Goal: Transaction & Acquisition: Purchase product/service

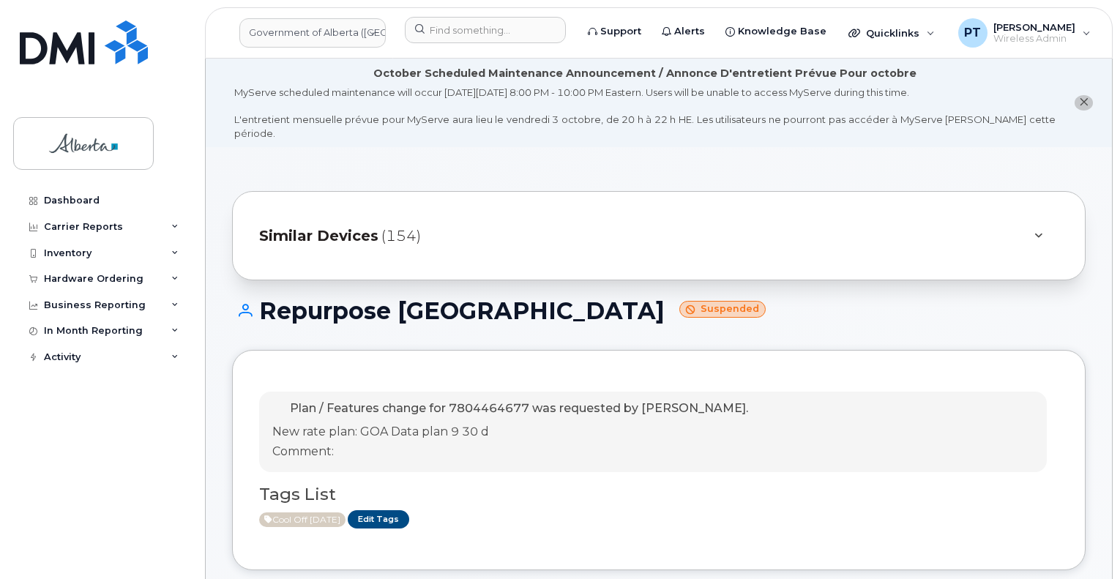
scroll to position [146, 0]
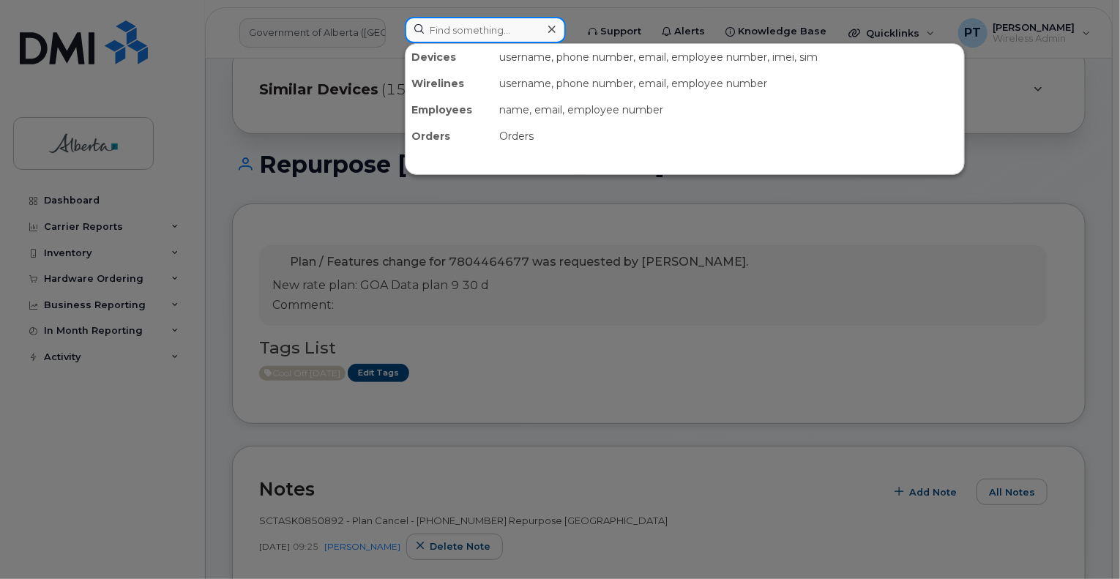
click at [498, 29] on input at bounding box center [485, 30] width 161 height 26
paste input "5873388329"
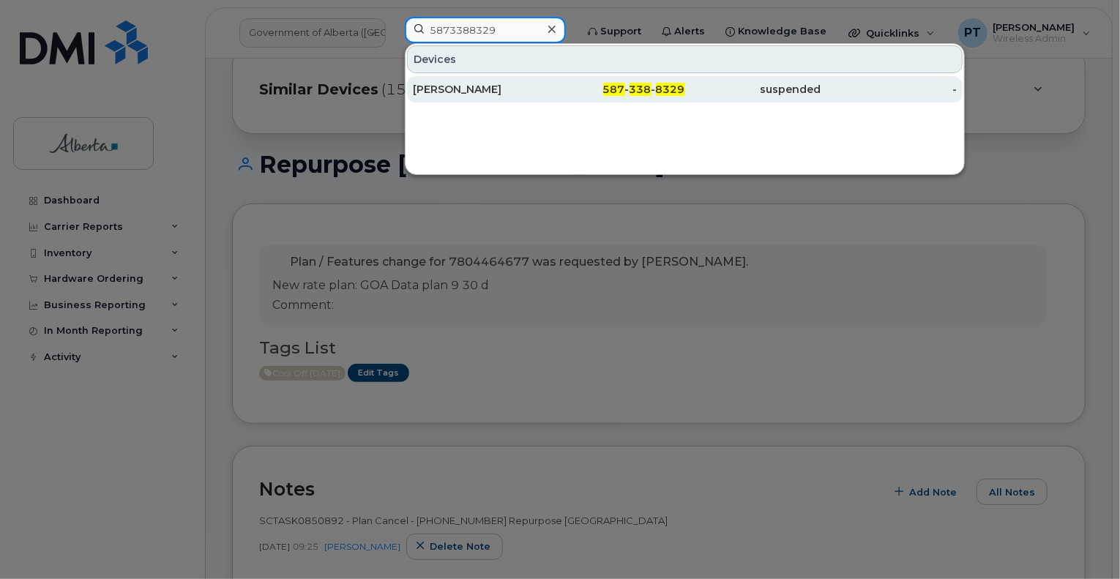
type input "5873388329"
click at [454, 91] on div "[PERSON_NAME]" at bounding box center [481, 89] width 136 height 15
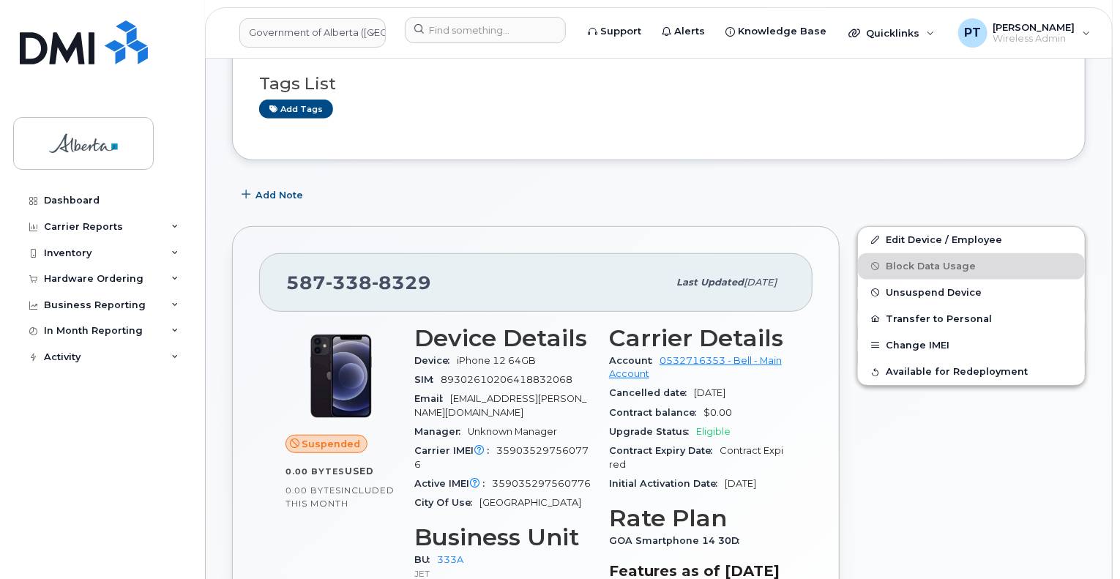
scroll to position [439, 0]
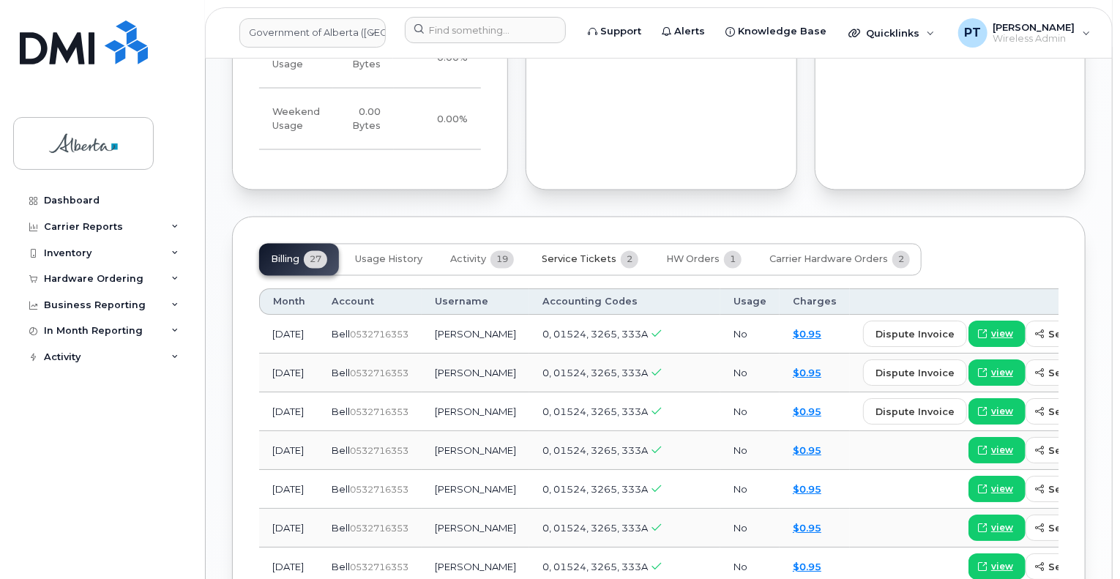
click at [582, 254] on span "Service Tickets" at bounding box center [578, 260] width 75 height 12
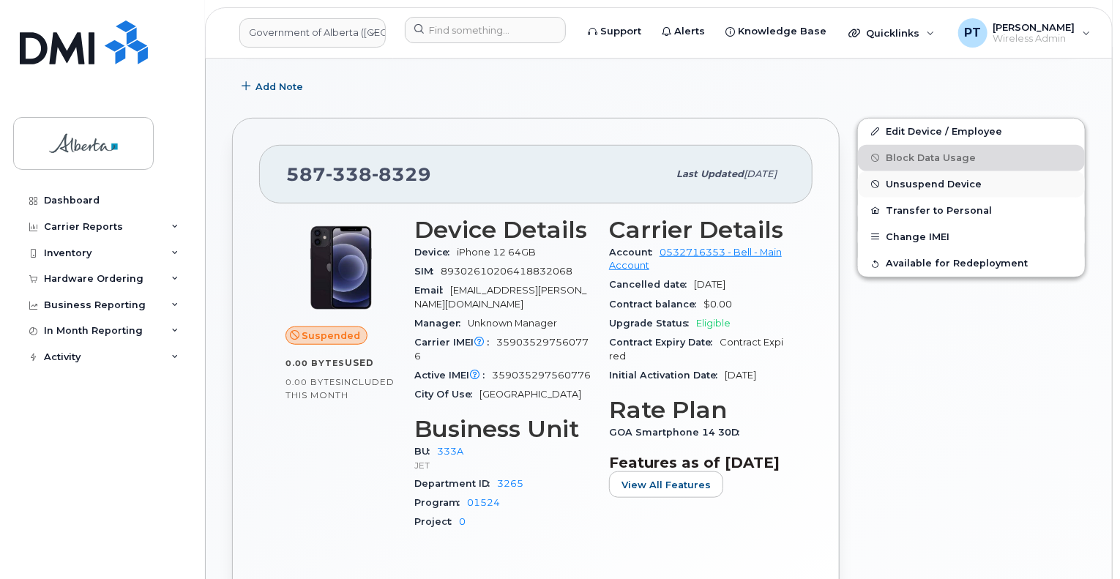
click at [900, 179] on span "Unsuspend Device" at bounding box center [933, 184] width 96 height 11
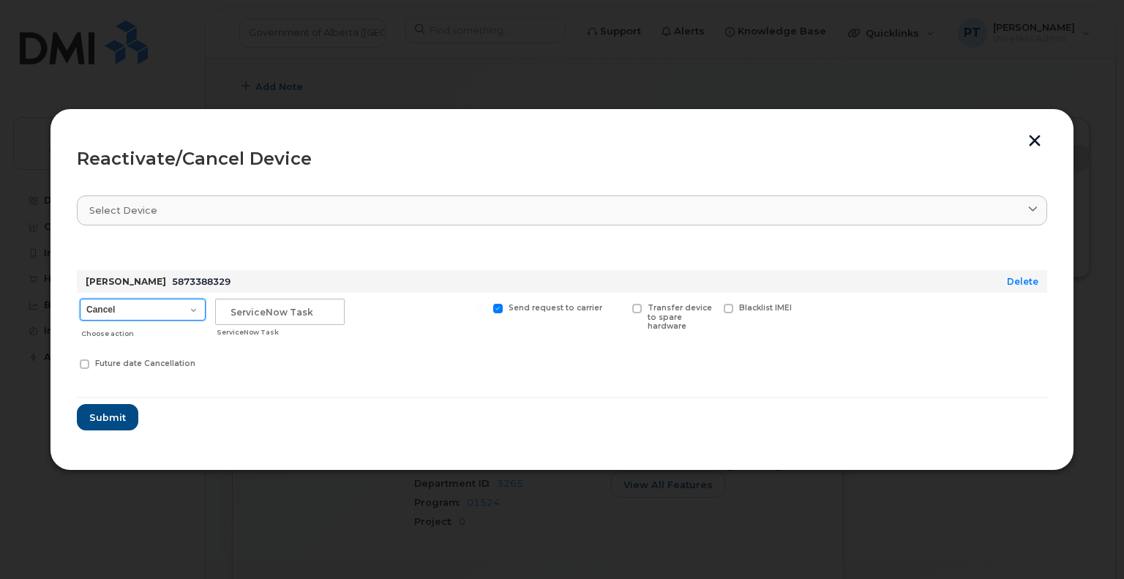
click at [108, 312] on select "Cancel Suspend - Extend Suspension Reactivate" at bounding box center [143, 310] width 126 height 22
select select "[object Object]"
click at [80, 299] on select "Cancel Suspend - Extend Suspension Reactivate" at bounding box center [143, 310] width 126 height 22
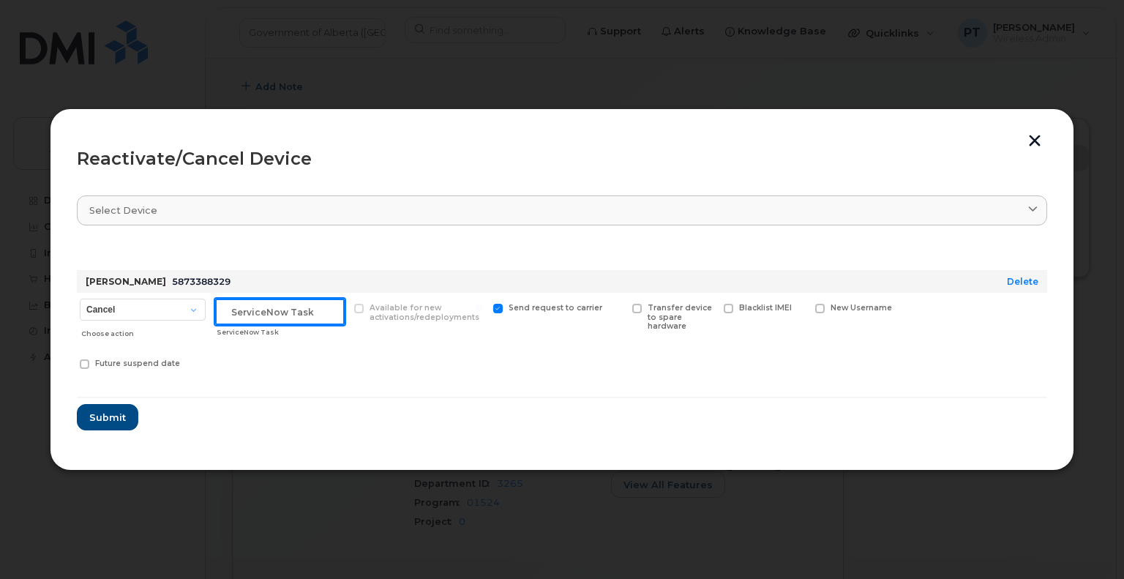
click at [299, 315] on input "text" at bounding box center [280, 312] width 130 height 26
paste input "SCTASK0859930"
type input "SCTASK0859930 Reactivate"
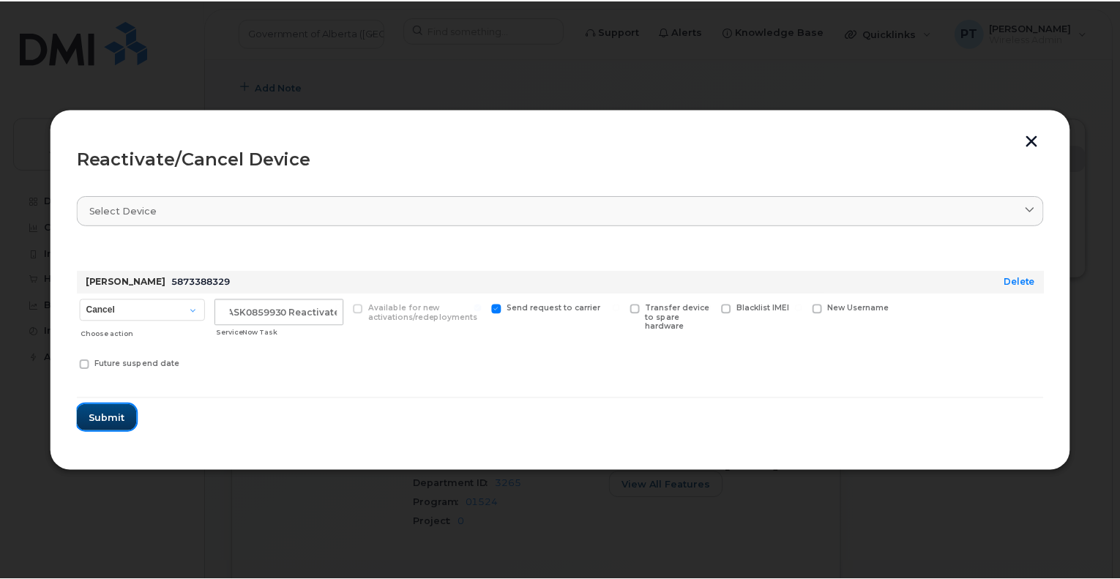
scroll to position [0, 0]
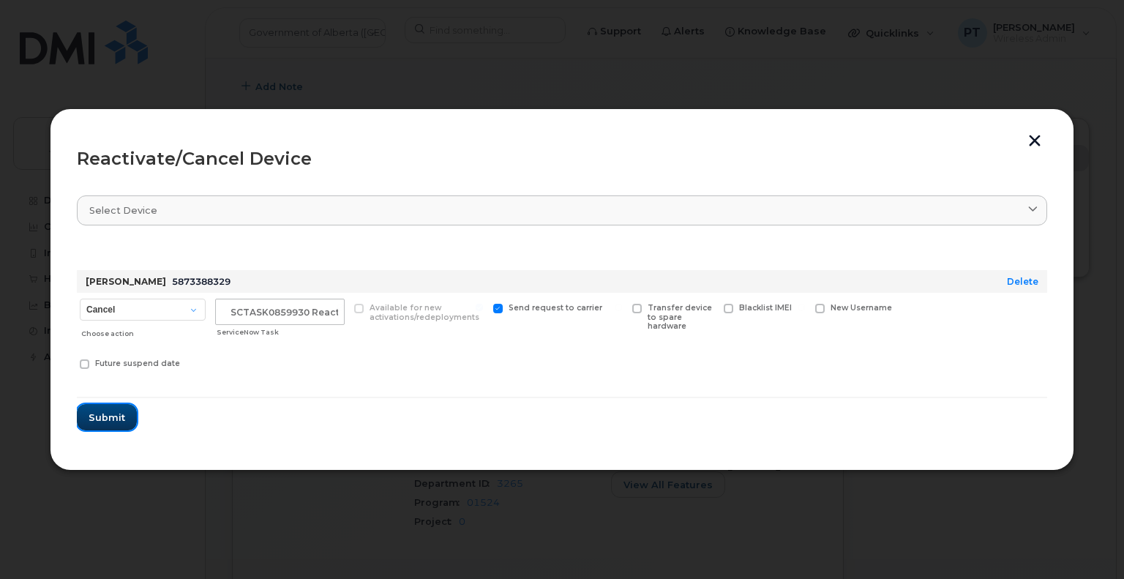
click at [94, 420] on span "Submit" at bounding box center [107, 418] width 37 height 14
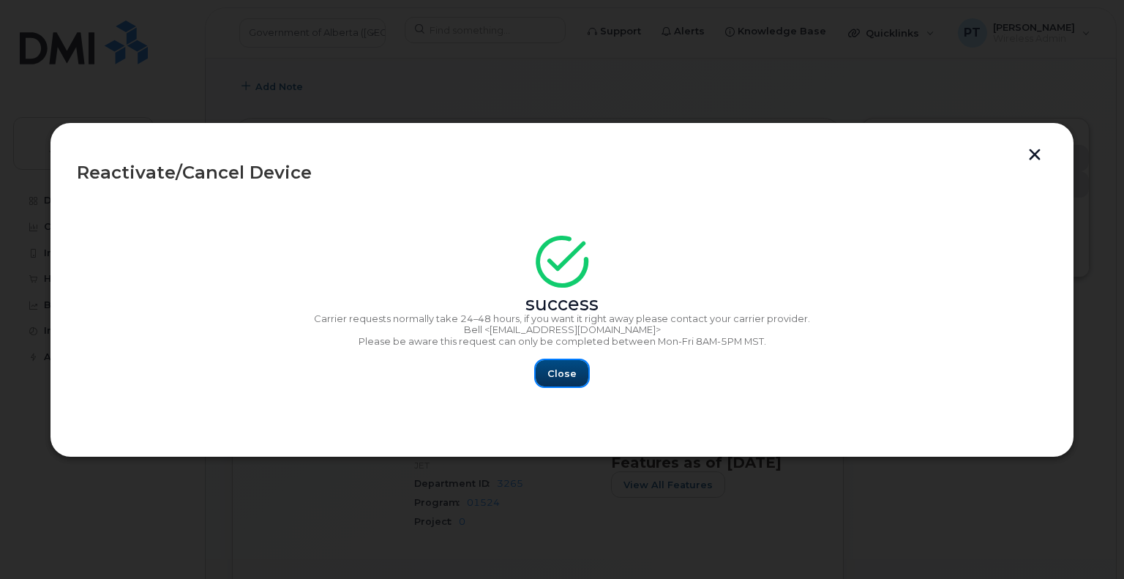
click at [577, 373] on button "Close" at bounding box center [562, 373] width 53 height 26
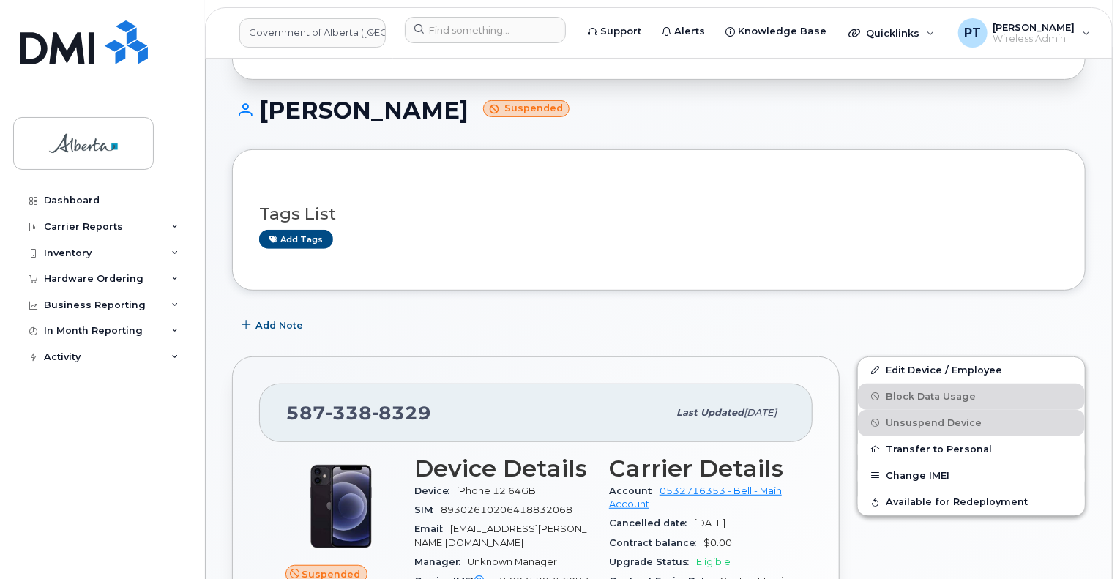
scroll to position [146, 0]
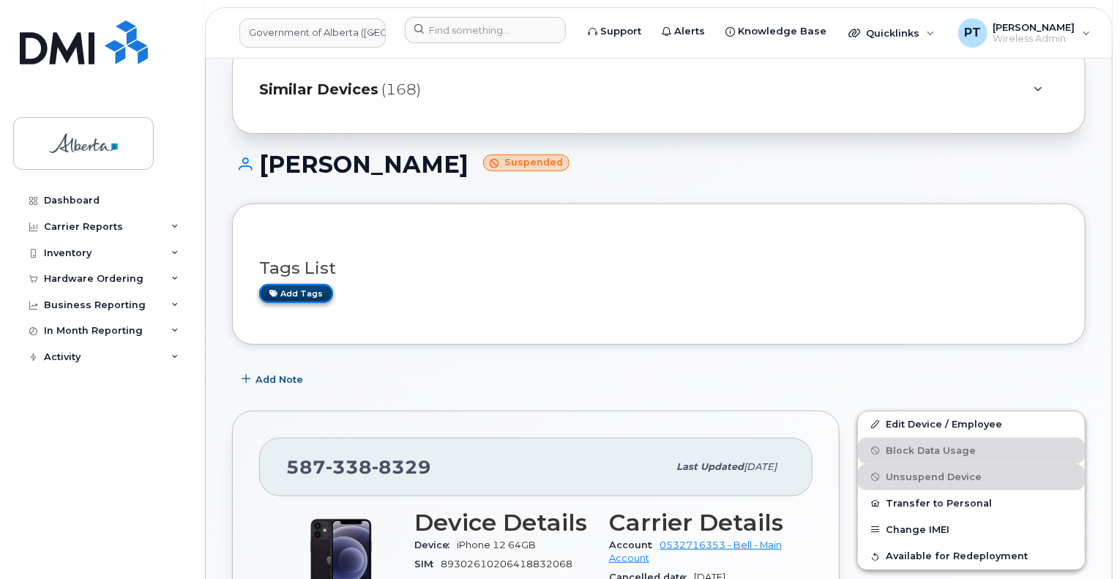
click at [306, 284] on link "Add tags" at bounding box center [296, 293] width 74 height 18
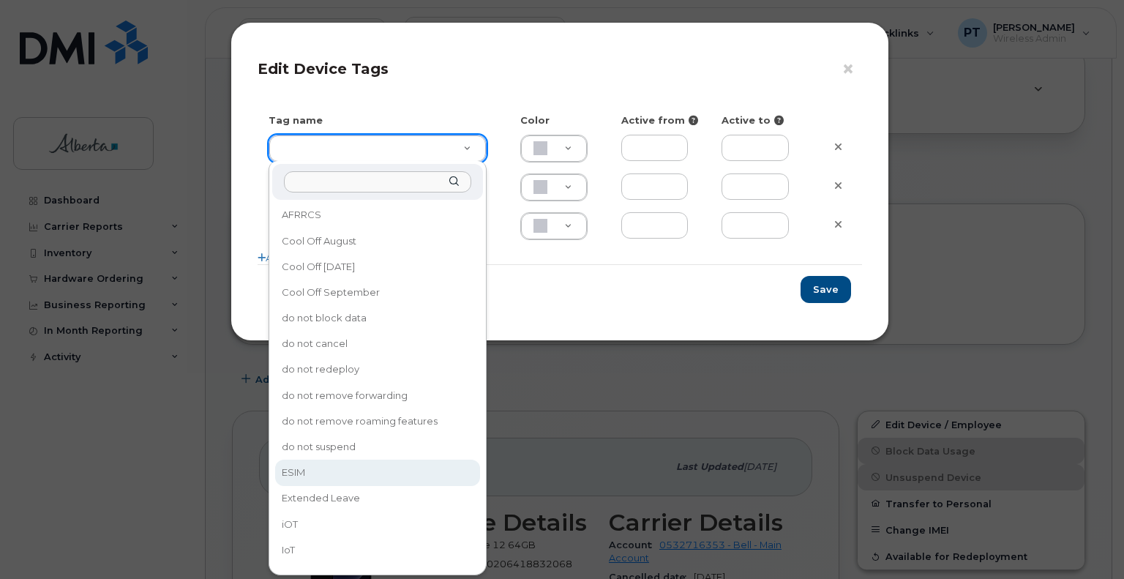
type input "ESIM"
type input "D6CDC1"
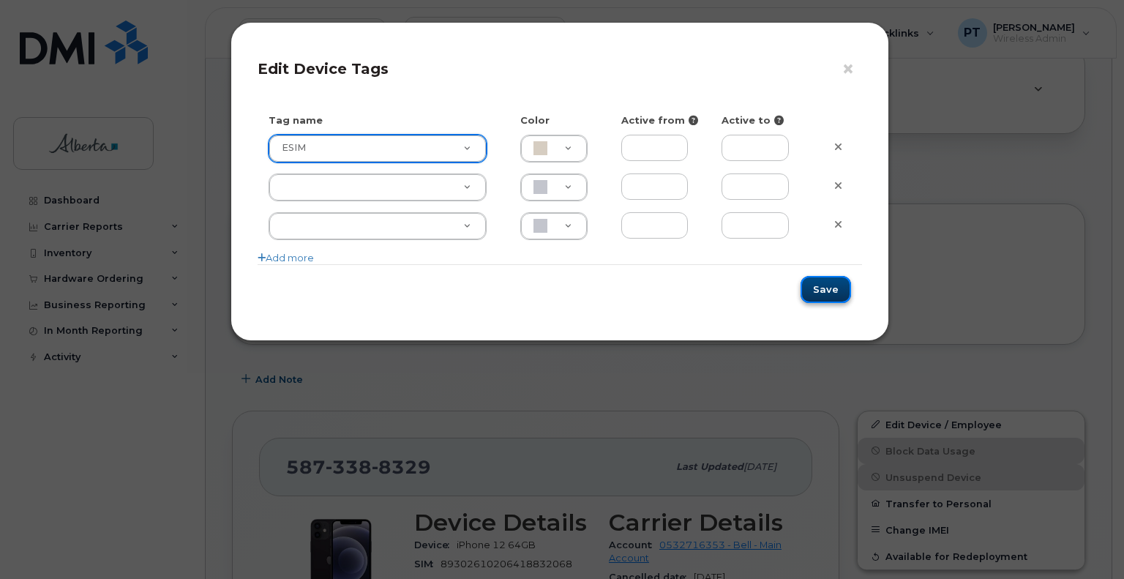
click at [829, 292] on button "Save" at bounding box center [826, 289] width 50 height 27
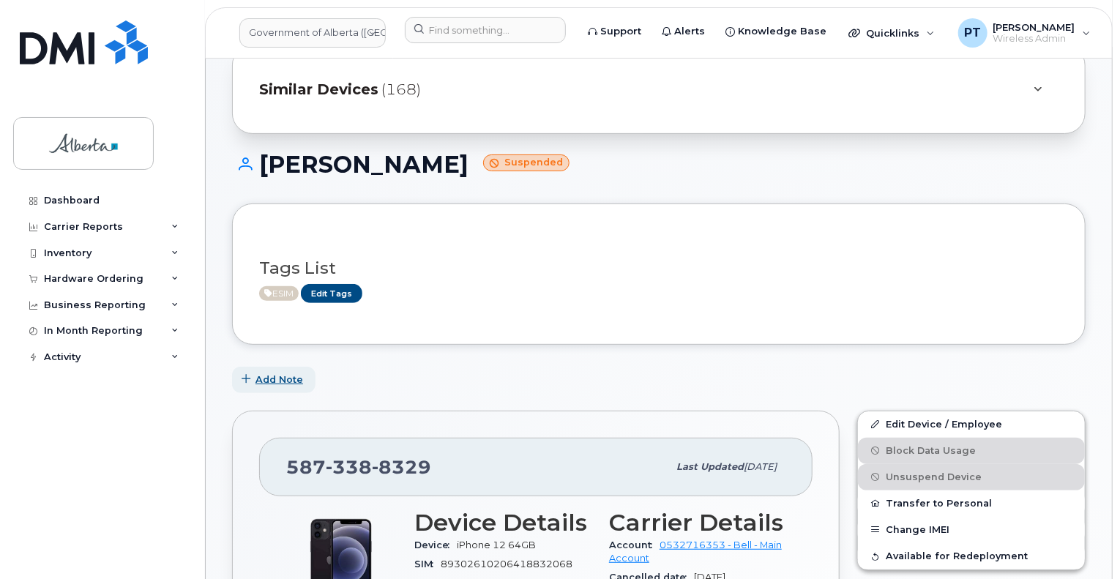
click at [279, 372] on span "Add Note" at bounding box center [279, 379] width 48 height 14
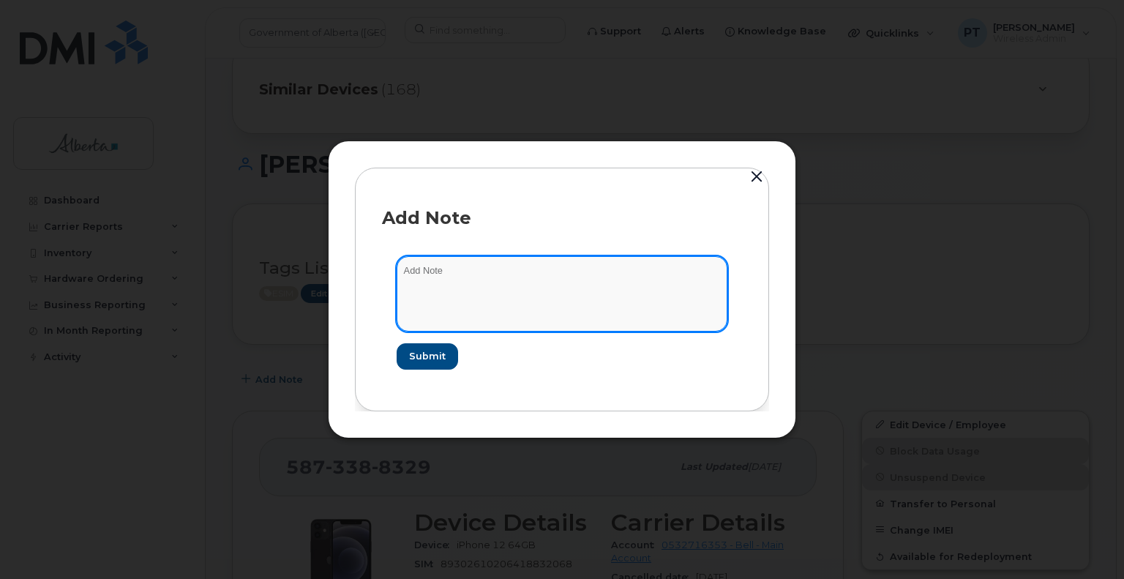
click at [427, 269] on textarea at bounding box center [562, 293] width 331 height 75
paste textarea "SCTASK0859930 5873388329 DO NOT DELETE - BEING REASSIGNED to Leslie Hankinson. …"
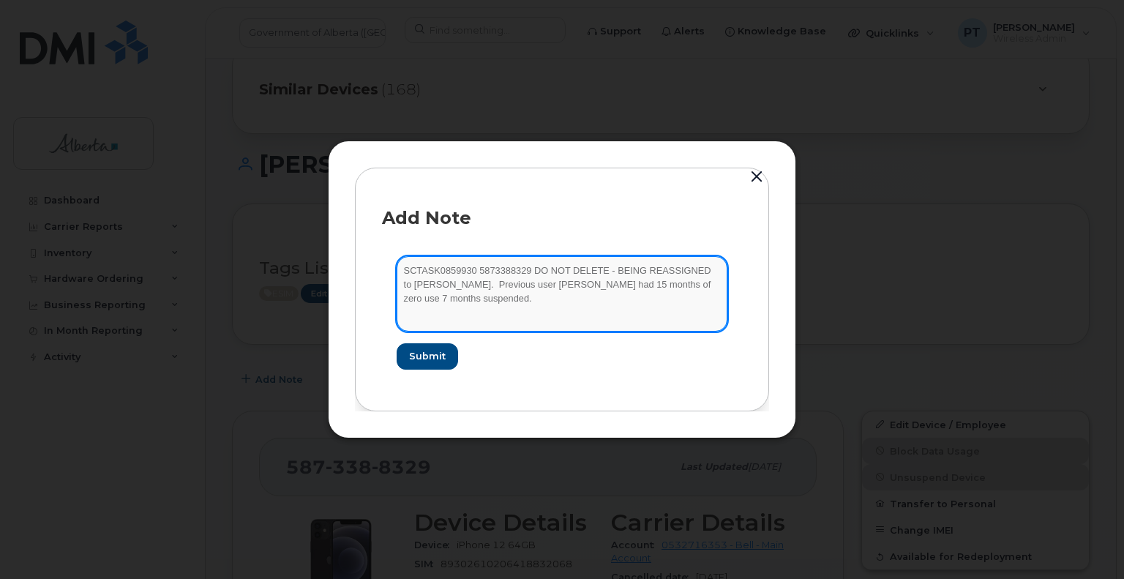
click at [474, 271] on textarea "SCTASK0859930 5873388329 DO NOT DELETE - BEING REASSIGNED to Leslie Hankinson. …" at bounding box center [562, 293] width 331 height 75
type textarea "SCTASK0859930 Device Plan New - 5873388329 DO NOT DELETE - BEING REASSIGNED to …"
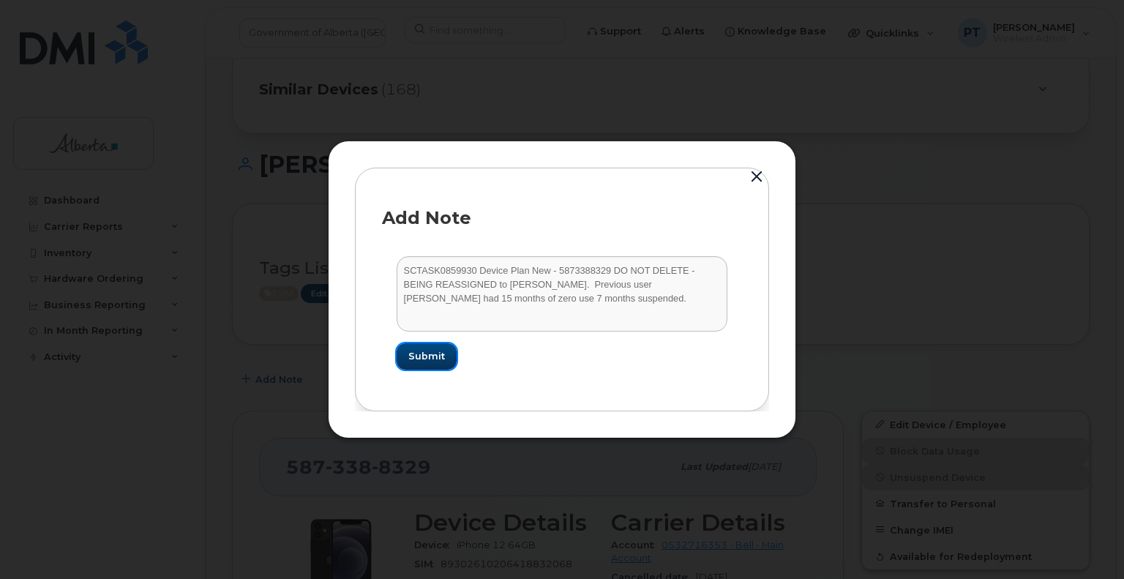
click at [439, 353] on span "Submit" at bounding box center [426, 356] width 37 height 14
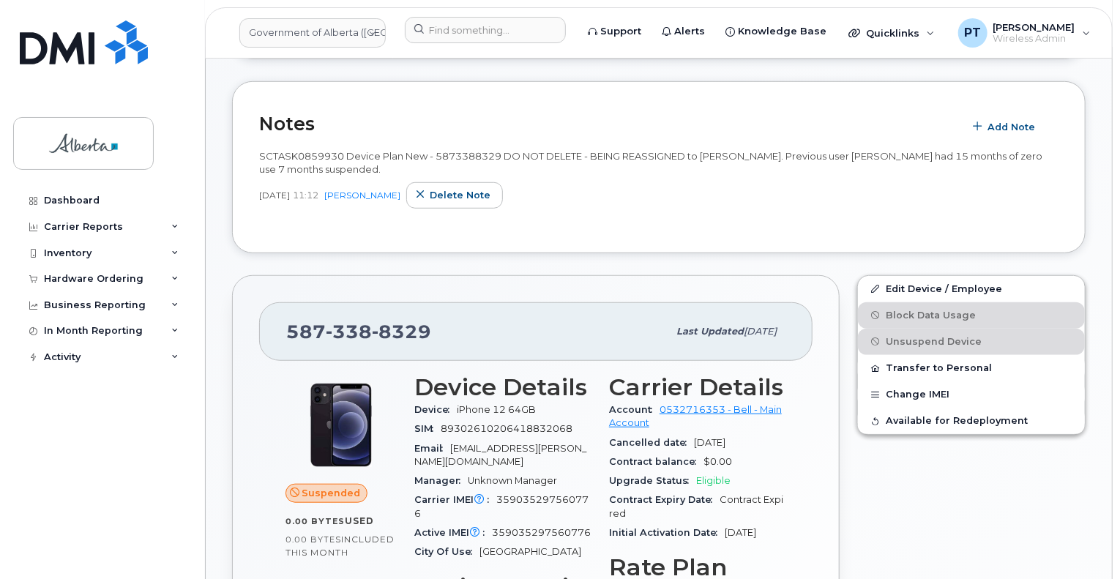
scroll to position [439, 0]
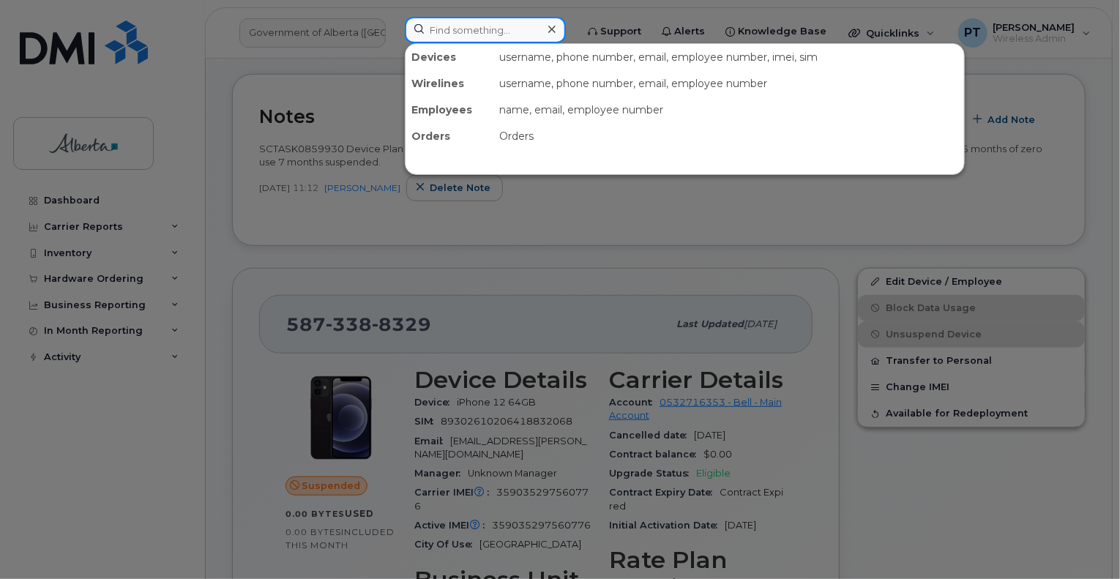
paste input "5873388329"
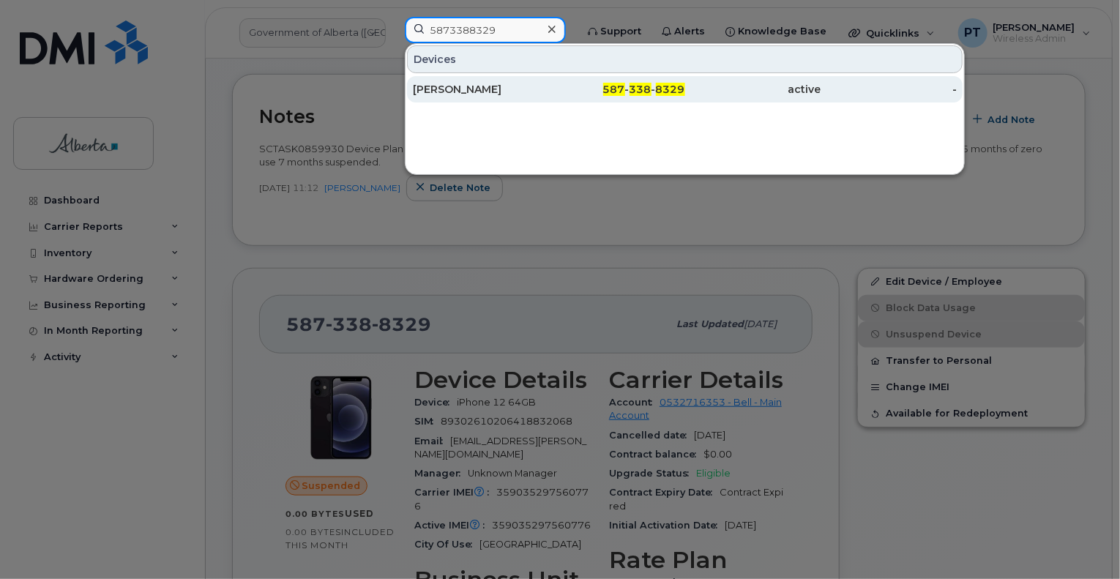
type input "5873388329"
click at [452, 93] on div "[PERSON_NAME]" at bounding box center [481, 89] width 136 height 15
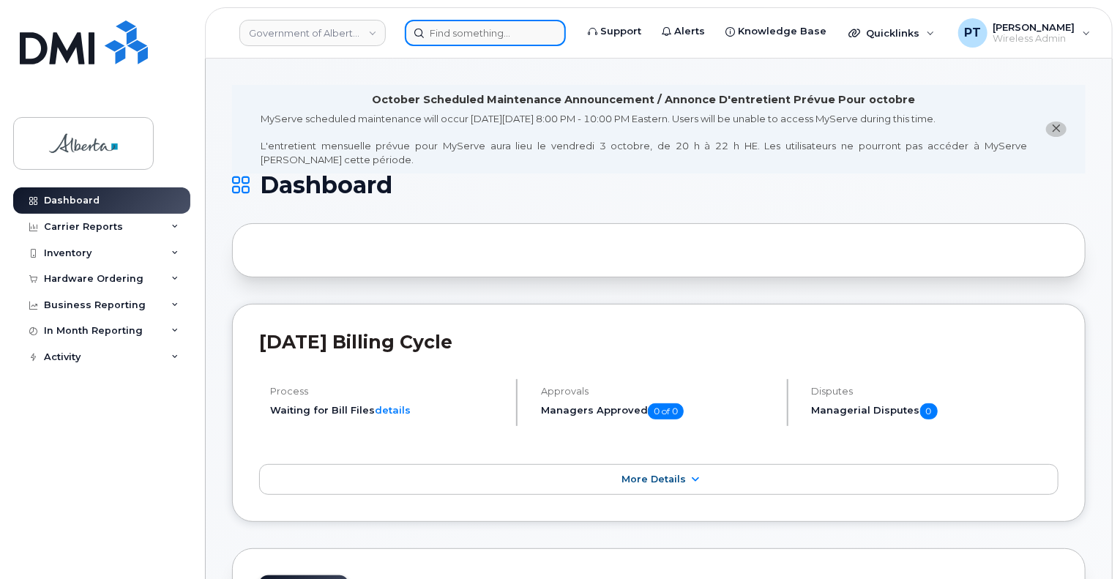
click at [464, 29] on input at bounding box center [485, 33] width 161 height 26
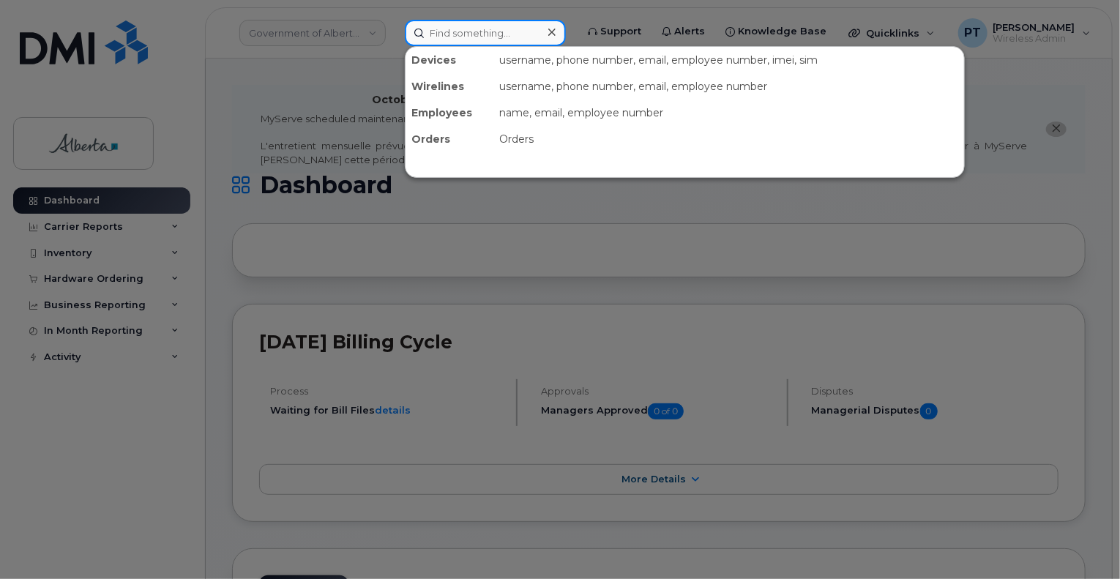
paste input "Leslie Hankinson"
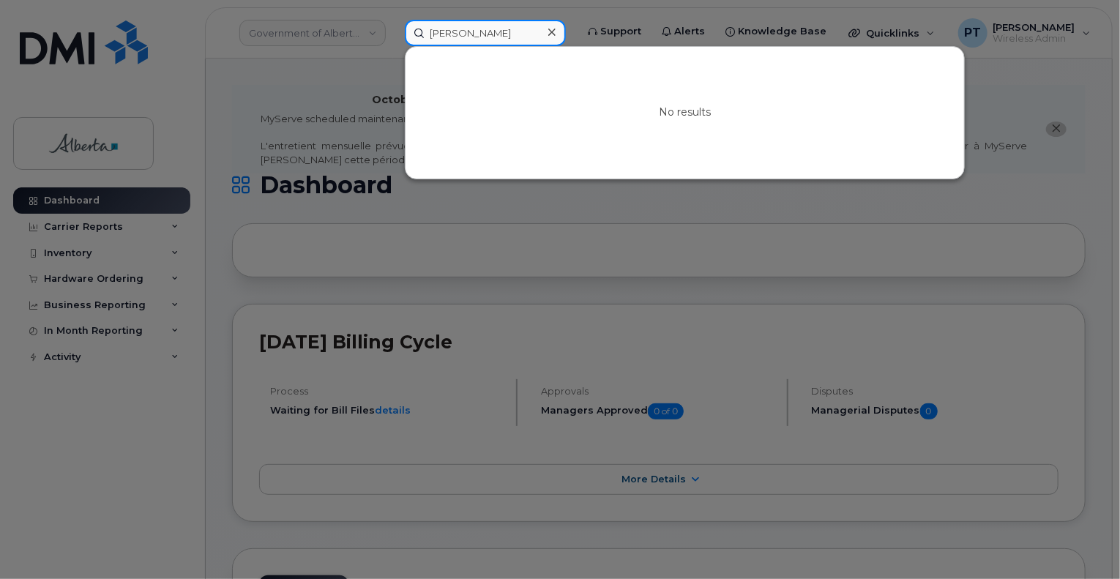
type input "Leslie Hankinson"
click at [536, 40] on input "Leslie Hankinson" at bounding box center [485, 33] width 161 height 26
drag, startPoint x: 559, startPoint y: 34, endPoint x: 551, endPoint y: 33, distance: 8.1
click at [555, 33] on icon at bounding box center [551, 32] width 7 height 12
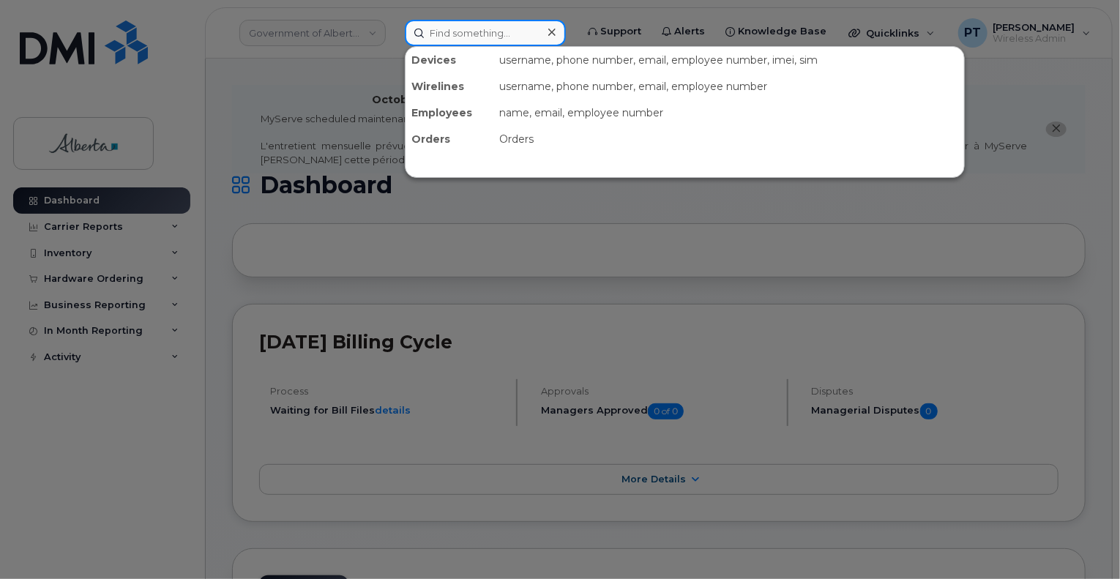
paste input "7804464677"
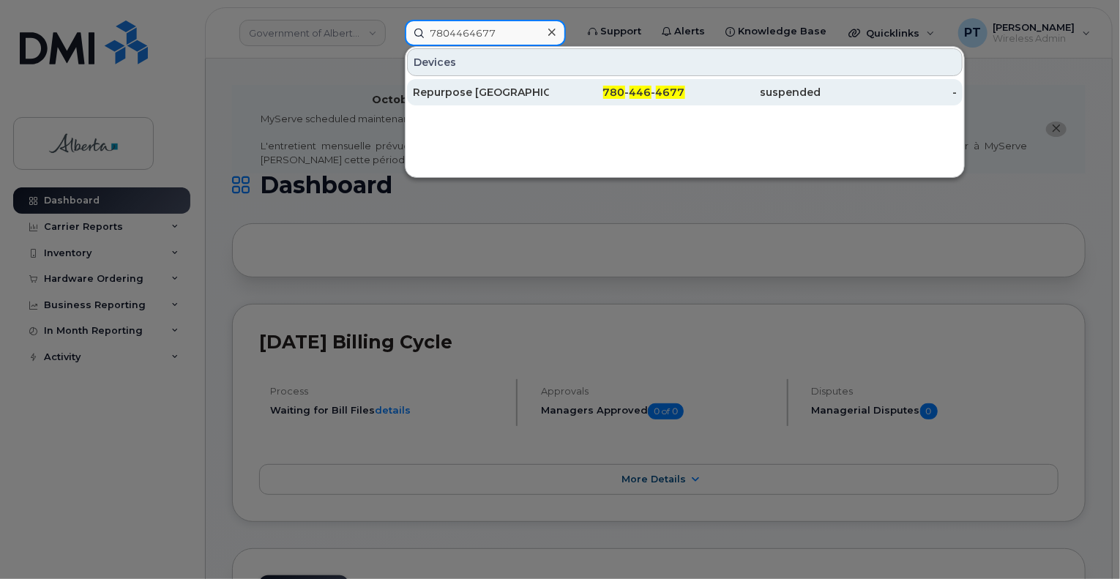
type input "7804464677"
click at [465, 96] on div "Repurpose [GEOGRAPHIC_DATA]" at bounding box center [481, 92] width 136 height 15
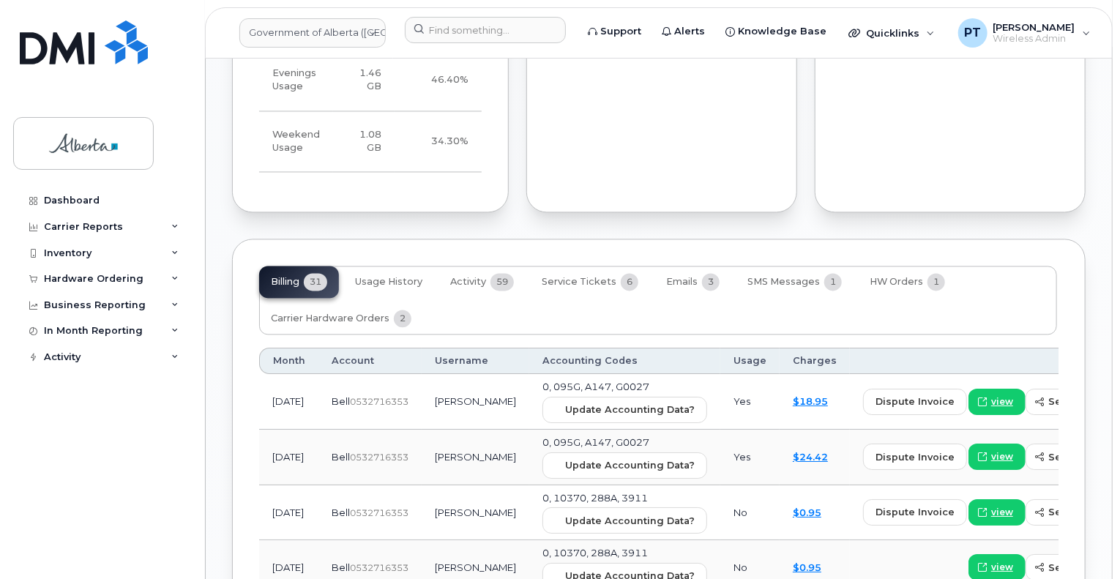
scroll to position [1463, 0]
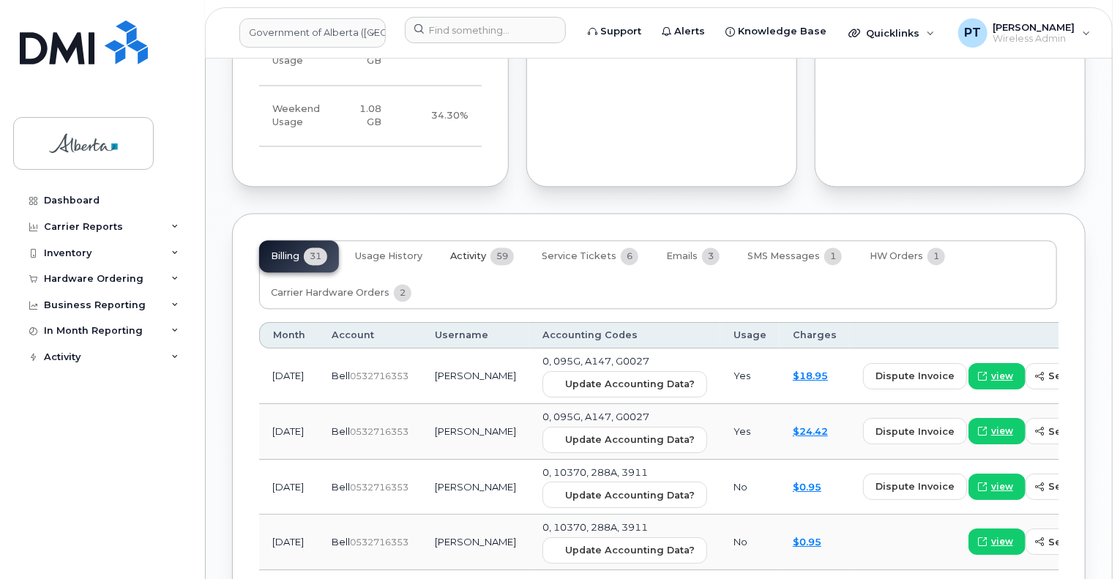
drag, startPoint x: 471, startPoint y: 251, endPoint x: 475, endPoint y: 262, distance: 11.6
click at [471, 252] on span "Activity" at bounding box center [468, 256] width 36 height 12
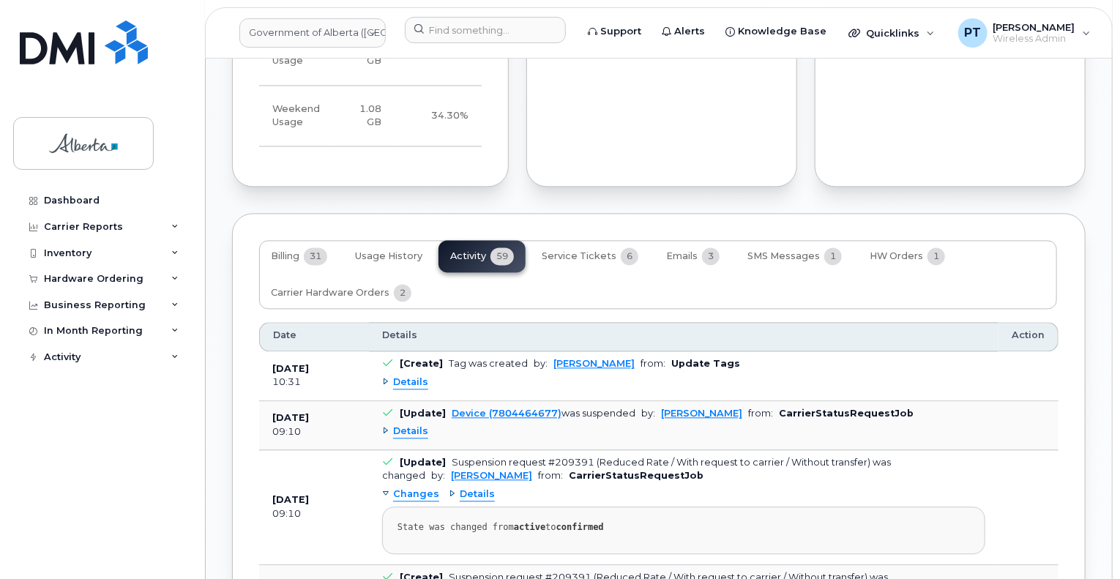
scroll to position [1610, 0]
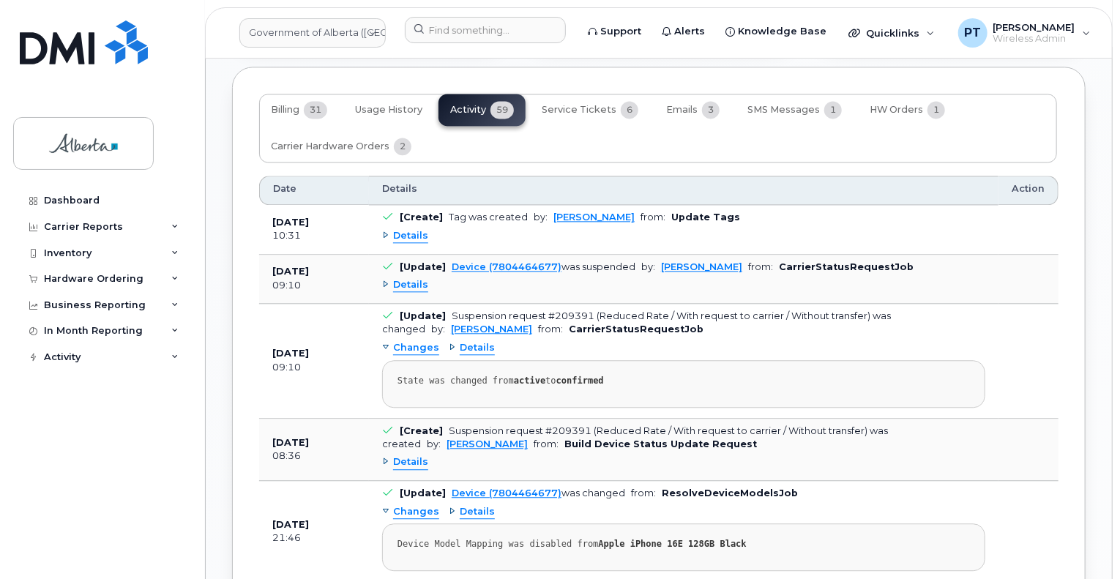
click at [411, 287] on span "Details" at bounding box center [410, 285] width 35 height 14
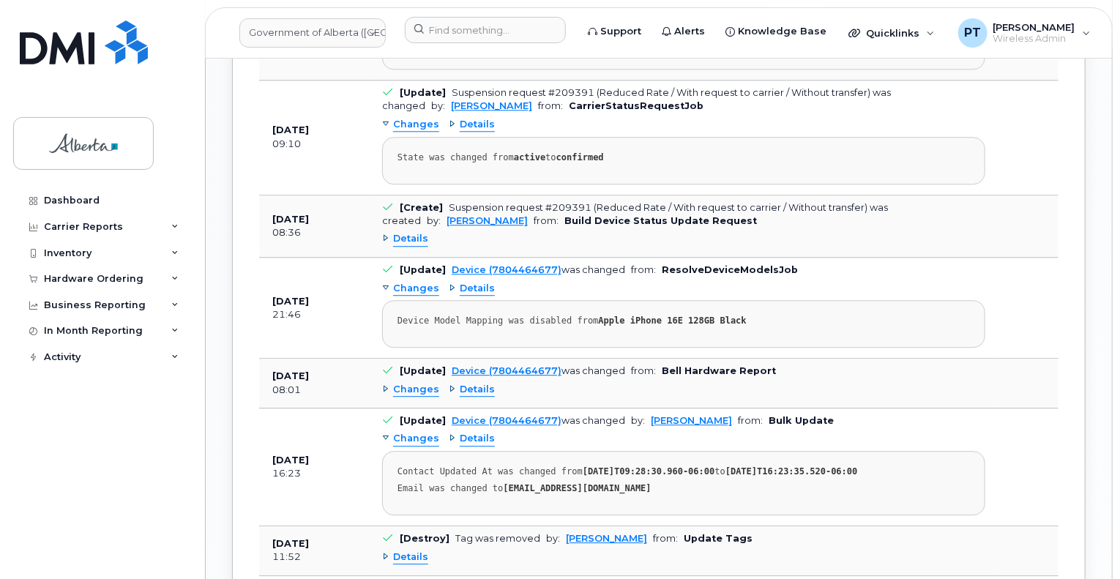
scroll to position [1976, 0]
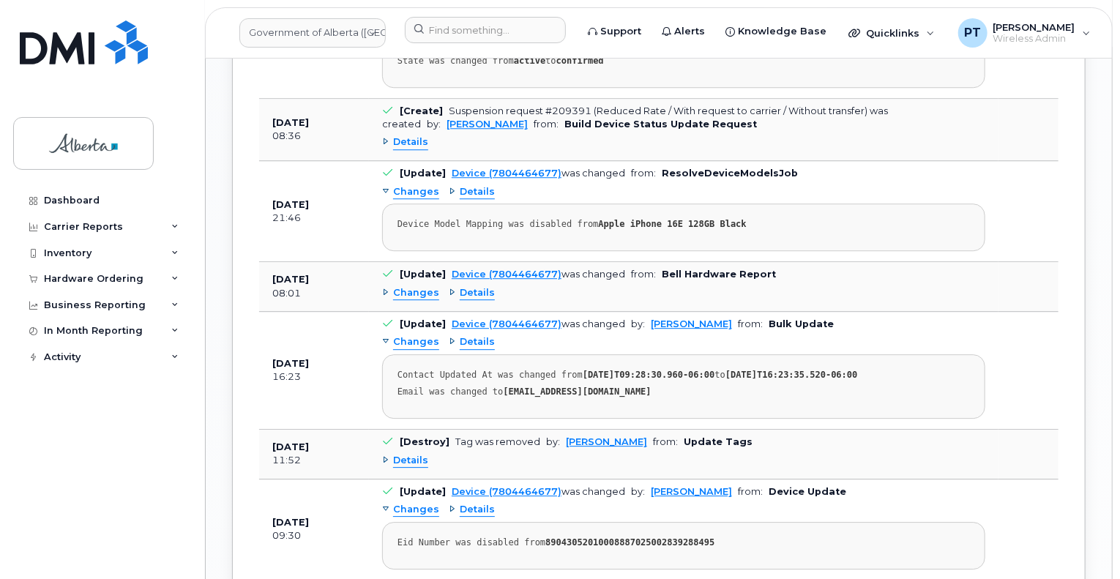
click at [402, 300] on span "Changes" at bounding box center [416, 293] width 46 height 14
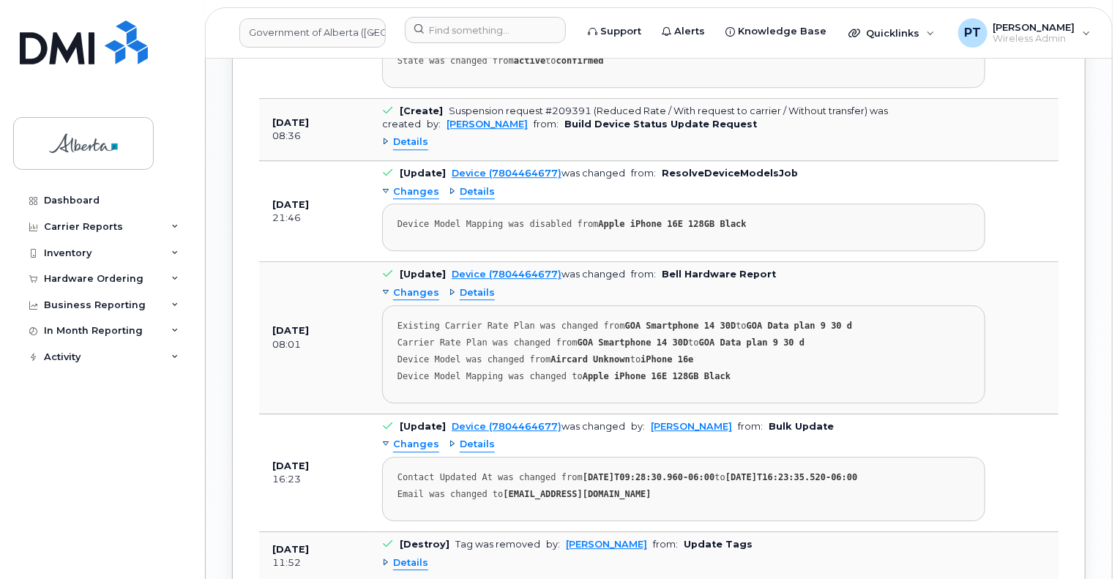
click at [402, 300] on span "Changes" at bounding box center [416, 293] width 46 height 14
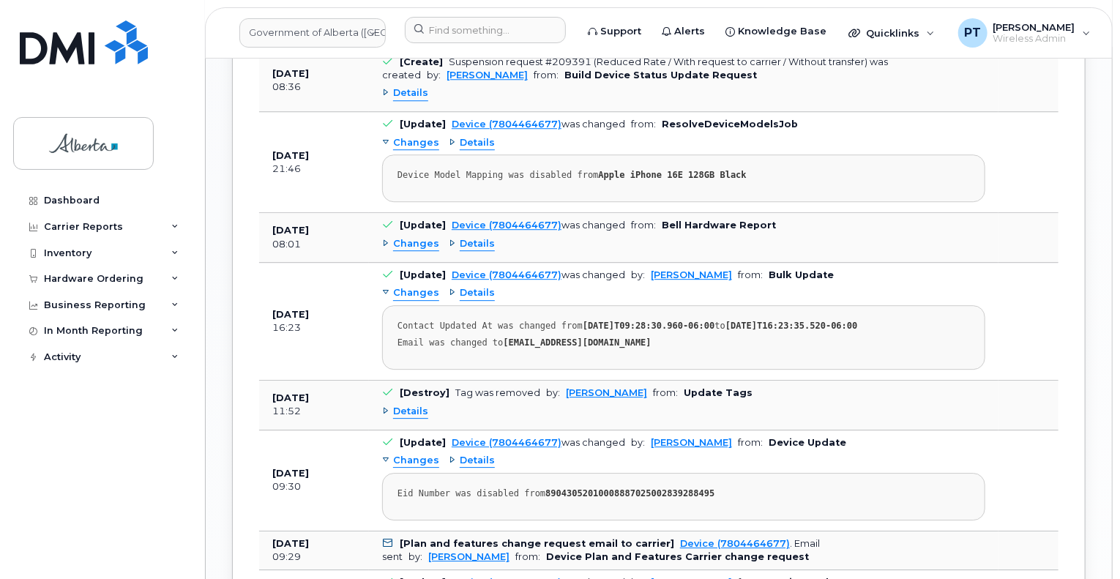
scroll to position [2122, 0]
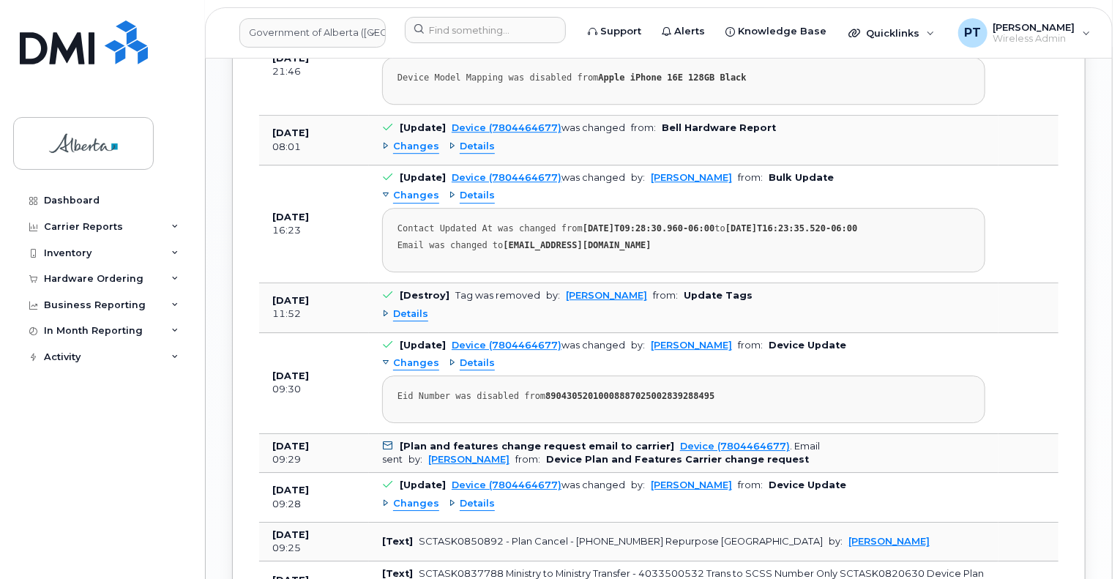
click at [415, 321] on span "Details" at bounding box center [410, 314] width 35 height 14
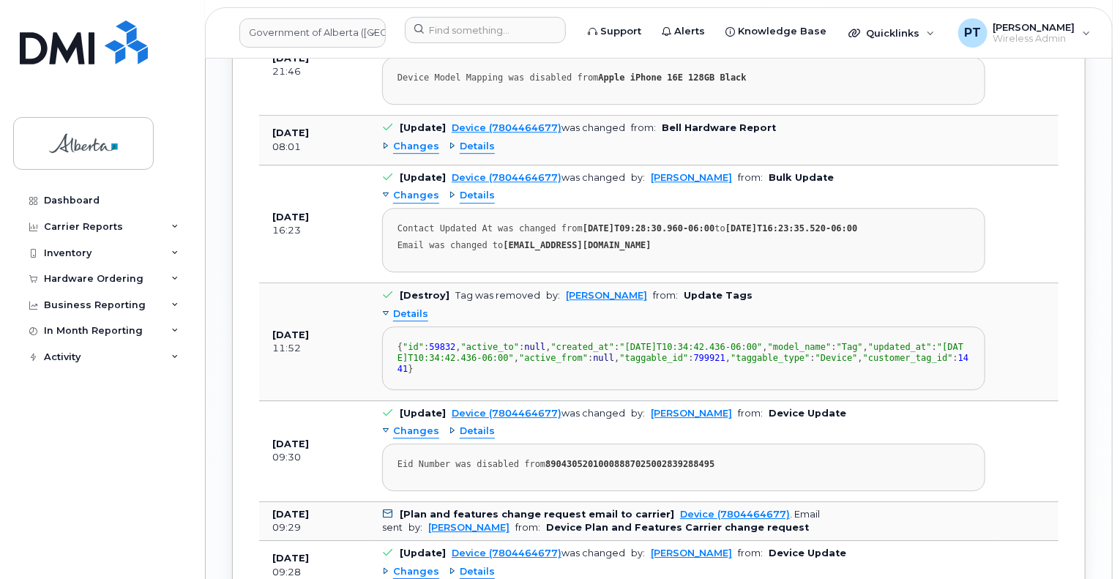
click at [415, 321] on span "Details" at bounding box center [410, 314] width 35 height 14
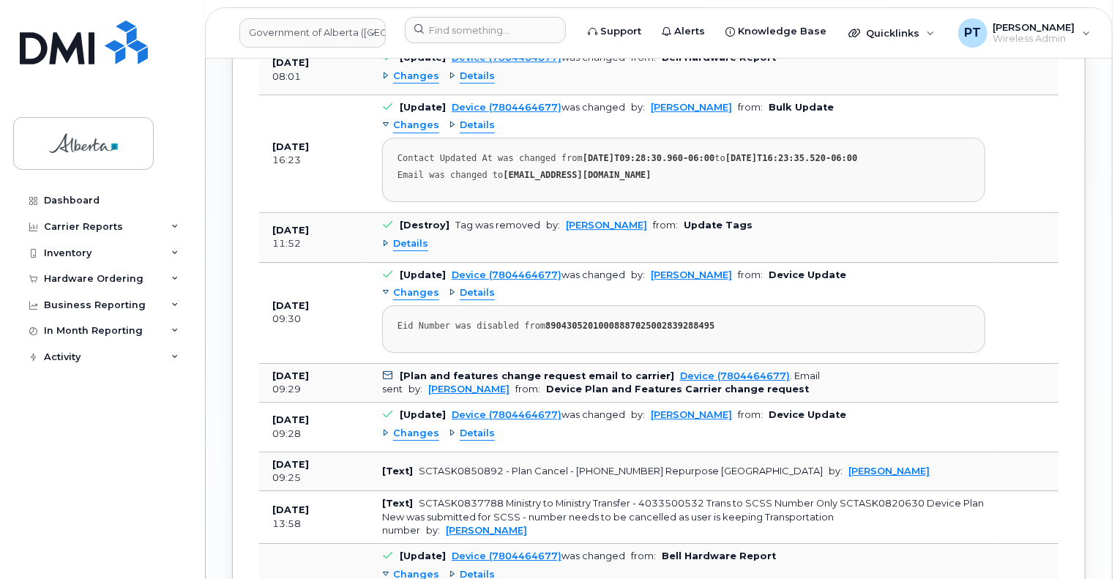
scroll to position [2415, 0]
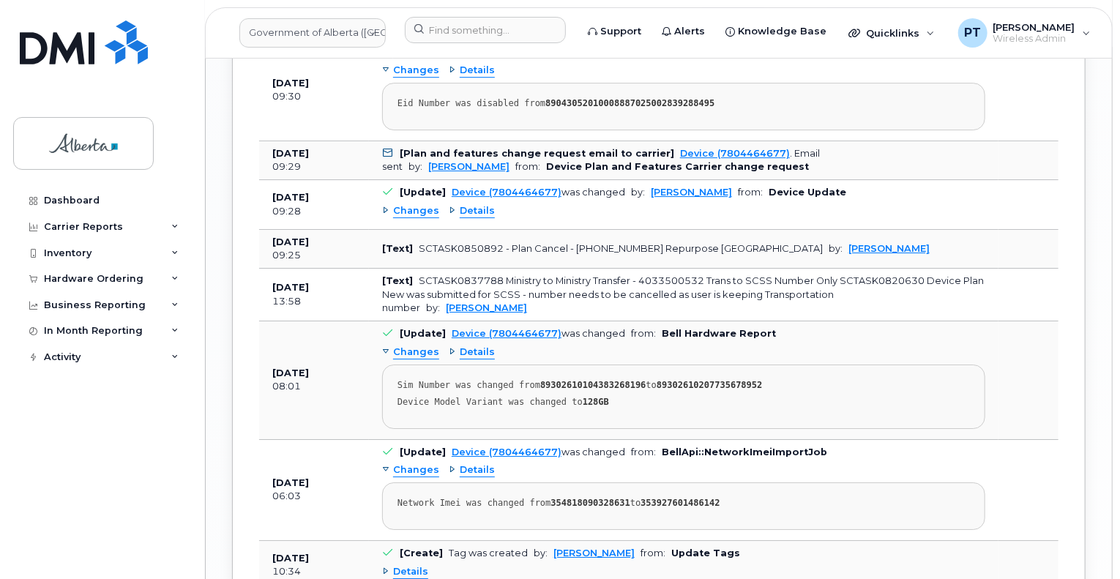
click at [419, 218] on span "Changes" at bounding box center [416, 211] width 46 height 14
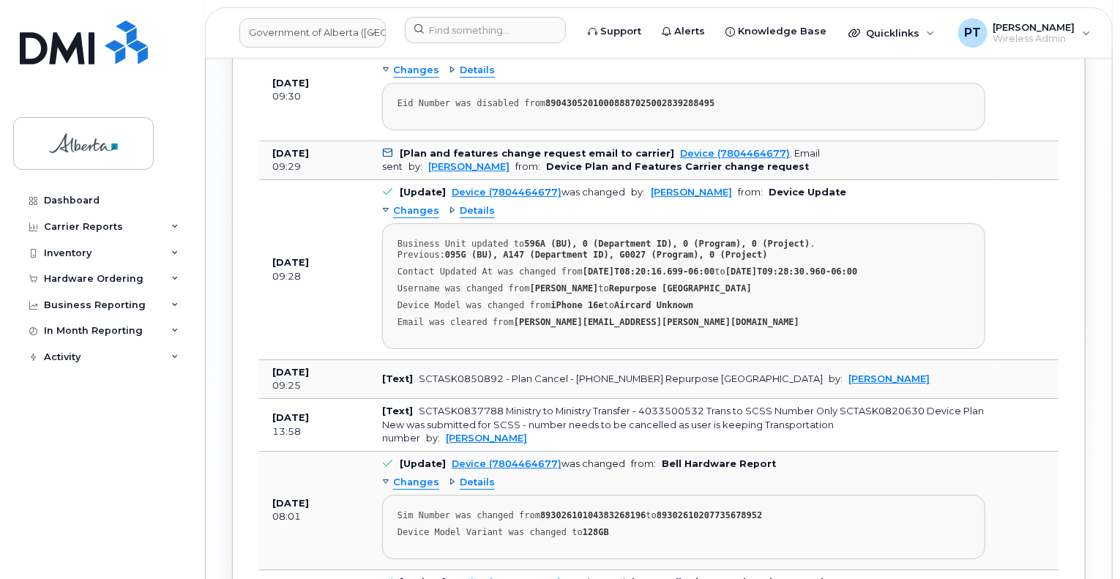
click at [1011, 238] on td at bounding box center [1028, 269] width 60 height 179
click at [467, 28] on input at bounding box center [485, 30] width 161 height 26
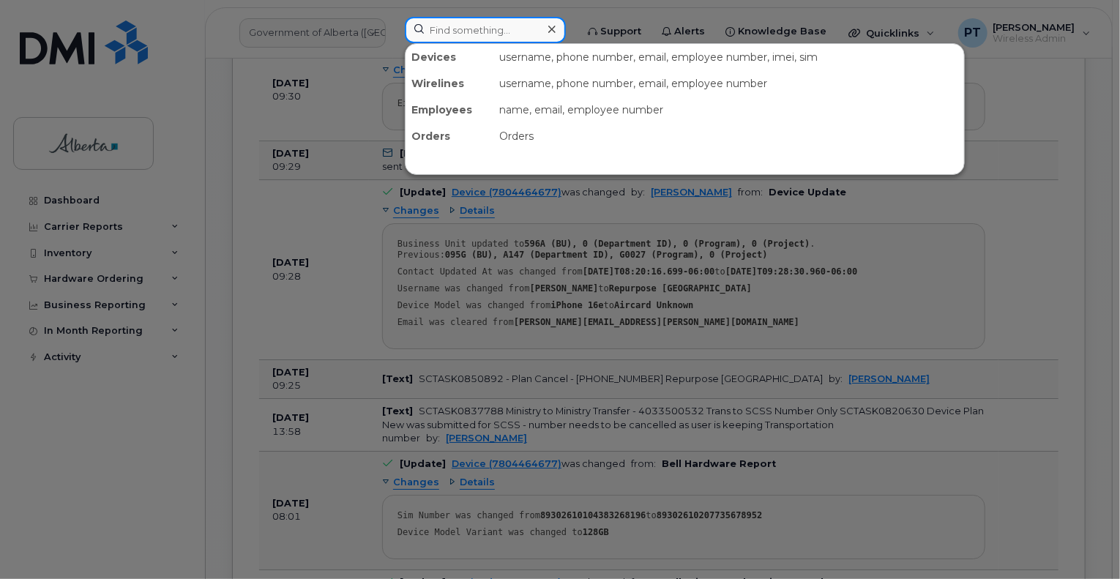
paste input "5879824996"
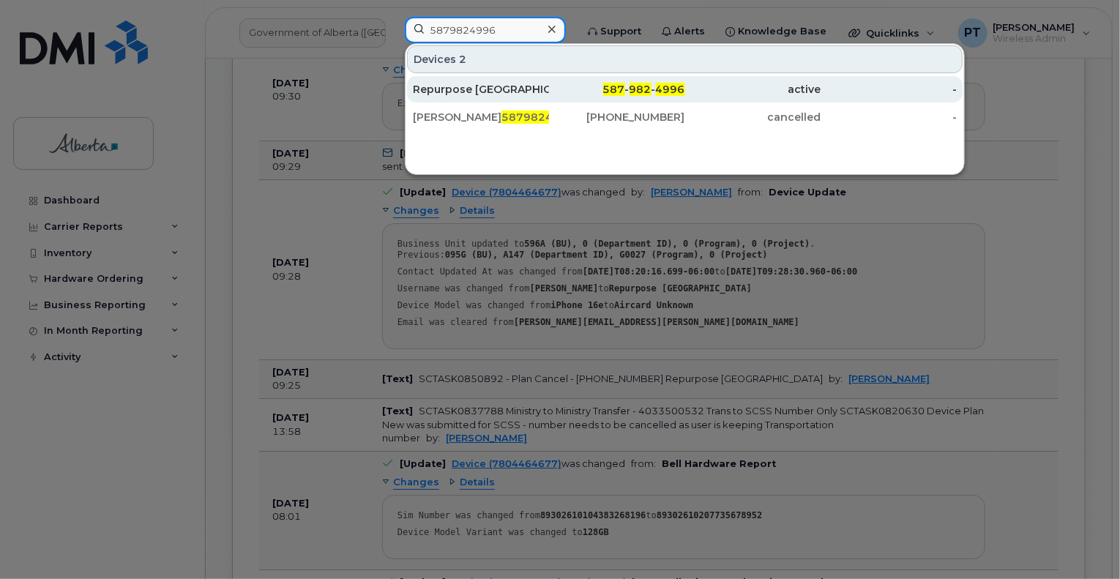
type input "5879824996"
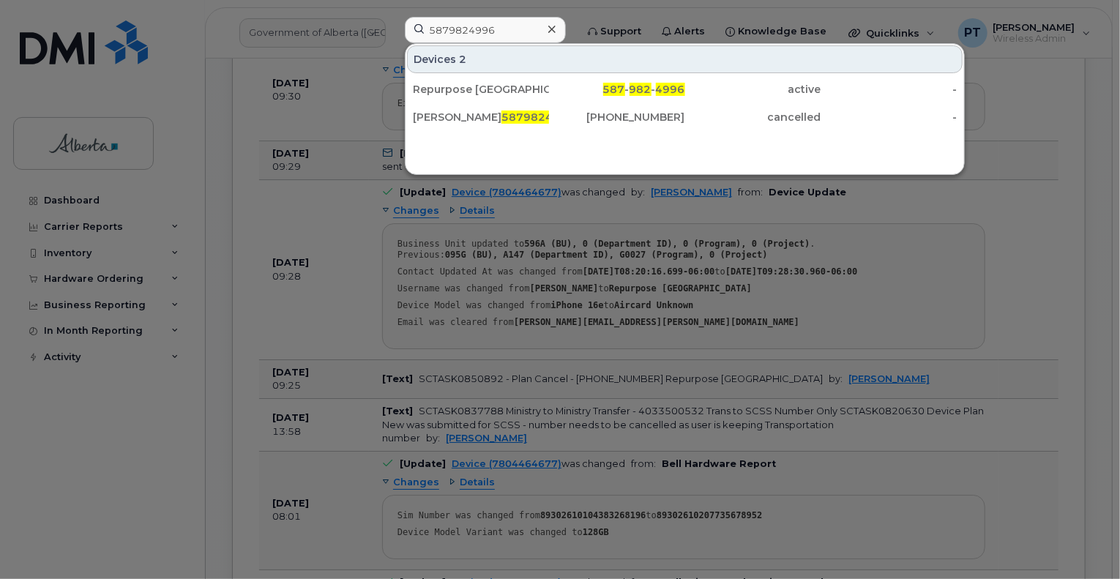
drag, startPoint x: 462, startPoint y: 90, endPoint x: 834, endPoint y: 132, distance: 374.9
click at [462, 90] on div "Repurpose Edmonton" at bounding box center [481, 89] width 136 height 15
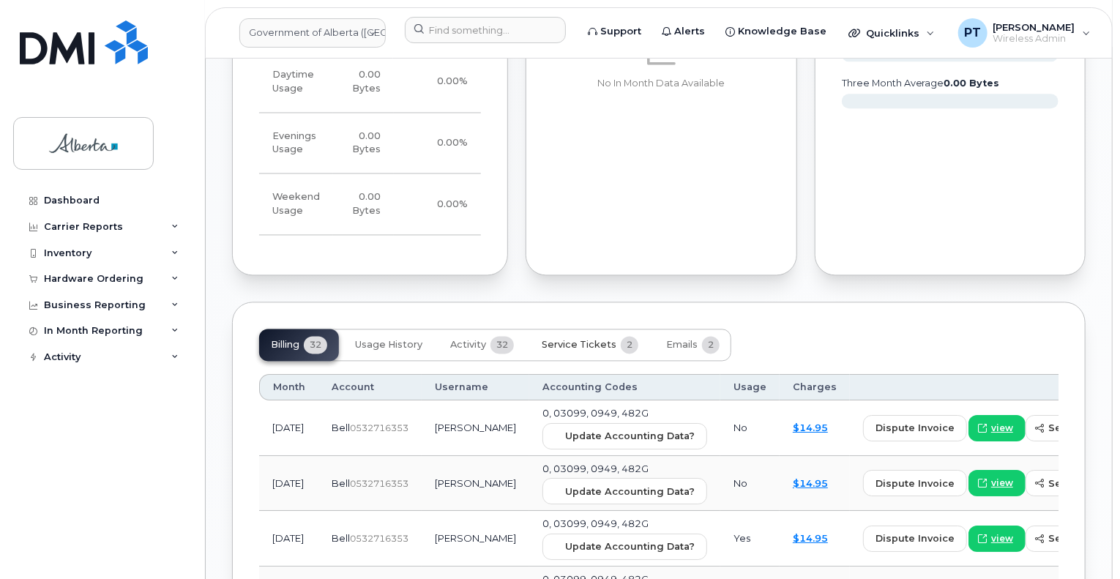
click at [566, 340] on span "Service Tickets" at bounding box center [578, 346] width 75 height 12
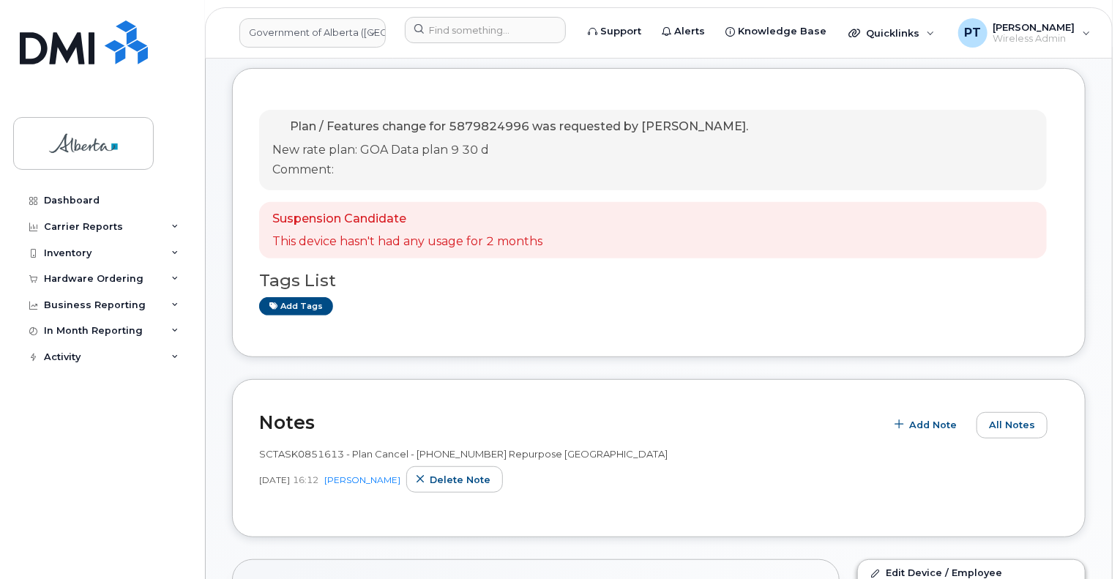
scroll to position [266, 0]
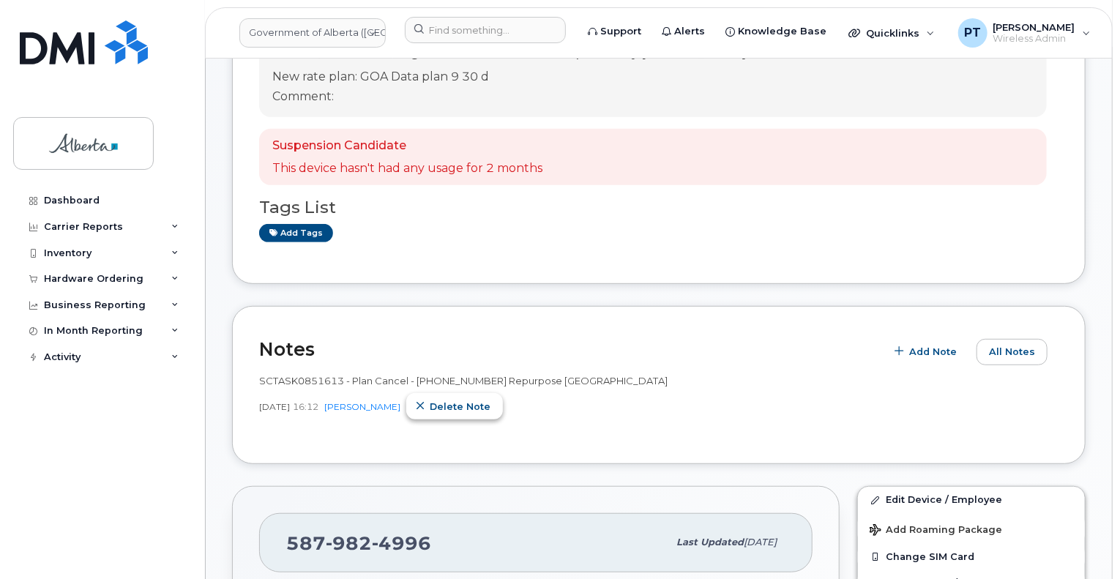
click at [440, 407] on span "Delete note" at bounding box center [460, 407] width 61 height 14
click at [996, 348] on span "Add Note" at bounding box center [1011, 352] width 48 height 14
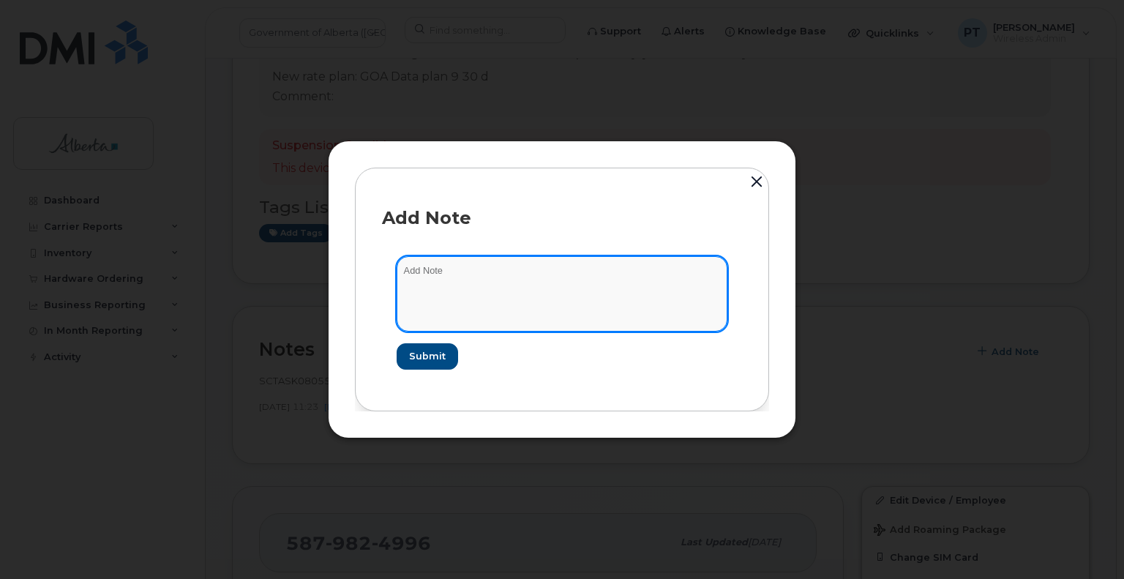
paste textarea "SCTASK0851613 - Plan Cancel - (1) 5879824996 Repurpose Edmonton. Previous user …"
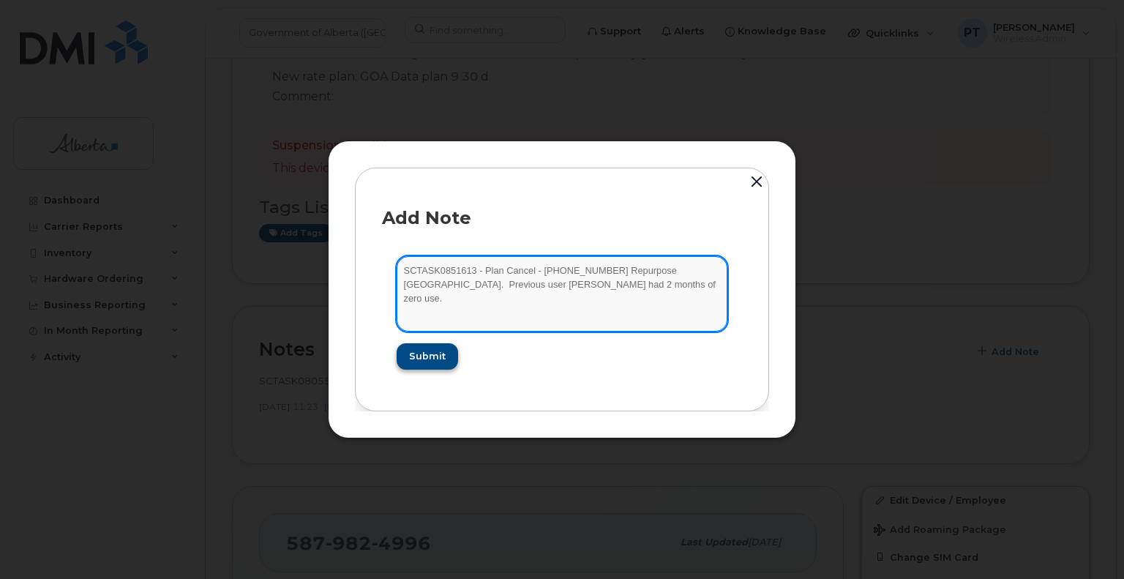
type textarea "SCTASK0851613 - Plan Cancel - (1) 5879824996 Repurpose Edmonton. Previous user …"
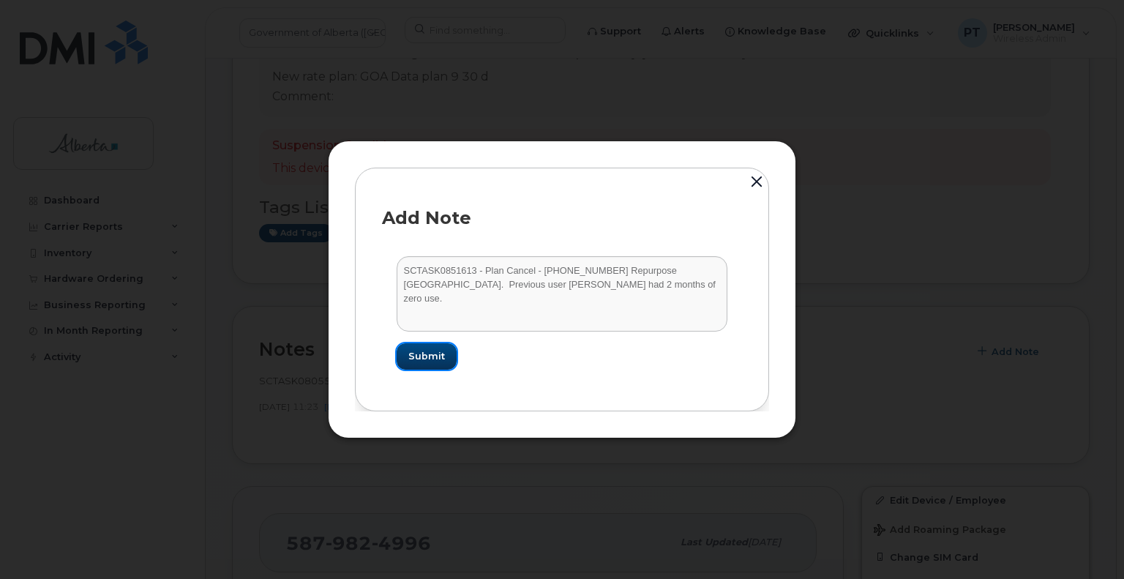
click at [430, 351] on span "Submit" at bounding box center [426, 356] width 37 height 14
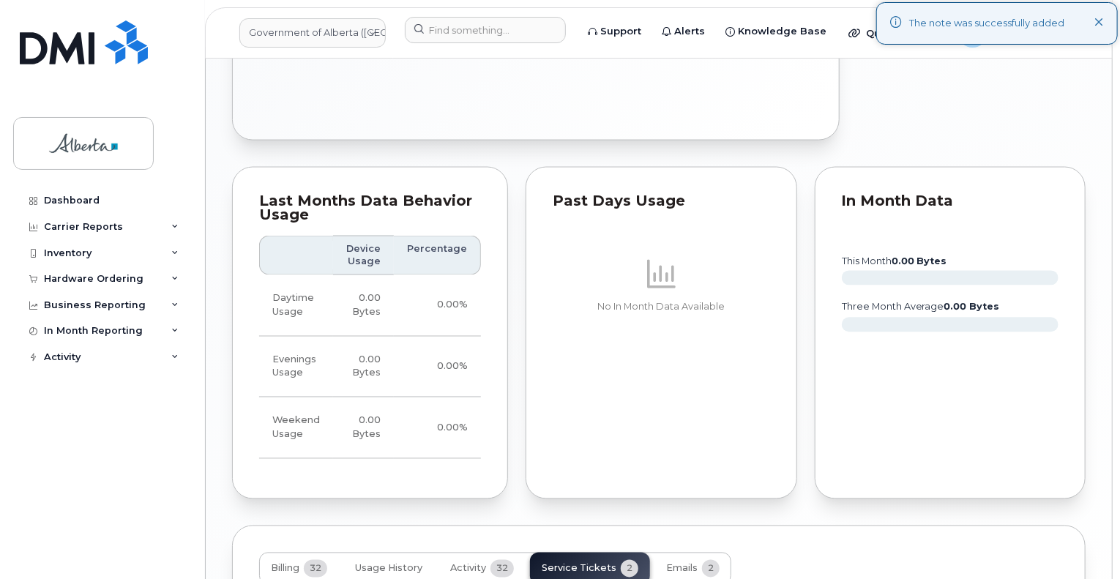
scroll to position [1364, 0]
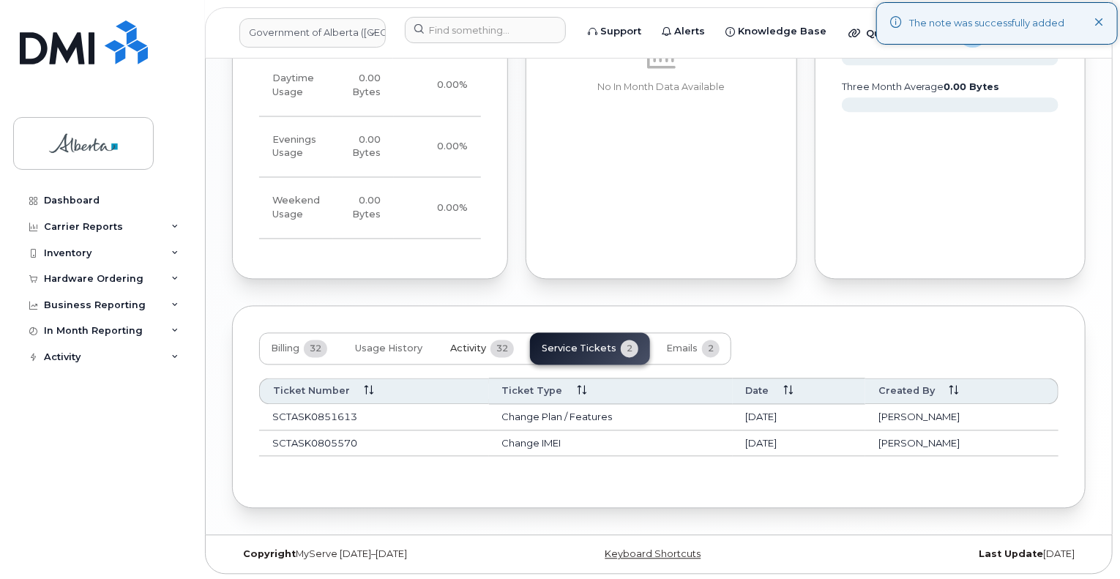
click at [466, 347] on span "Activity" at bounding box center [468, 349] width 36 height 12
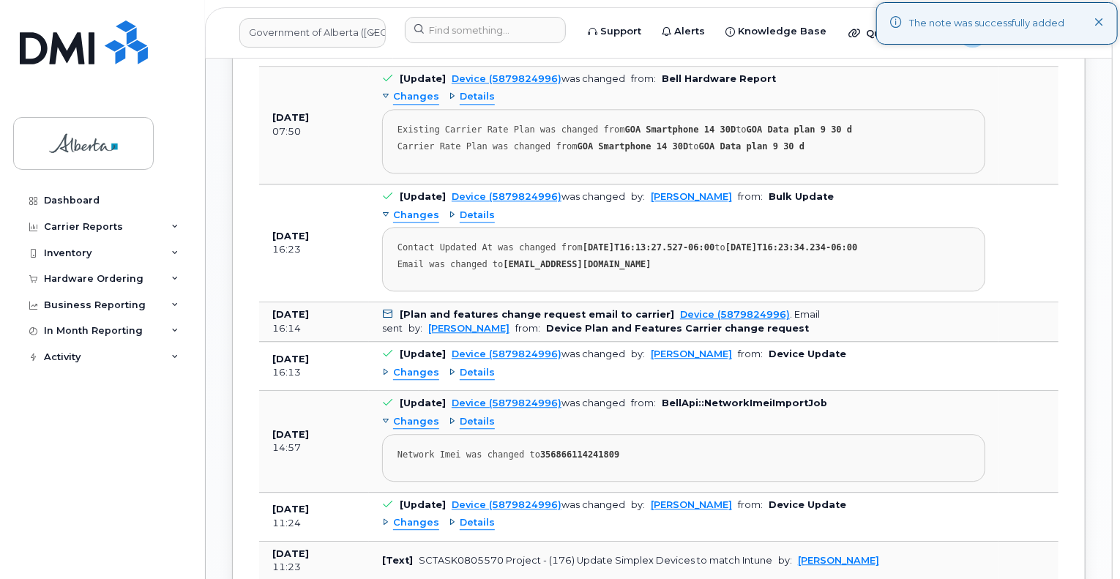
scroll to position [1763, 0]
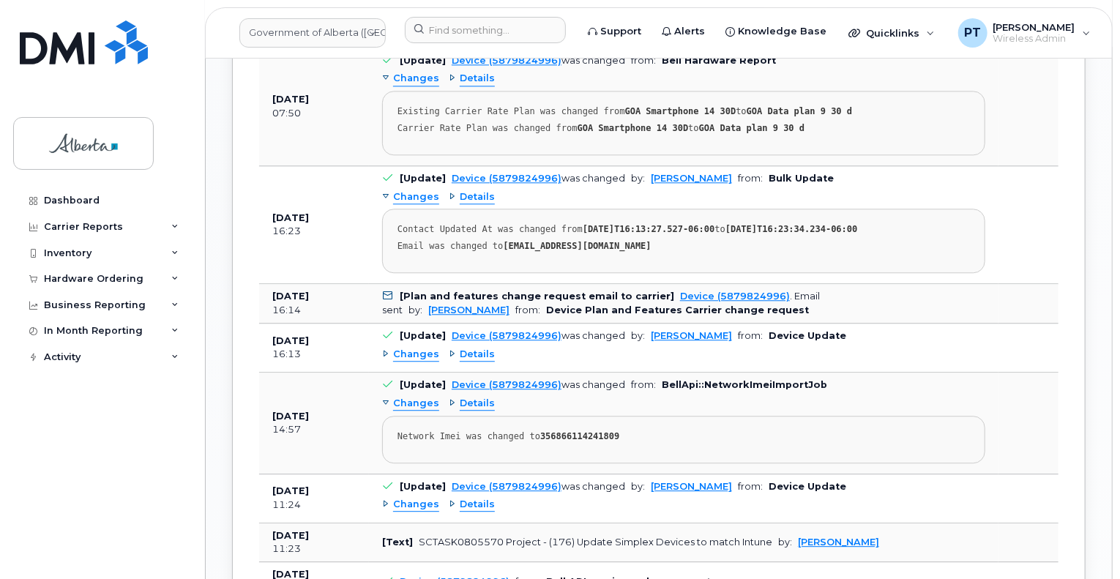
click at [414, 355] on span "Changes" at bounding box center [416, 355] width 46 height 14
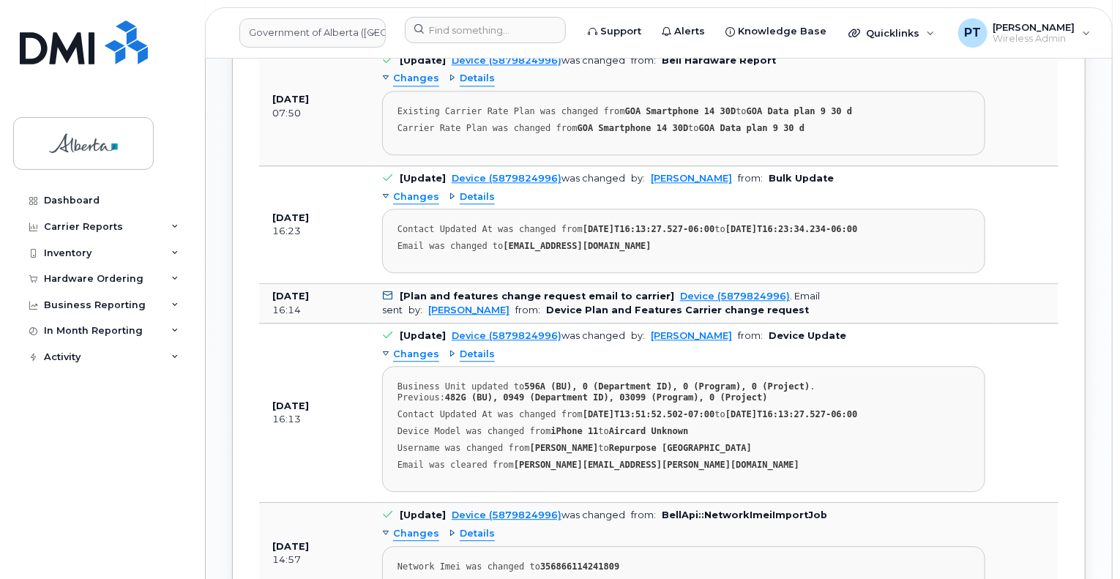
click at [414, 355] on span "Changes" at bounding box center [416, 355] width 46 height 14
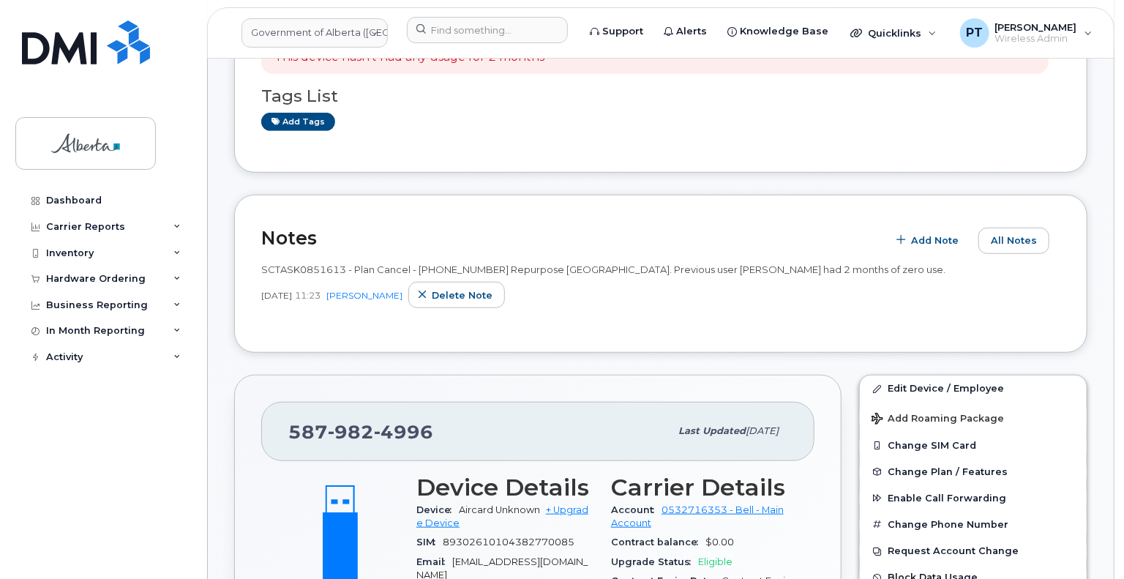
scroll to position [659, 0]
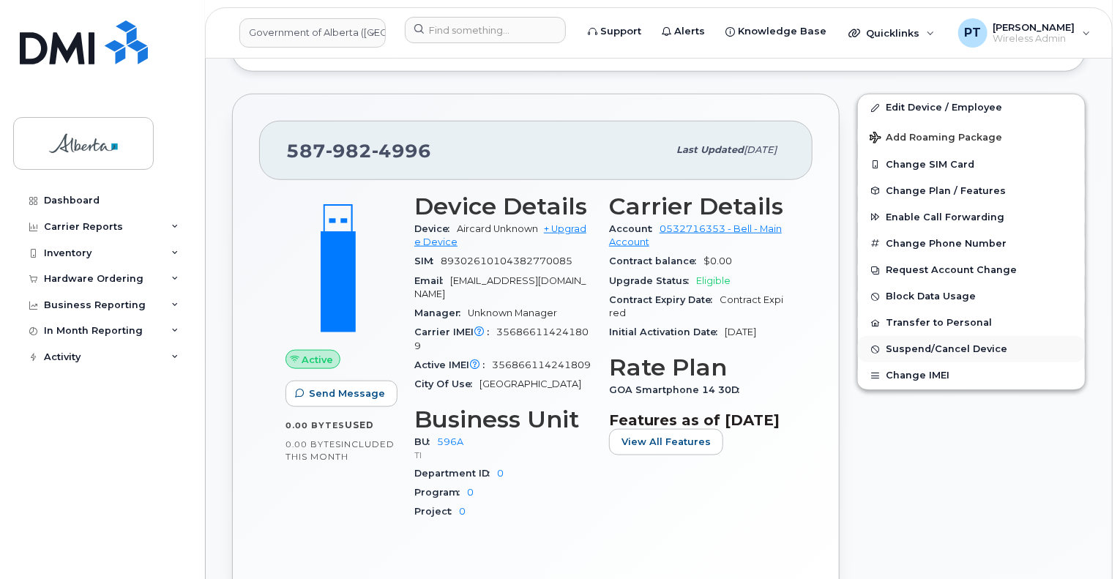
click at [924, 348] on span "Suspend/Cancel Device" at bounding box center [945, 349] width 121 height 11
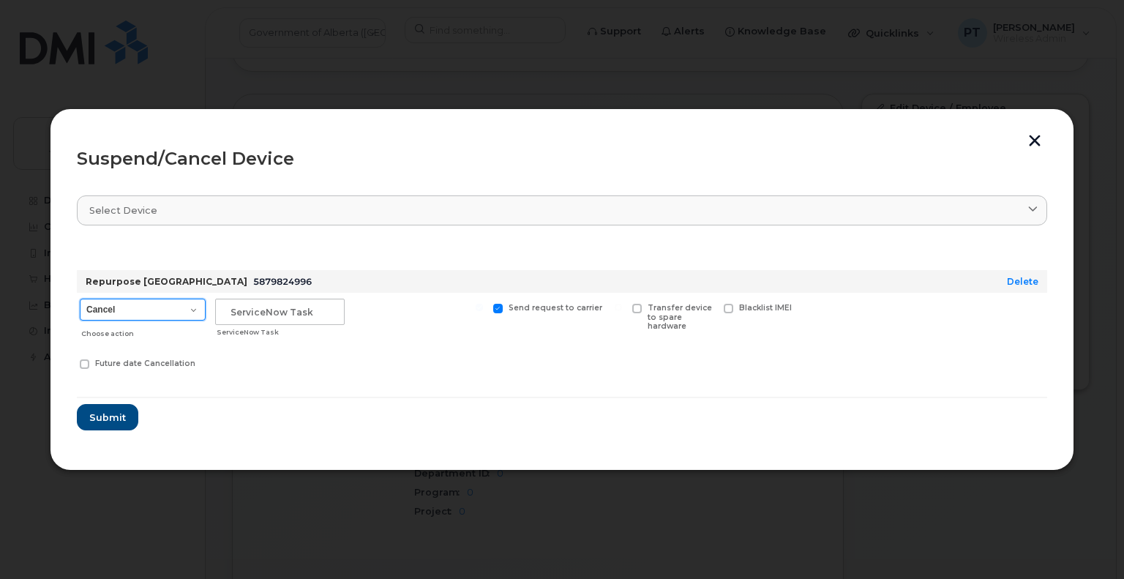
drag, startPoint x: 132, startPoint y: 310, endPoint x: 126, endPoint y: 318, distance: 10.0
click at [132, 310] on select "Cancel Suspend - Extend Suspension Suspend - Reduced Rate Suspend - Lost Device…" at bounding box center [143, 310] width 126 height 22
select select "[object Object]"
click at [80, 299] on select "Cancel Suspend - Extend Suspension Suspend - Reduced Rate Suspend - Lost Device…" at bounding box center [143, 310] width 126 height 22
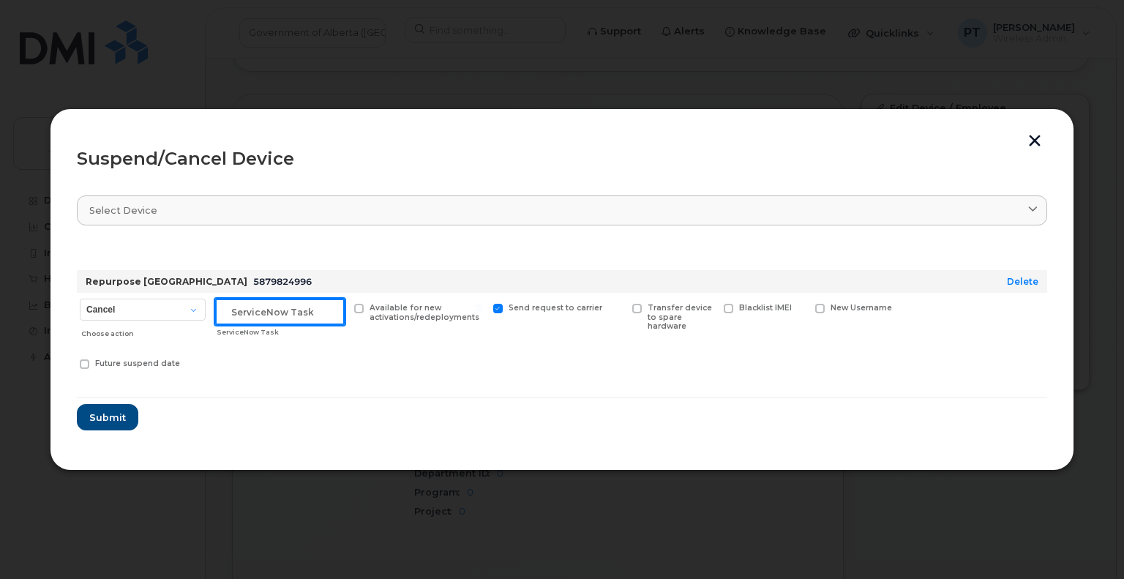
click at [239, 305] on input "text" at bounding box center [280, 312] width 130 height 26
paste input "SCTASK0851613"
type input "SCTASK0851613 Suspend"
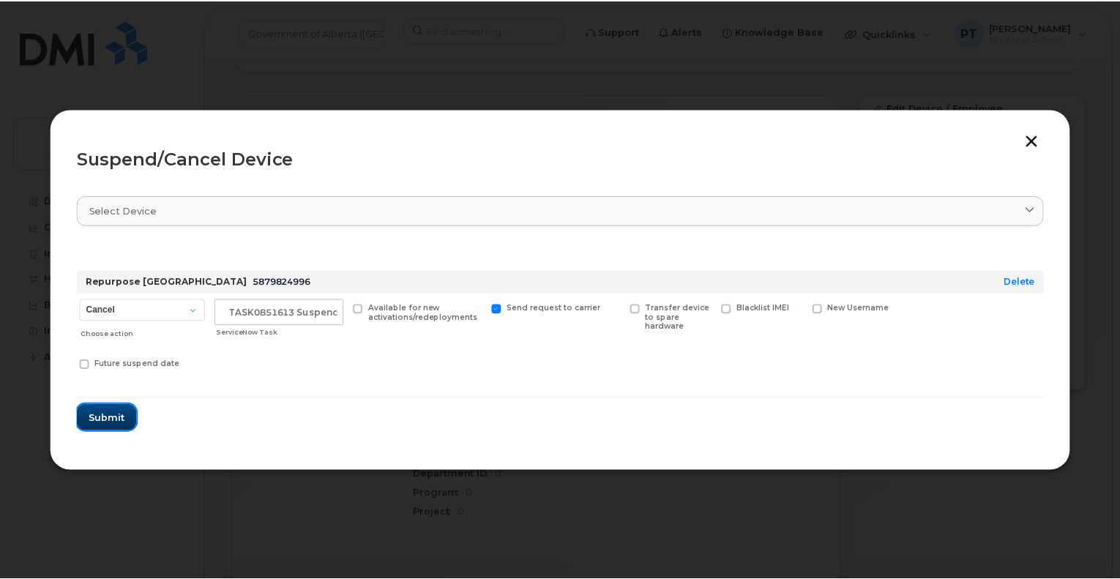
scroll to position [0, 0]
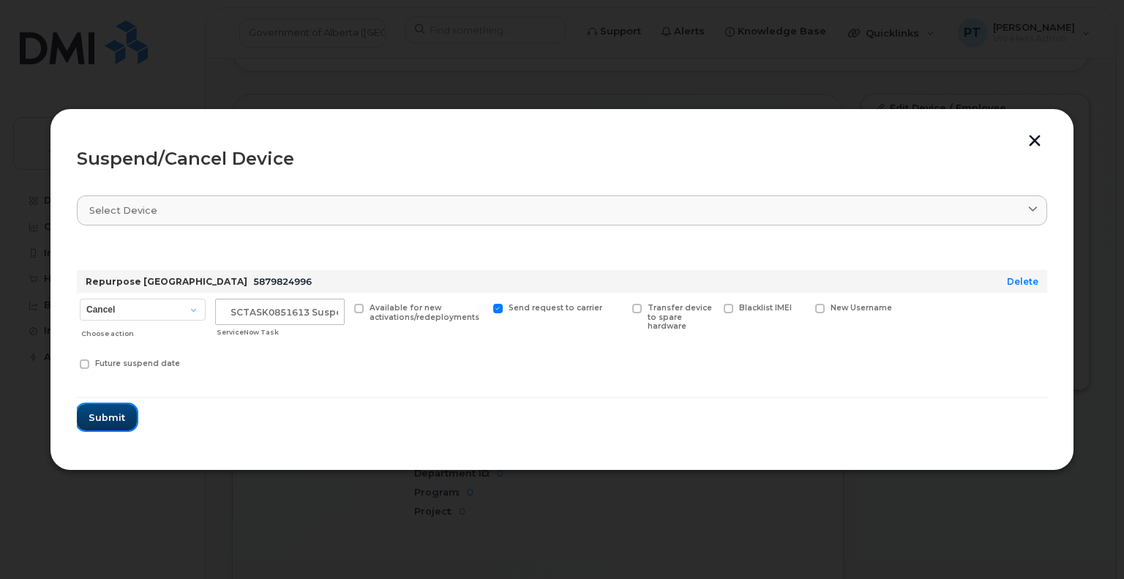
click at [108, 413] on span "Submit" at bounding box center [107, 418] width 37 height 14
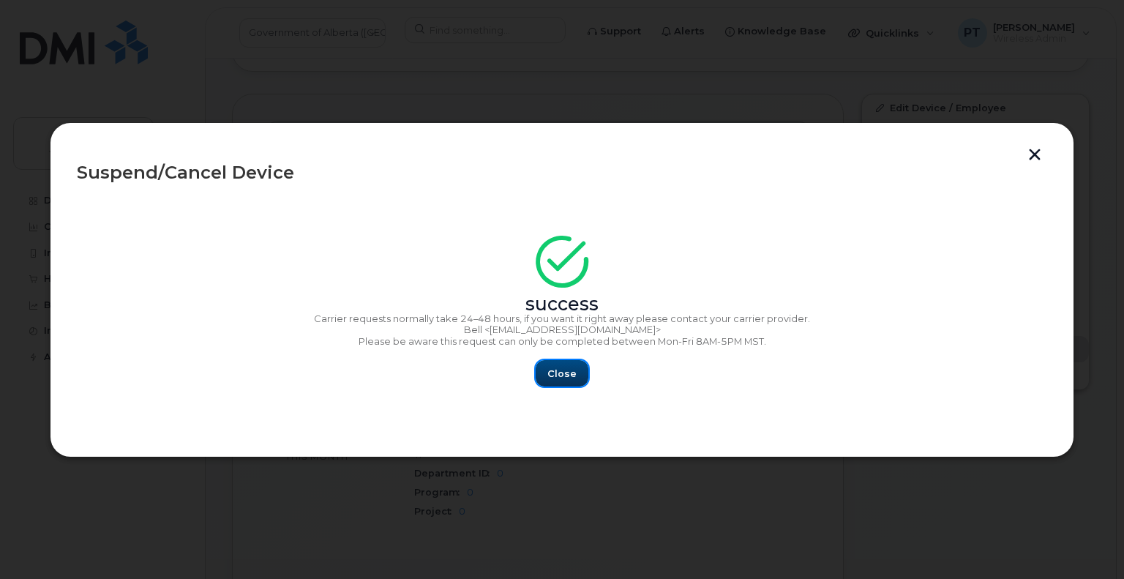
click at [548, 368] on span "Close" at bounding box center [561, 374] width 29 height 14
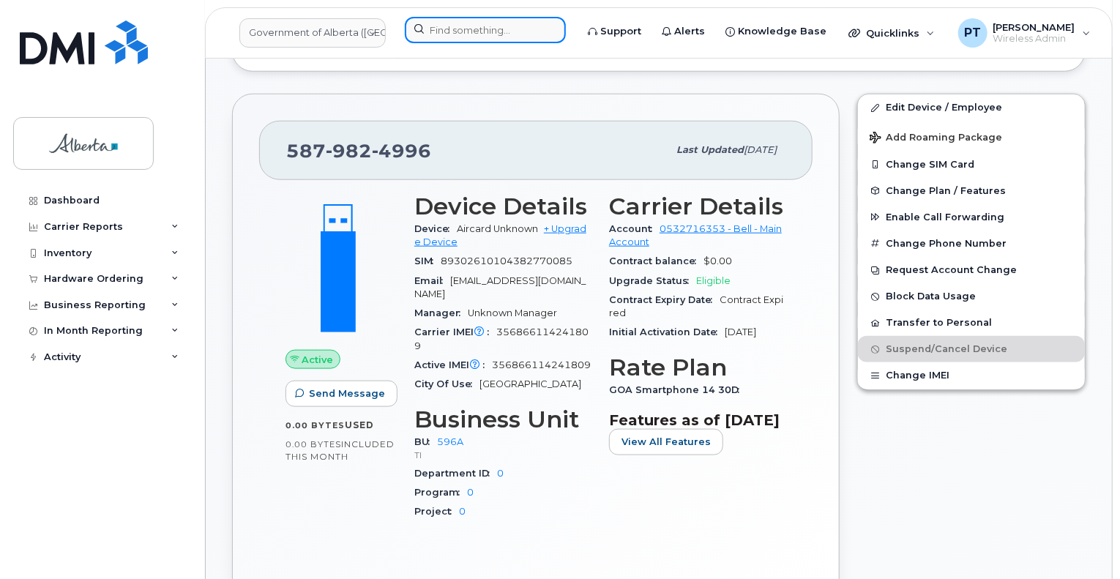
click at [516, 34] on input at bounding box center [485, 30] width 161 height 26
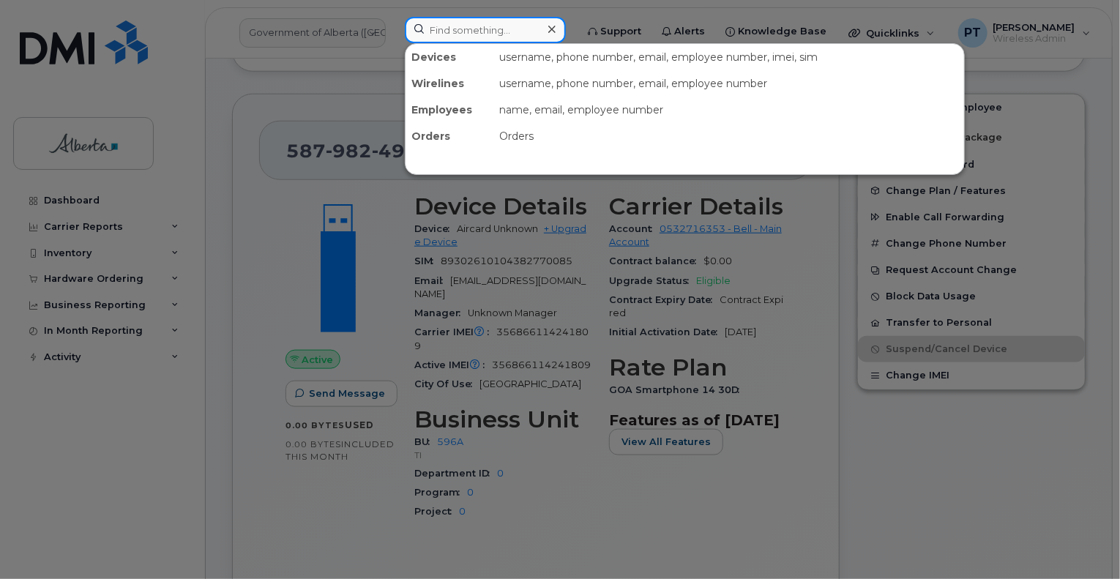
paste input "Jodi Arneson"
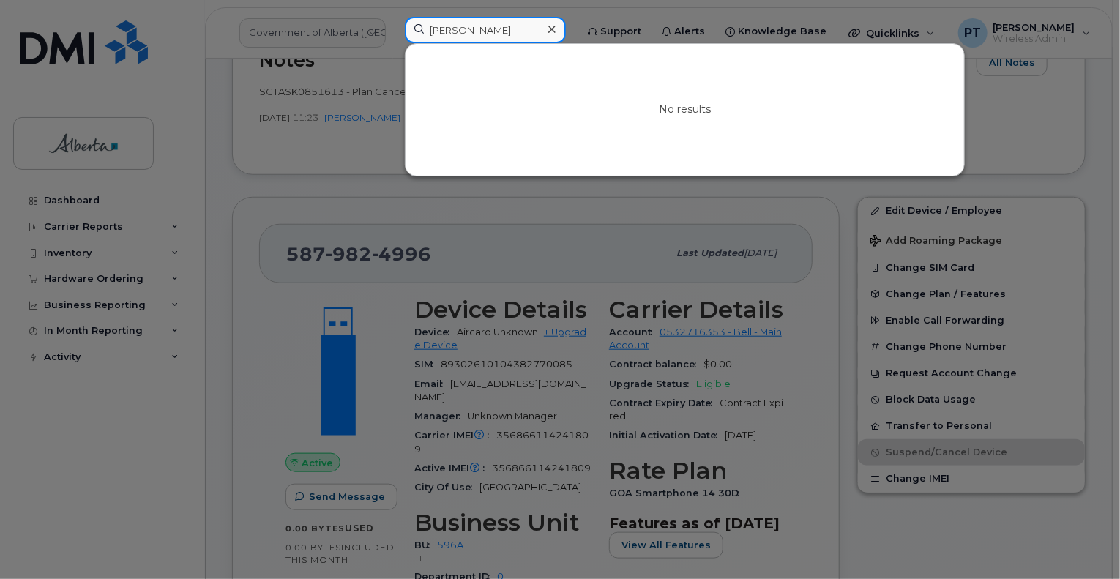
scroll to position [512, 0]
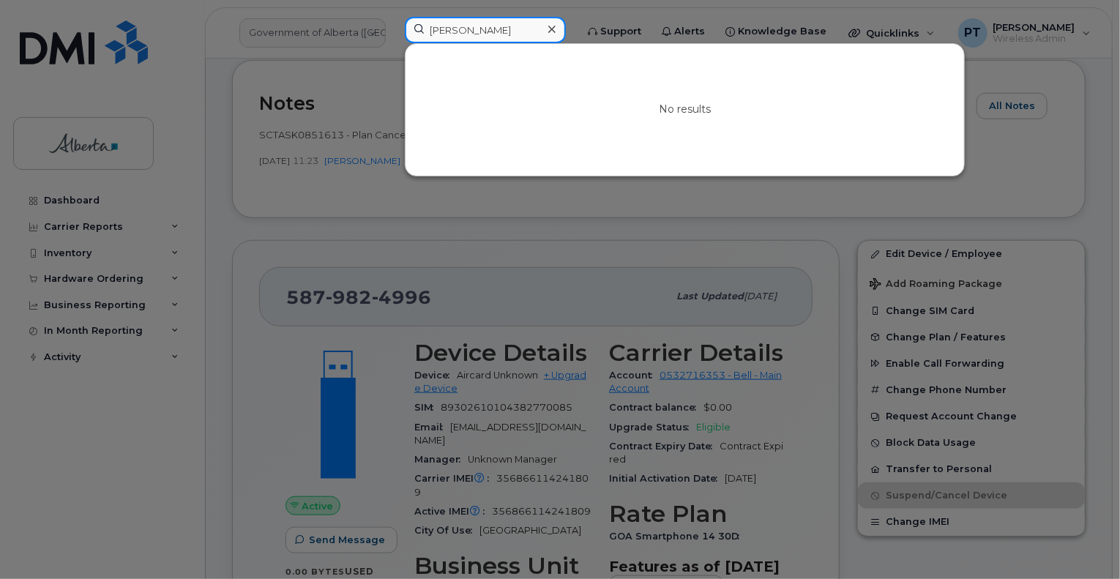
type input "Jodi Arneson"
click at [555, 29] on icon at bounding box center [551, 29] width 7 height 7
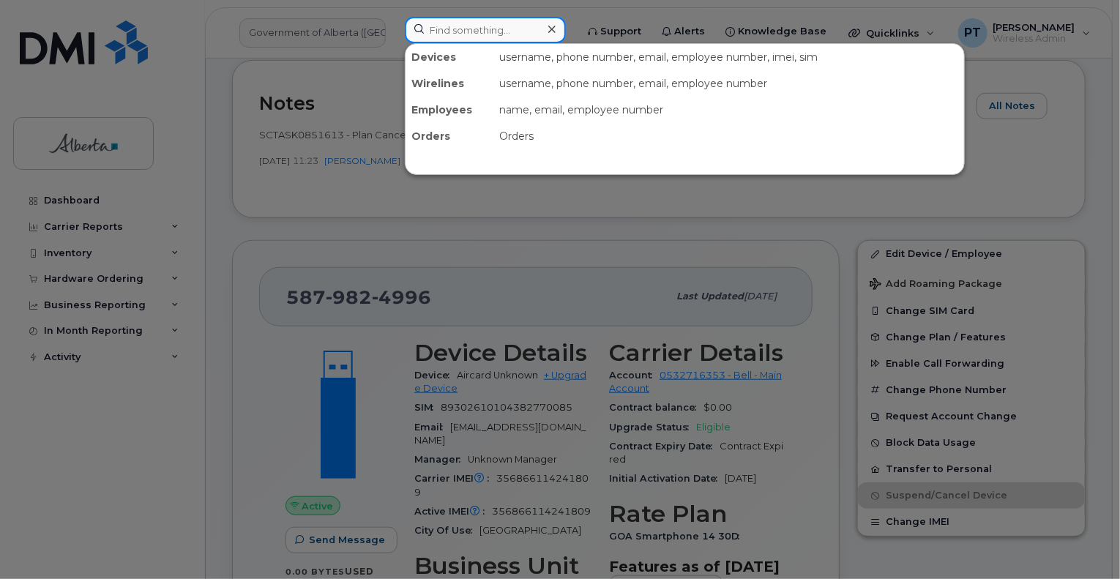
paste input "Natoya Beadle"
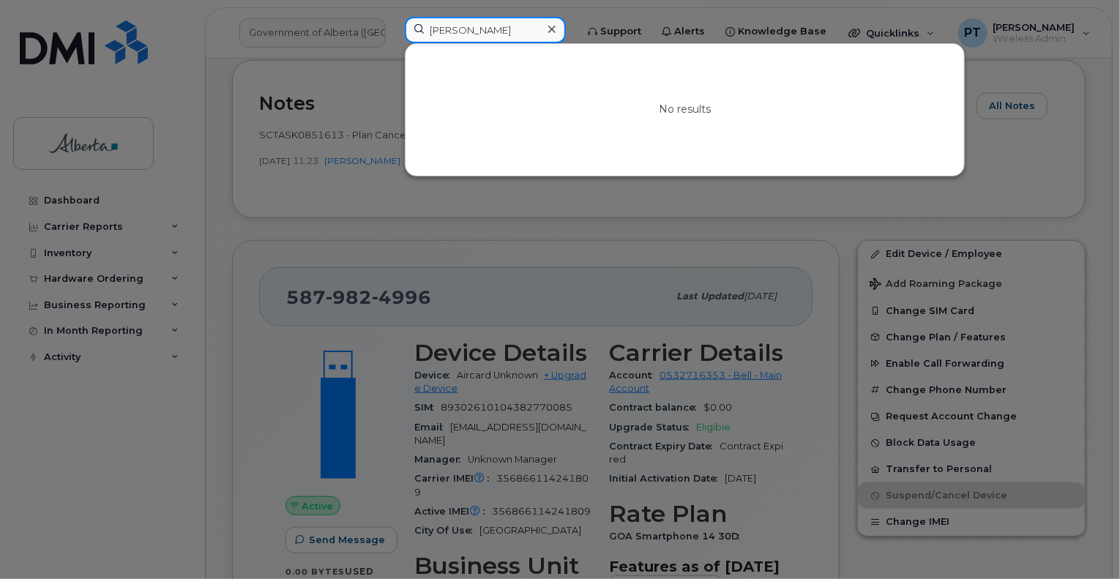
type input "Natoya Beadle"
drag, startPoint x: 790, startPoint y: 219, endPoint x: 547, endPoint y: 86, distance: 277.0
click at [790, 219] on div at bounding box center [560, 289] width 1120 height 579
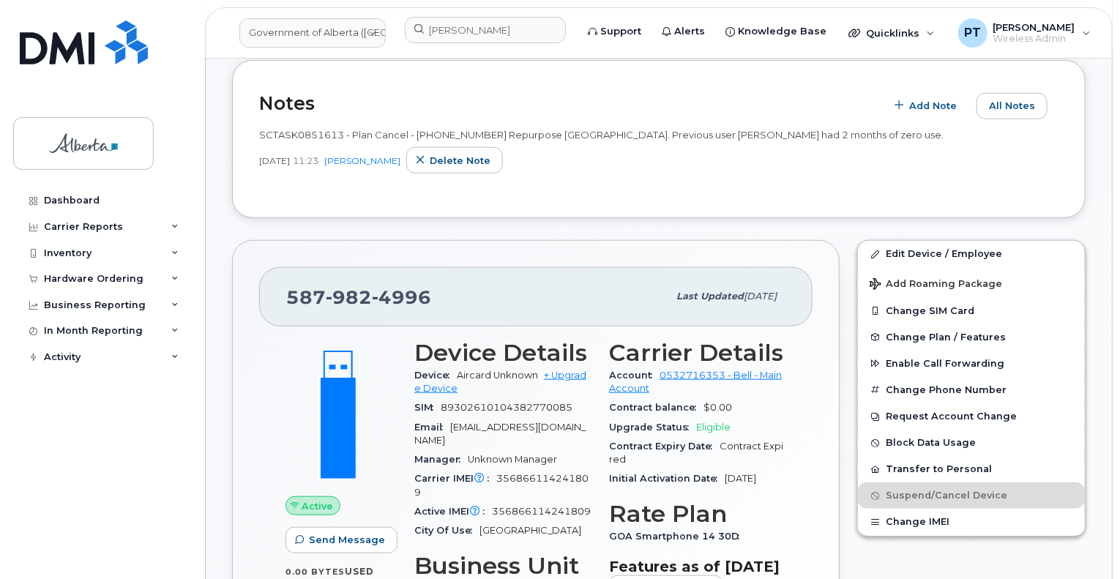
drag, startPoint x: 96, startPoint y: 280, endPoint x: 71, endPoint y: 307, distance: 36.8
click at [96, 280] on div "Hardware Ordering" at bounding box center [94, 279] width 100 height 12
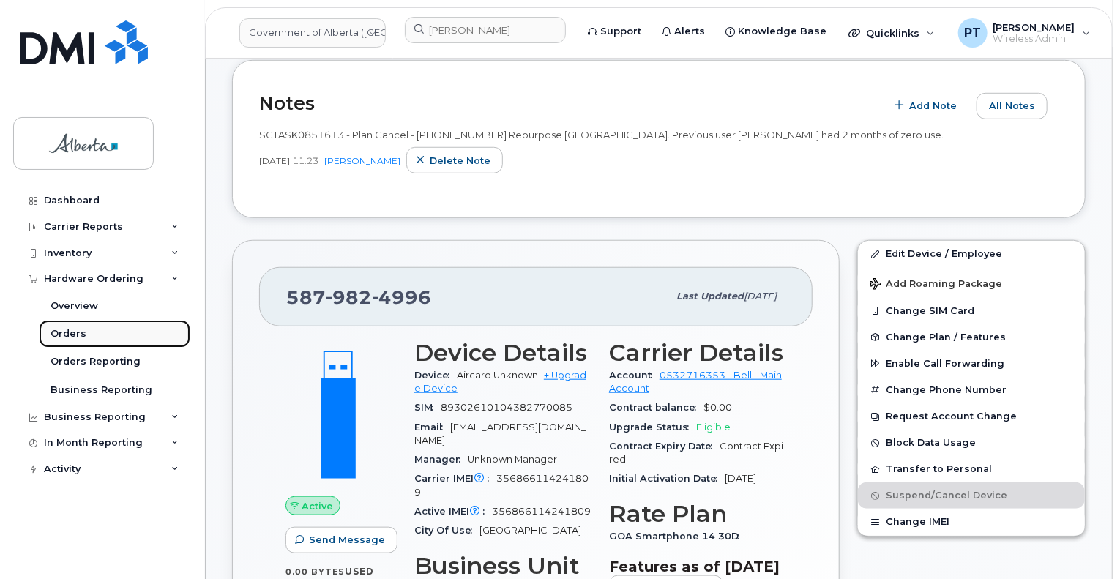
click at [62, 338] on div "Orders" at bounding box center [68, 333] width 36 height 13
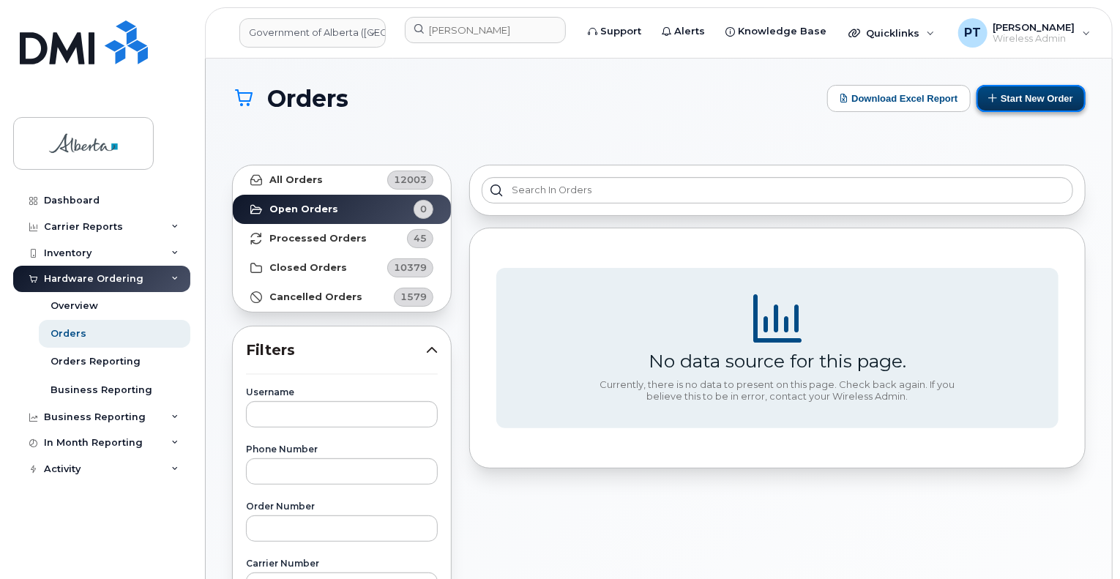
click at [1053, 100] on button "Start New Order" at bounding box center [1030, 98] width 109 height 27
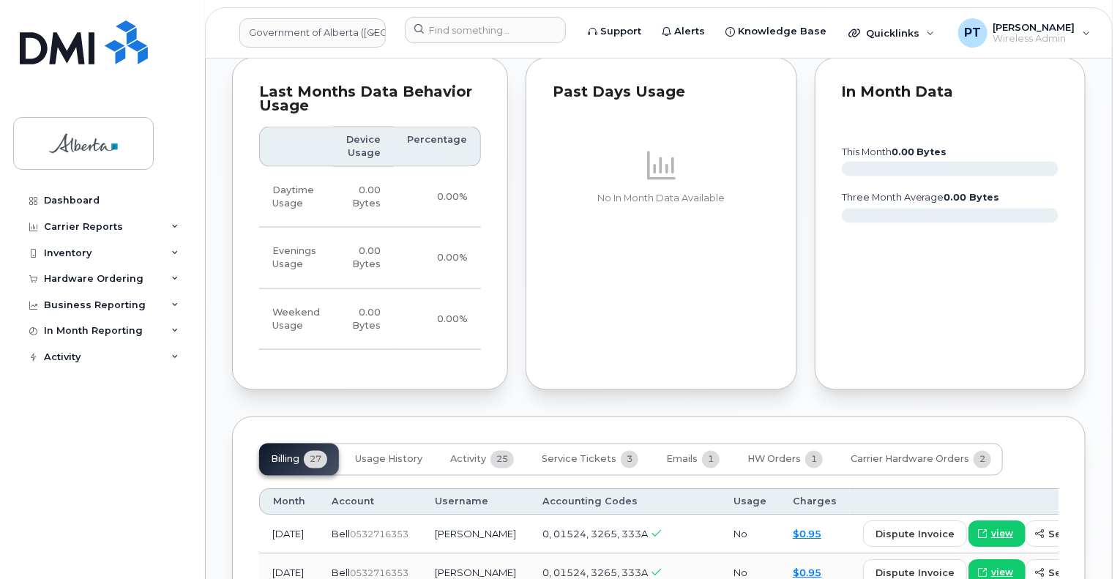
scroll to position [1098, 0]
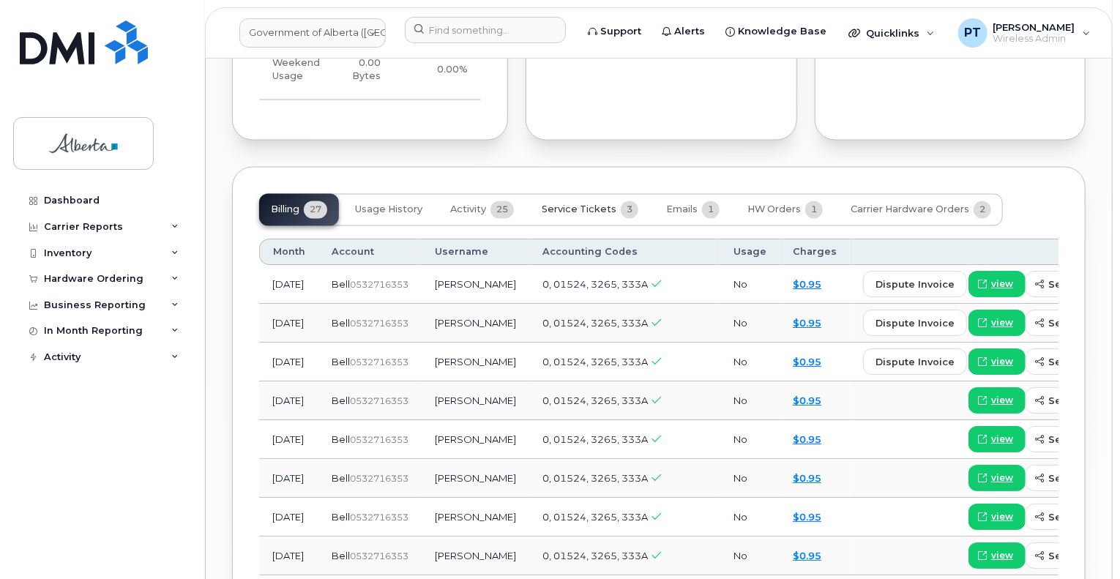
click at [588, 208] on span "Service Tickets" at bounding box center [578, 210] width 75 height 12
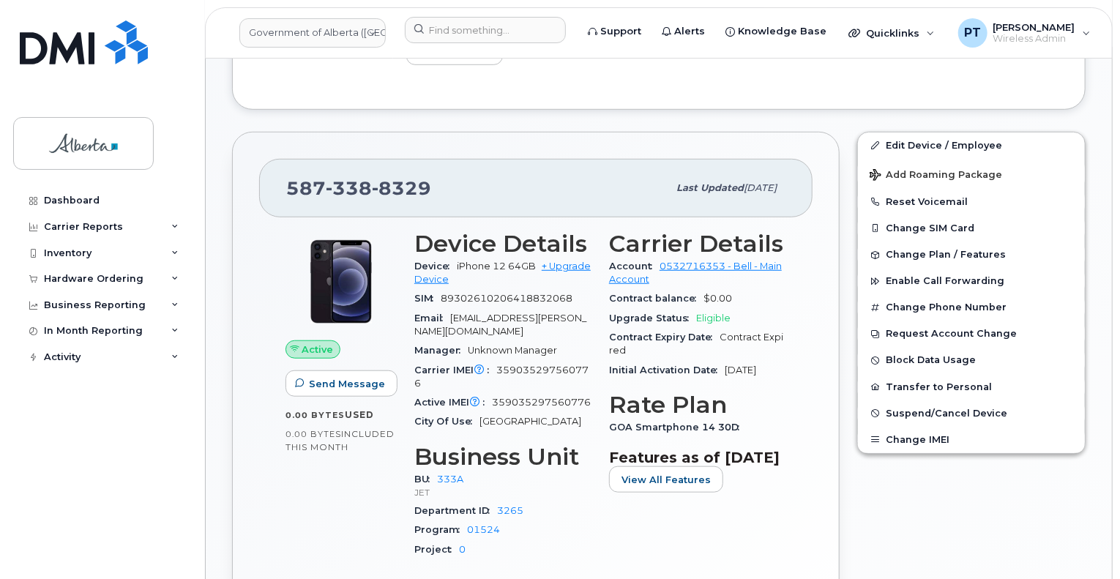
scroll to position [512, 0]
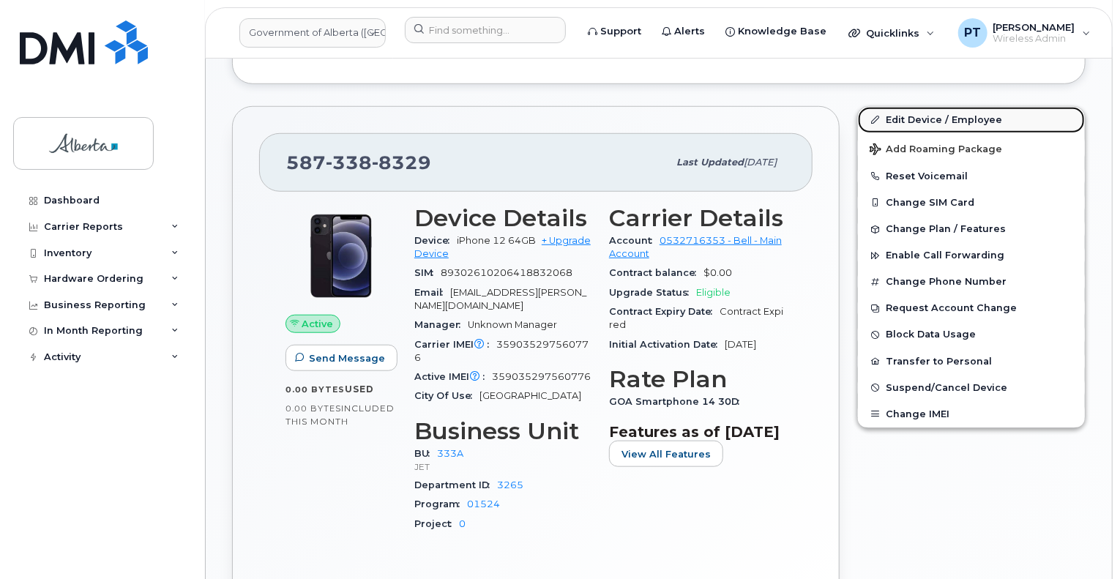
click at [904, 118] on link "Edit Device / Employee" at bounding box center [971, 120] width 227 height 26
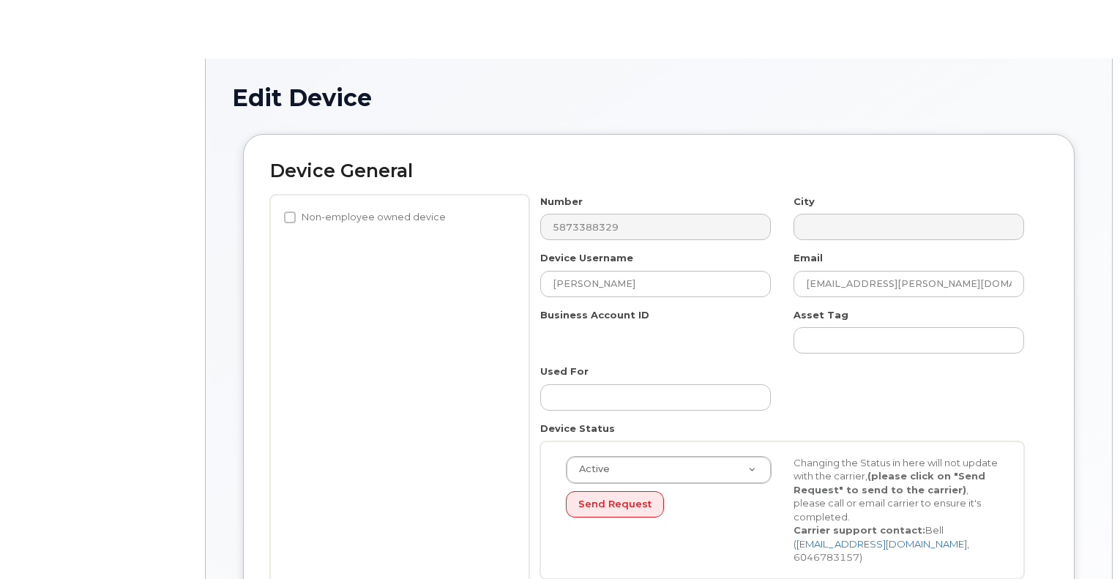
select select "4206363"
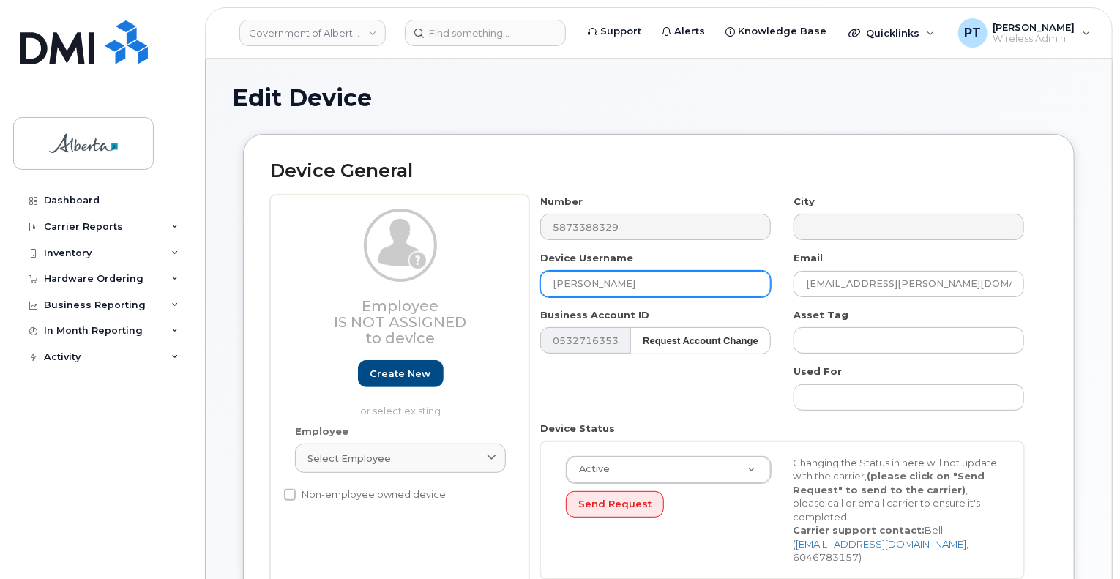
drag, startPoint x: 623, startPoint y: 290, endPoint x: 526, endPoint y: 296, distance: 97.5
click at [527, 296] on div "Employee Is not assigned to device Create new or select existing Employee Selec…" at bounding box center [658, 392] width 777 height 395
paste input "[PERSON_NAME]"
type input "[PERSON_NAME]"
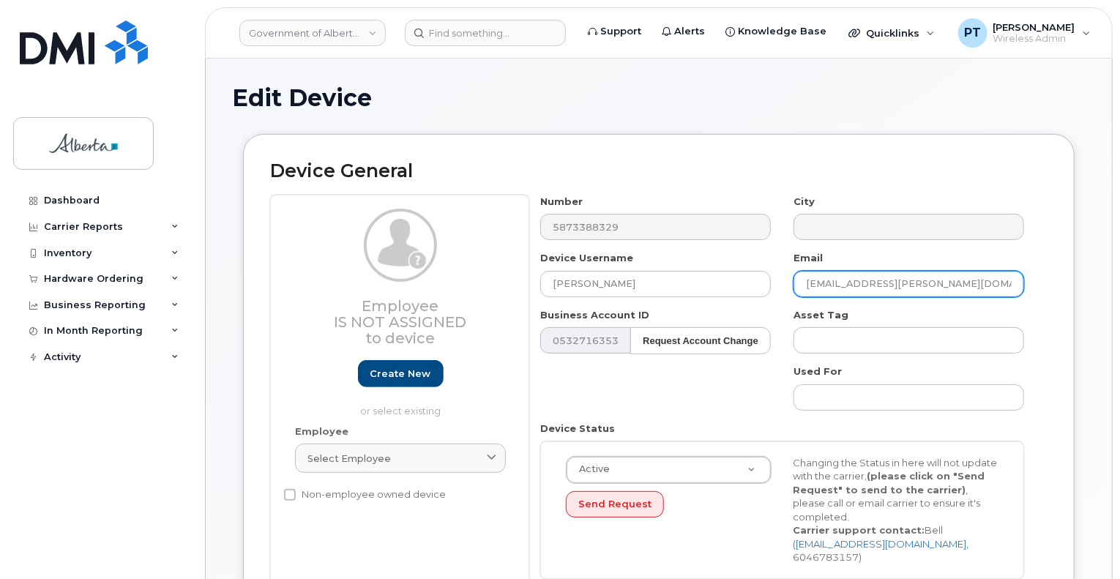
drag, startPoint x: 922, startPoint y: 284, endPoint x: 779, endPoint y: 289, distance: 143.5
click at [779, 289] on div "Number 5873388329 City Device Username Leslie Hankinson Email Ayo.Nwafor@gov.ab…" at bounding box center [782, 392] width 506 height 395
paste input "Leslie.Hankinson"
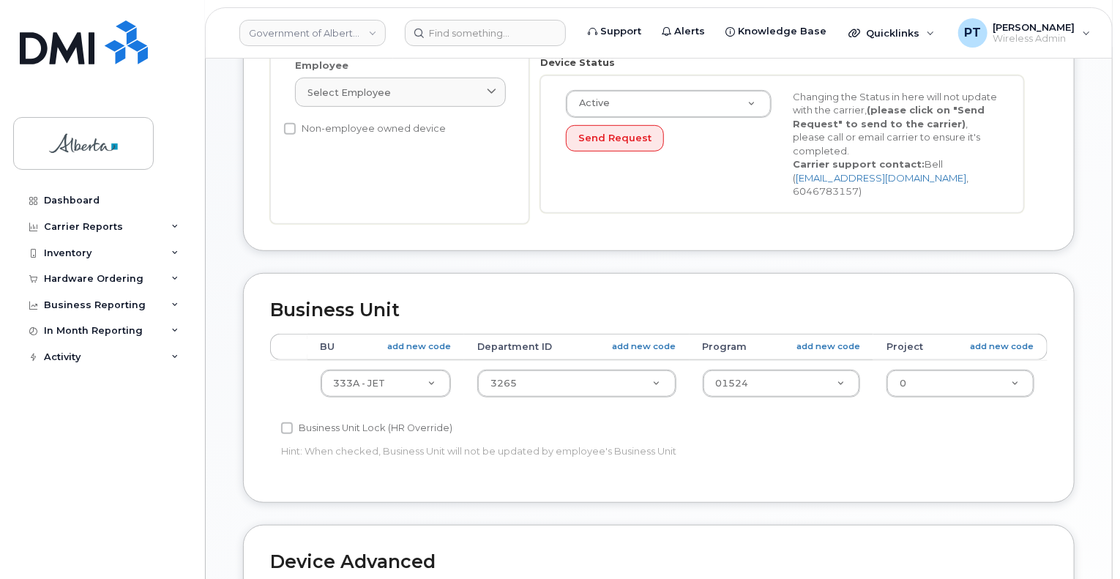
scroll to position [439, 0]
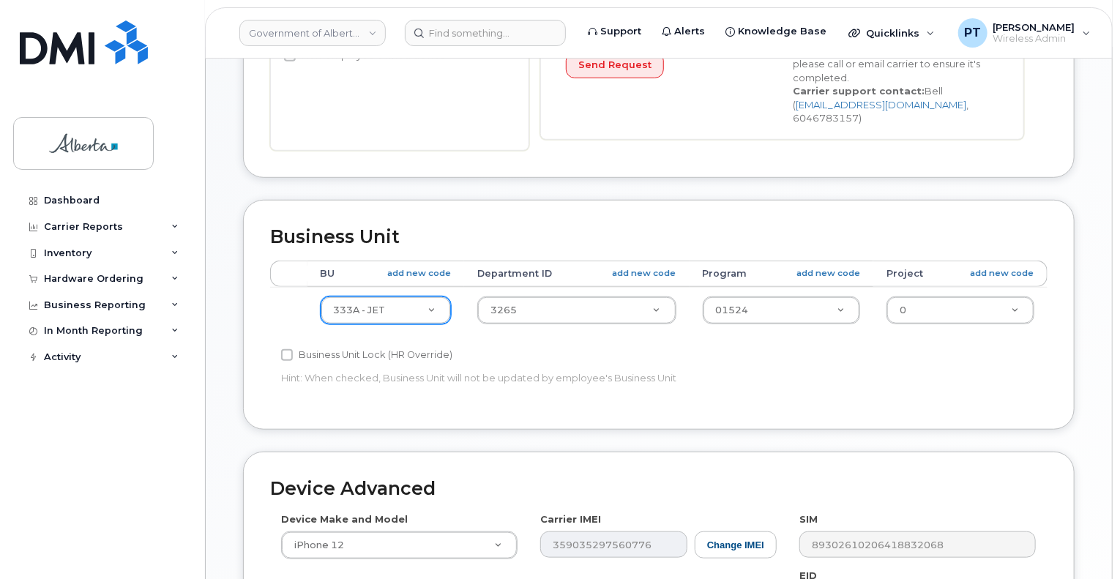
type input "Leslie.Hankinson@gov.ab.ca"
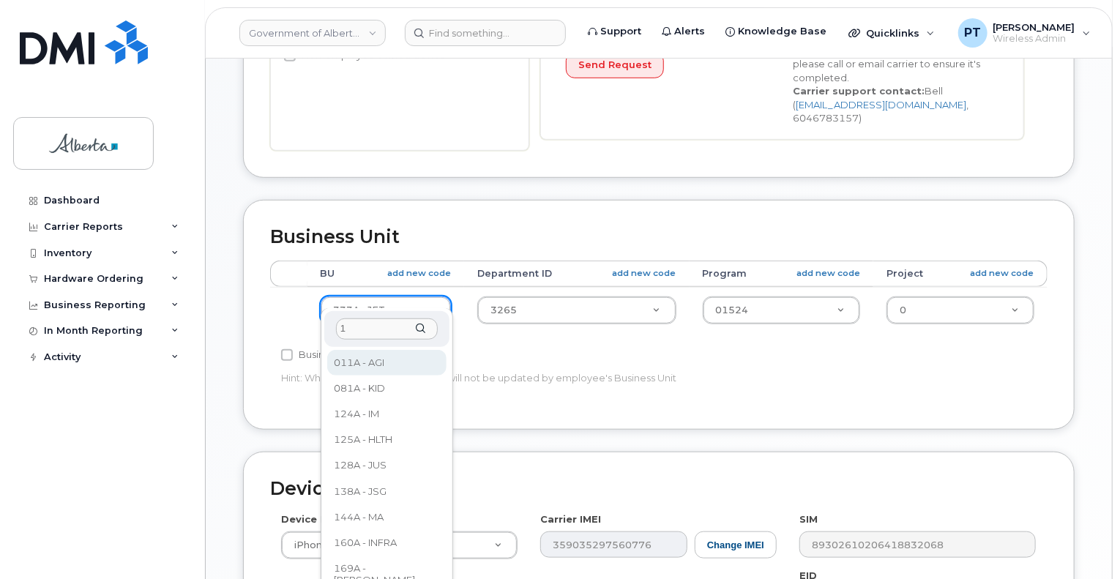
scroll to position [0, 0]
type input "124"
select select "4680693"
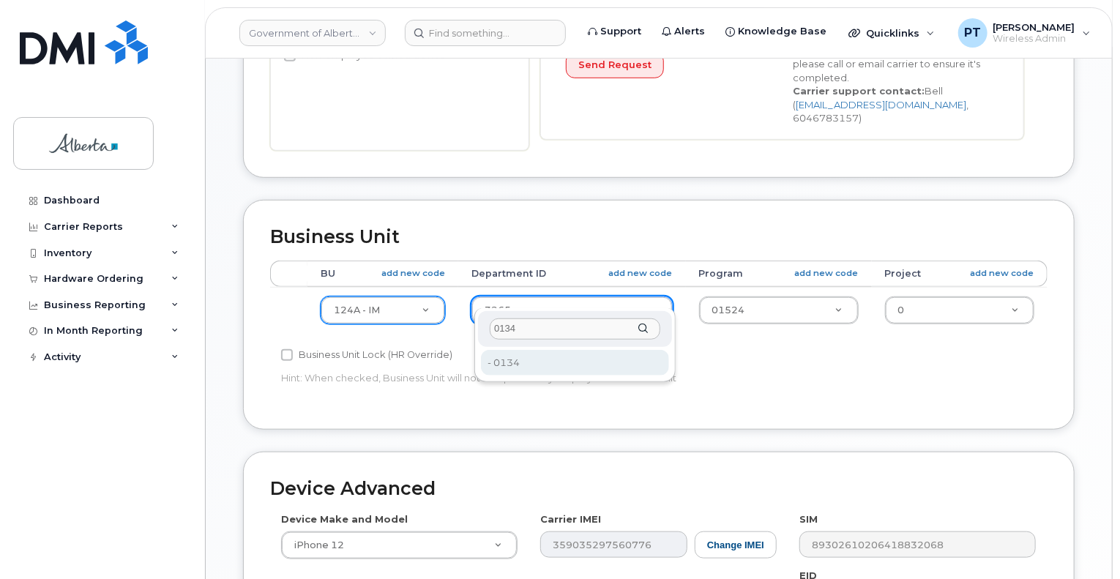
type input "0134"
drag, startPoint x: 515, startPoint y: 356, endPoint x: 688, endPoint y: 321, distance: 176.1
type input "4752053"
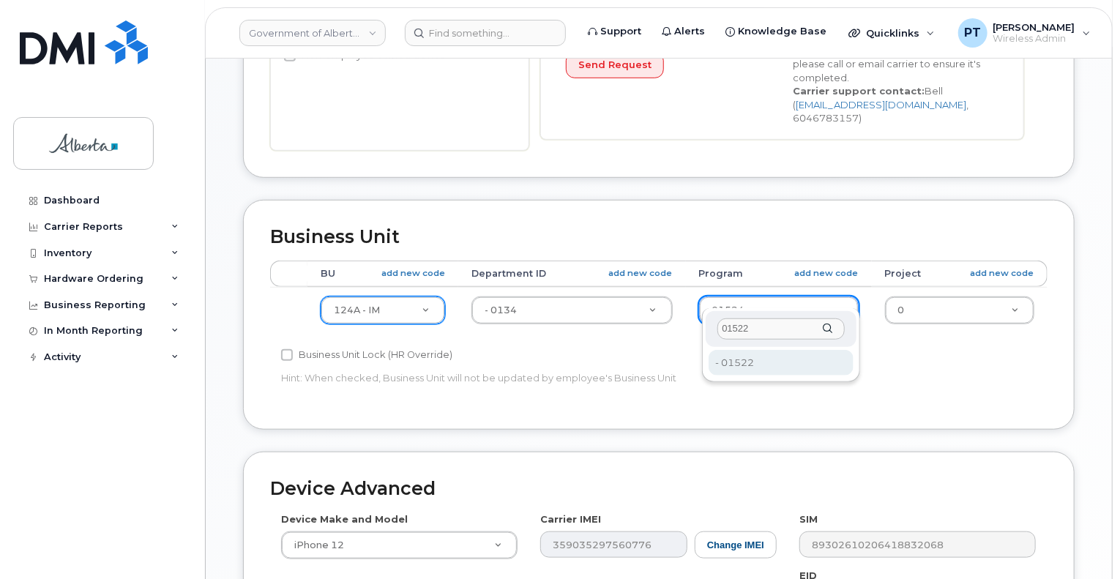
type input "01522"
type input "4753243"
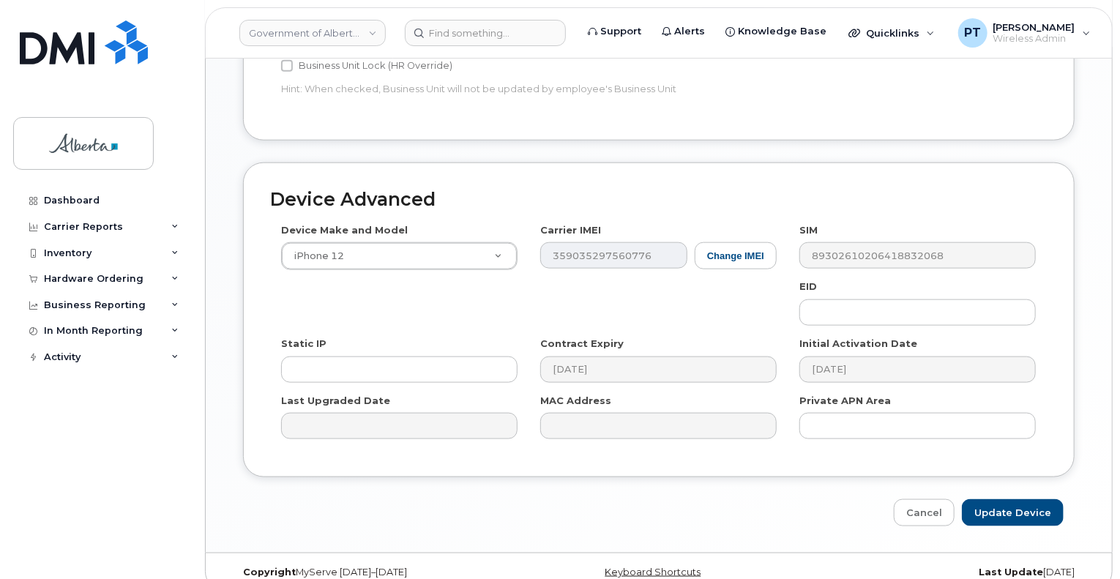
scroll to position [732, 0]
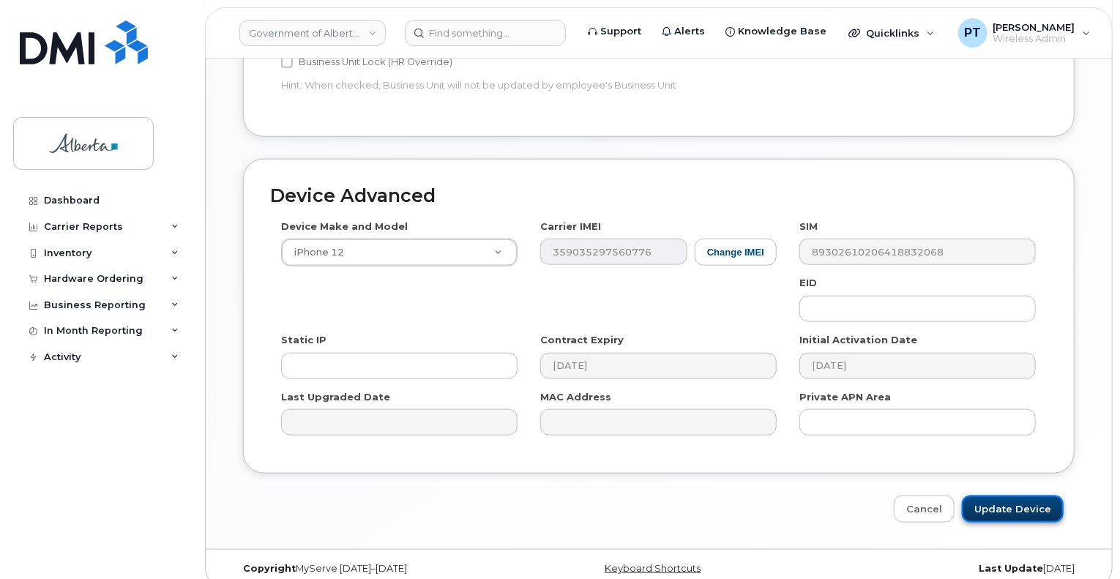
click at [1013, 495] on input "Update Device" at bounding box center [1012, 508] width 102 height 27
type input "Saving..."
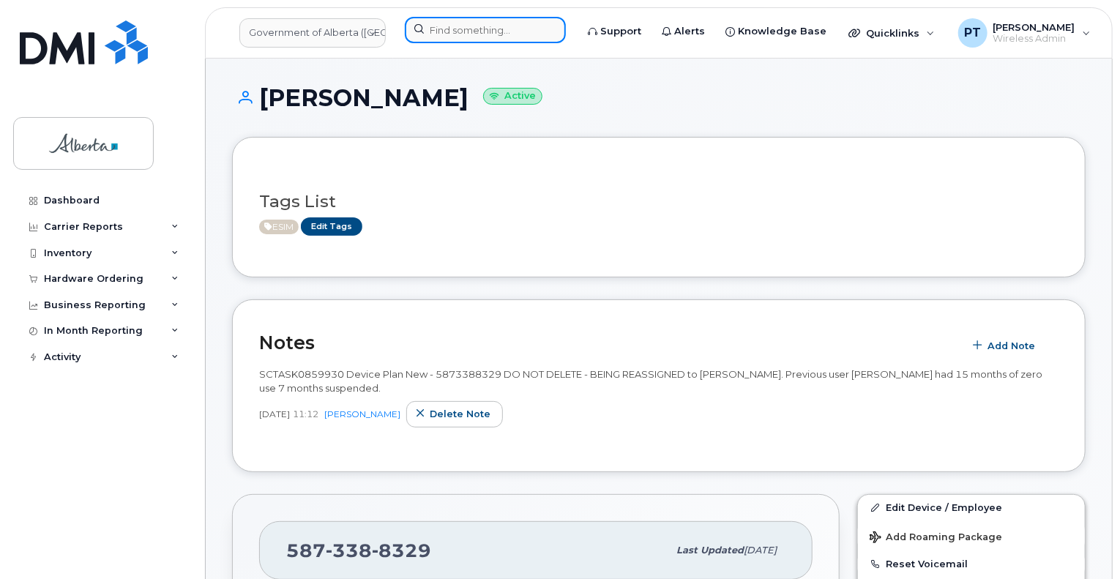
click at [460, 29] on input at bounding box center [485, 30] width 161 height 26
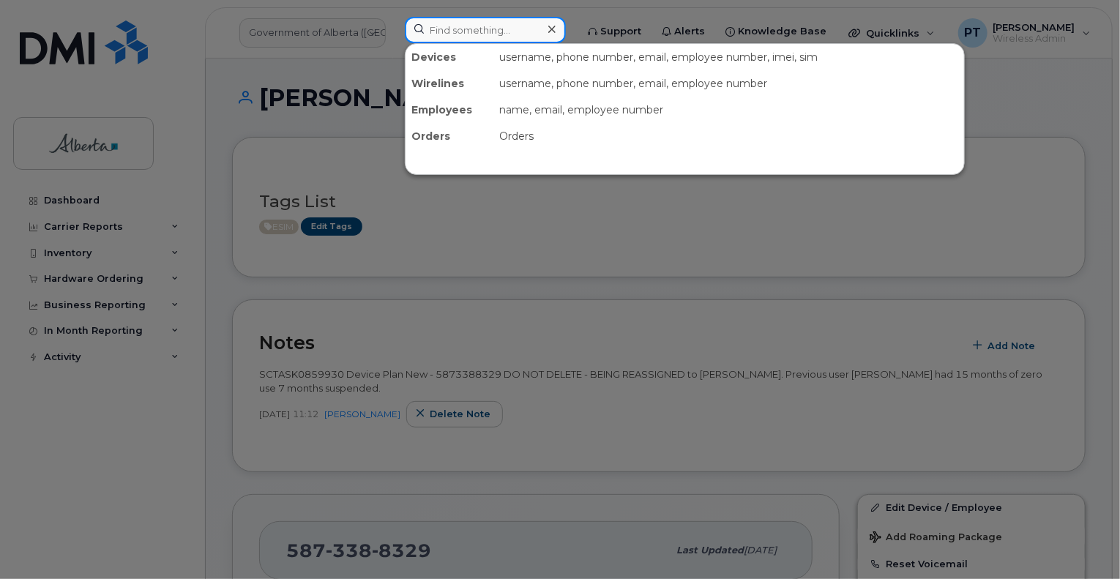
paste input "7802386475"
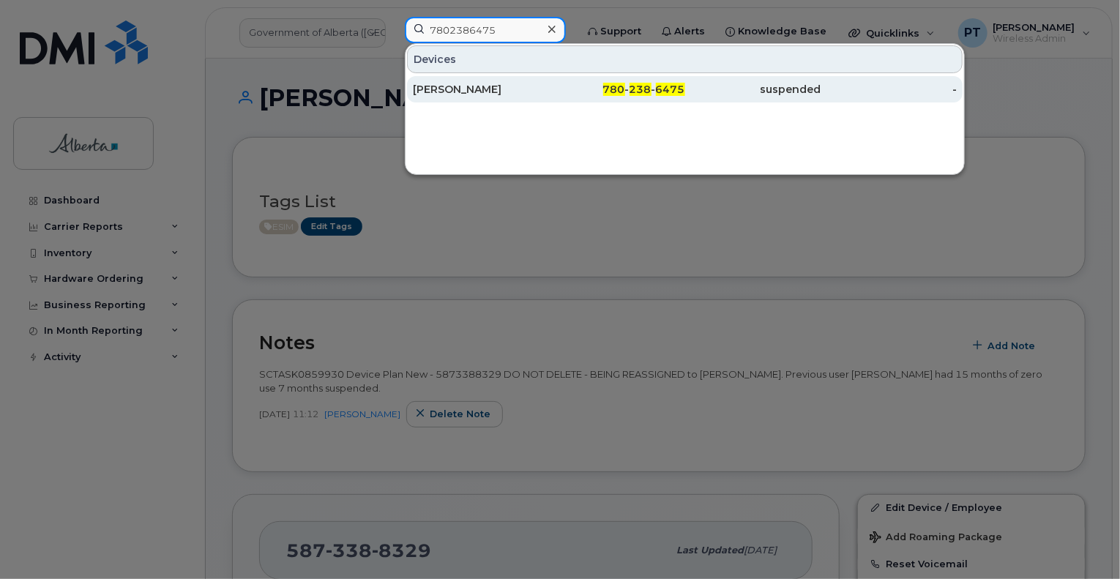
type input "7802386475"
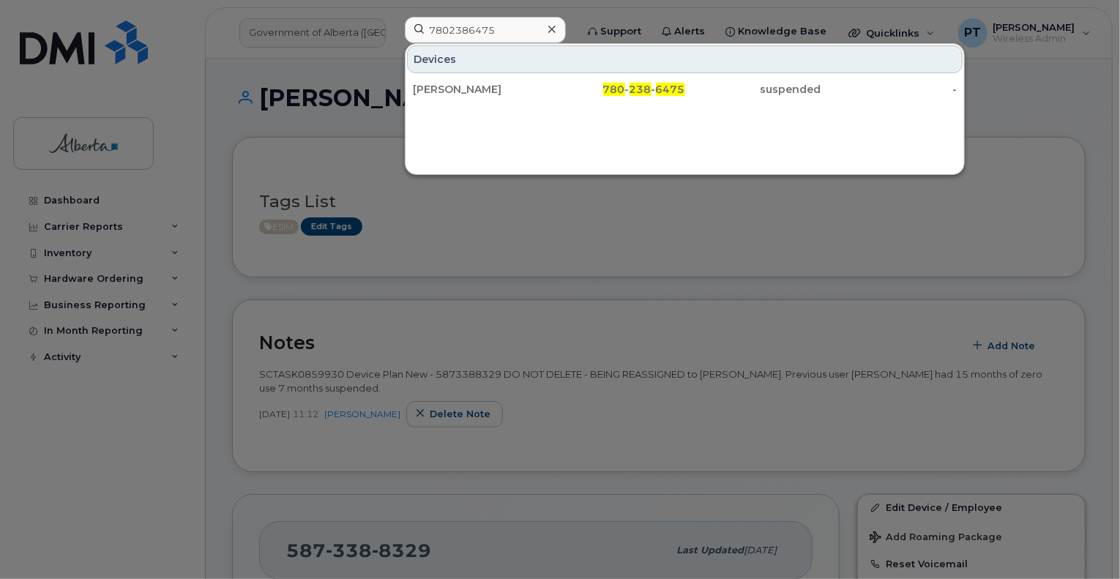
drag, startPoint x: 460, startPoint y: 90, endPoint x: 793, endPoint y: 227, distance: 360.6
click at [459, 90] on div "[PERSON_NAME]" at bounding box center [481, 89] width 136 height 15
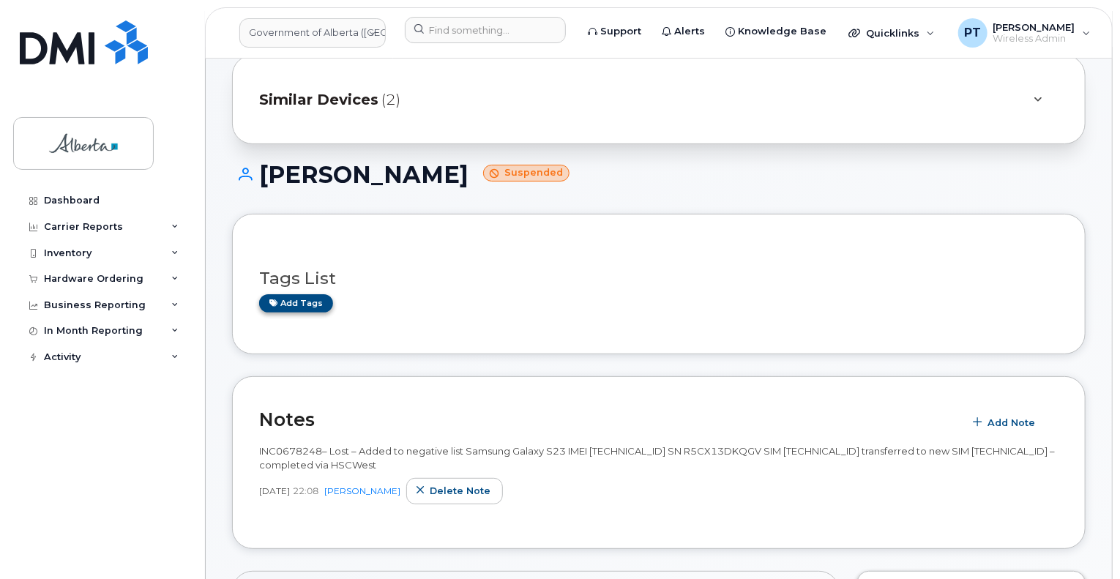
scroll to position [73, 0]
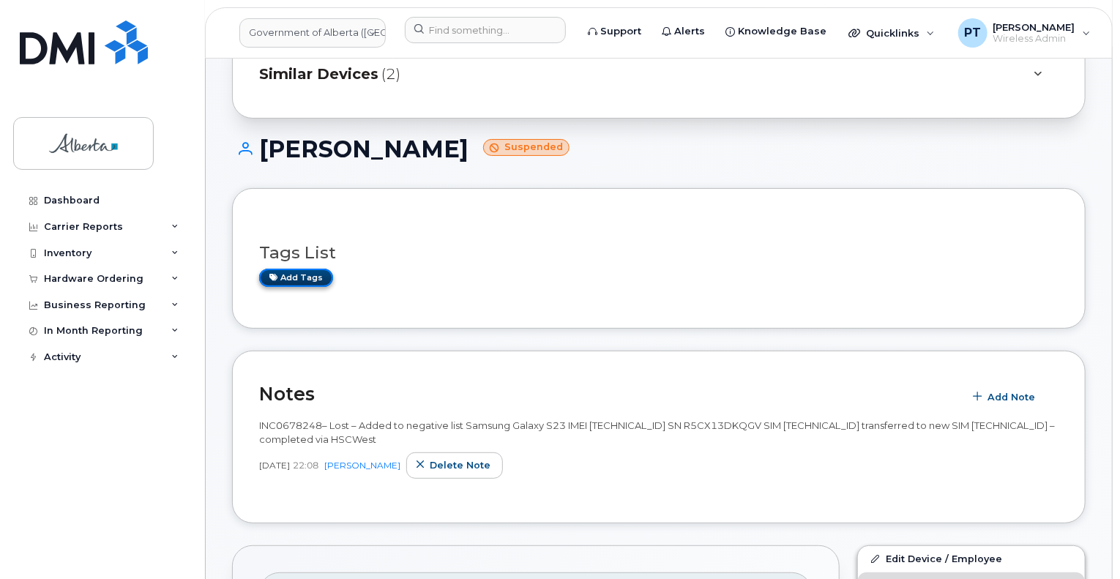
click at [310, 272] on link "Add tags" at bounding box center [296, 278] width 74 height 18
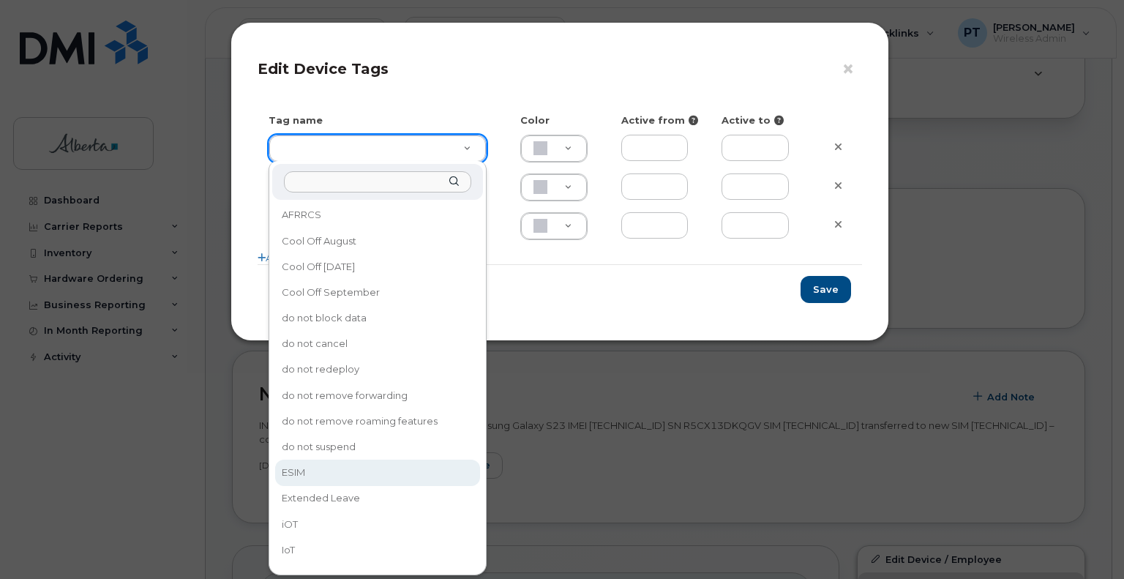
type input "ESIM"
type input "D6CDC1"
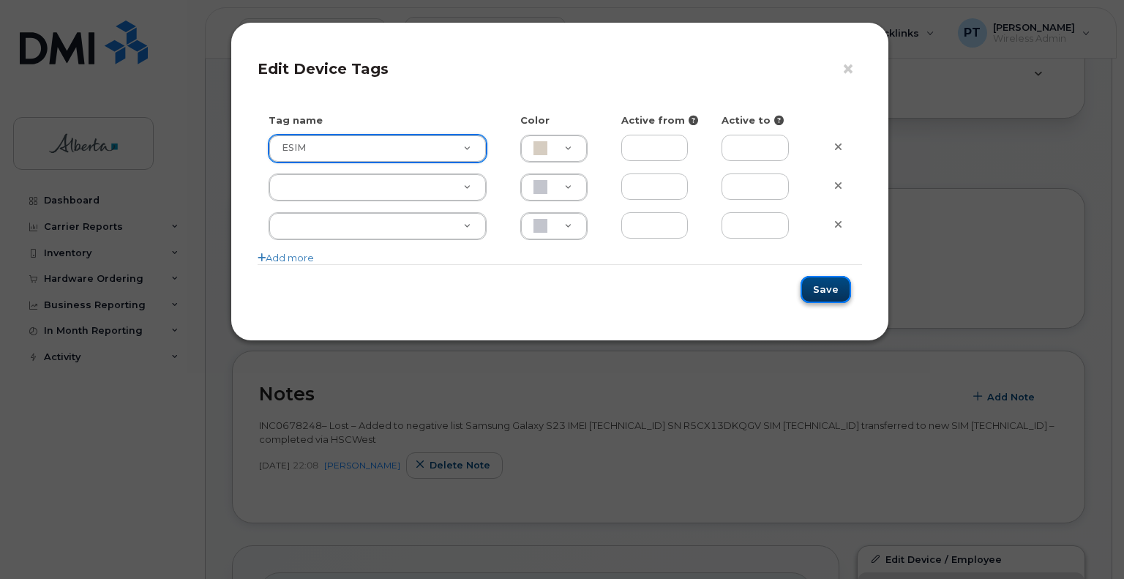
click at [814, 285] on button "Save" at bounding box center [826, 289] width 50 height 27
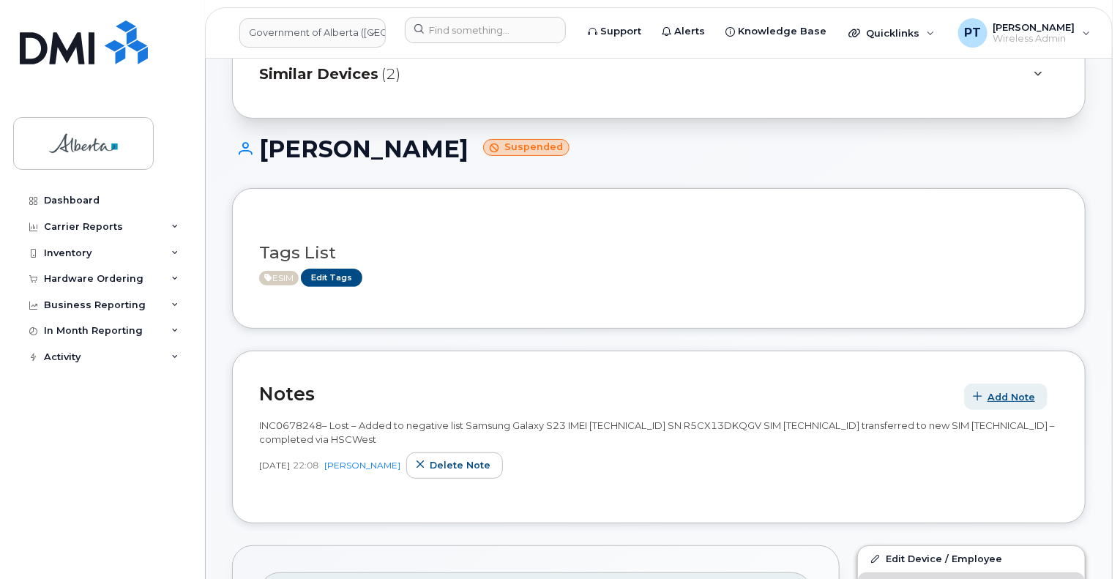
click at [1010, 402] on span "Add Note" at bounding box center [1011, 397] width 48 height 14
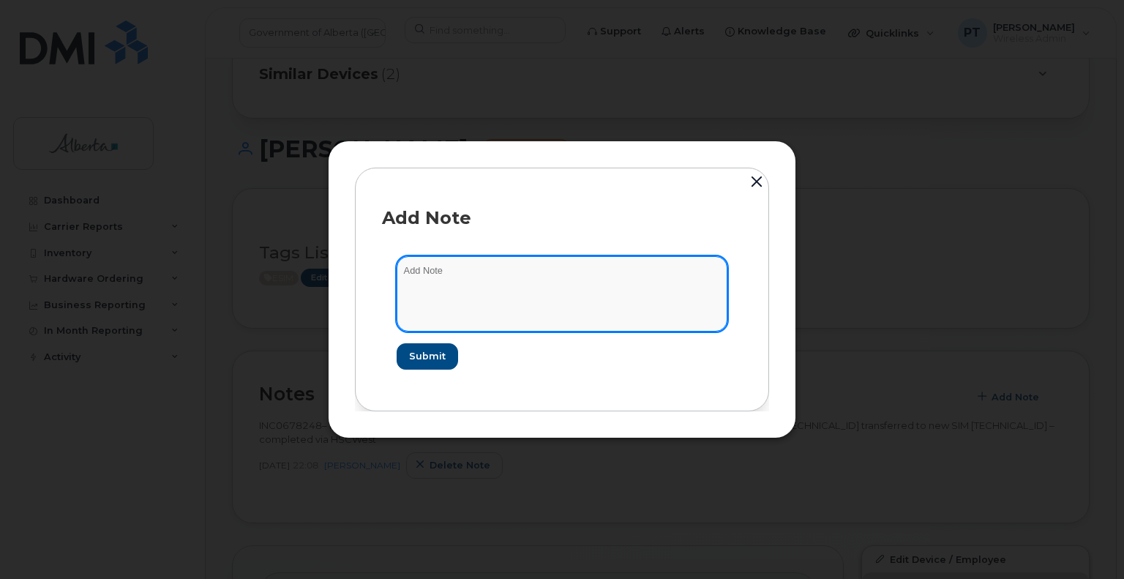
click at [438, 269] on textarea at bounding box center [562, 293] width 331 height 75
paste textarea "SCTASK0860263 7802386475 DO NOT DELETE - BEING REASSIGNED to Jodi Arneson. Prev…"
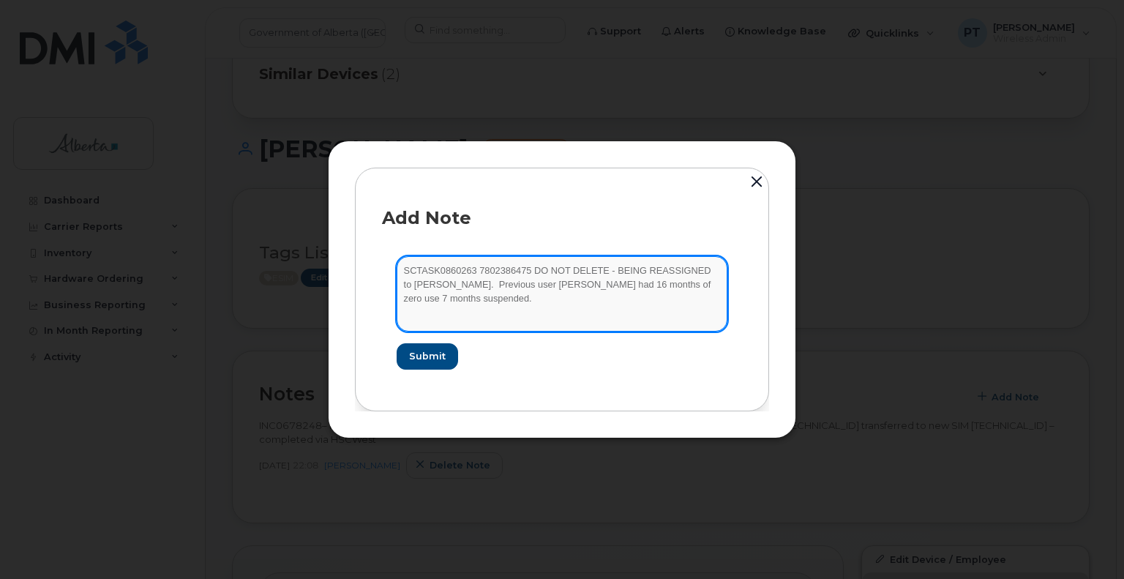
click at [471, 268] on textarea "SCTASK0860263 7802386475 DO NOT DELETE - BEING REASSIGNED to Jodi Arneson. Prev…" at bounding box center [562, 293] width 331 height 75
type textarea "SCTASK0860263 Device Plan New - 7802386475 DO NOT DELETE - BEING REASSIGNED to …"
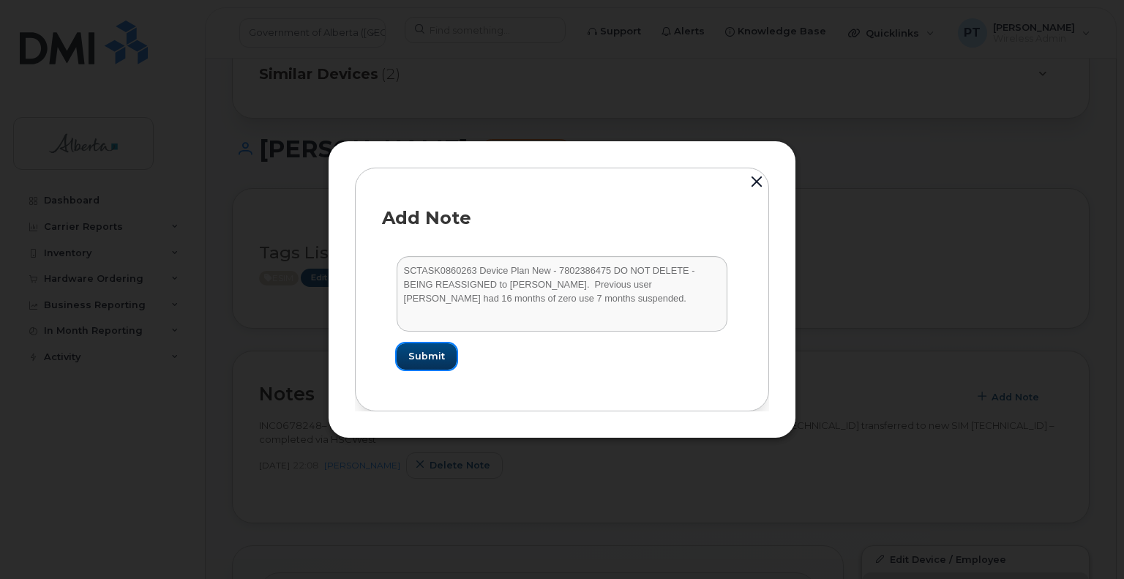
drag, startPoint x: 419, startPoint y: 362, endPoint x: 446, endPoint y: 374, distance: 29.5
click at [419, 362] on span "Submit" at bounding box center [426, 356] width 37 height 14
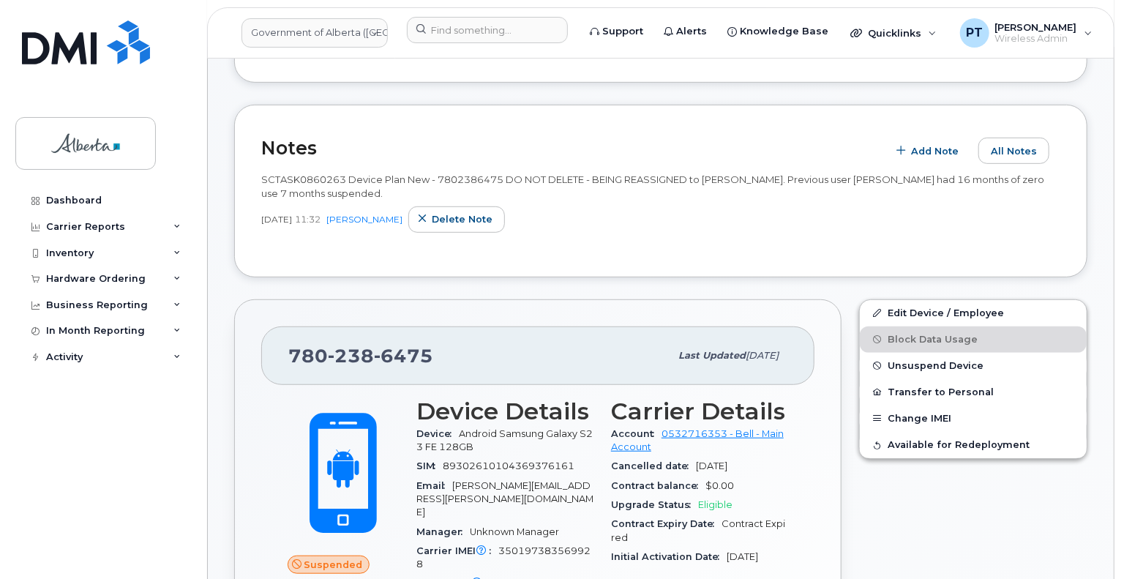
scroll to position [366, 0]
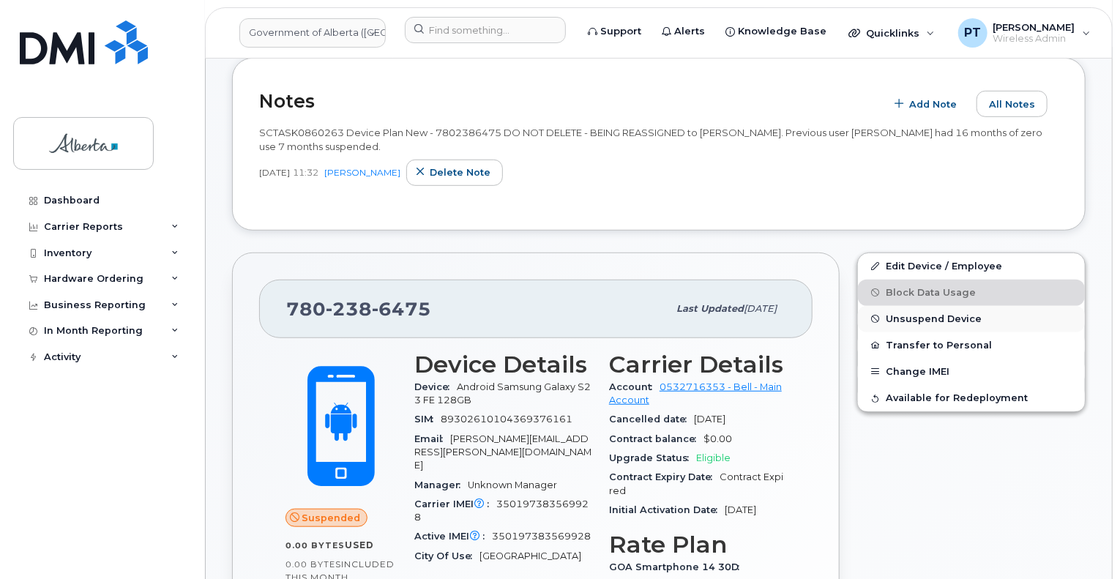
click at [894, 320] on span "Unsuspend Device" at bounding box center [933, 318] width 96 height 11
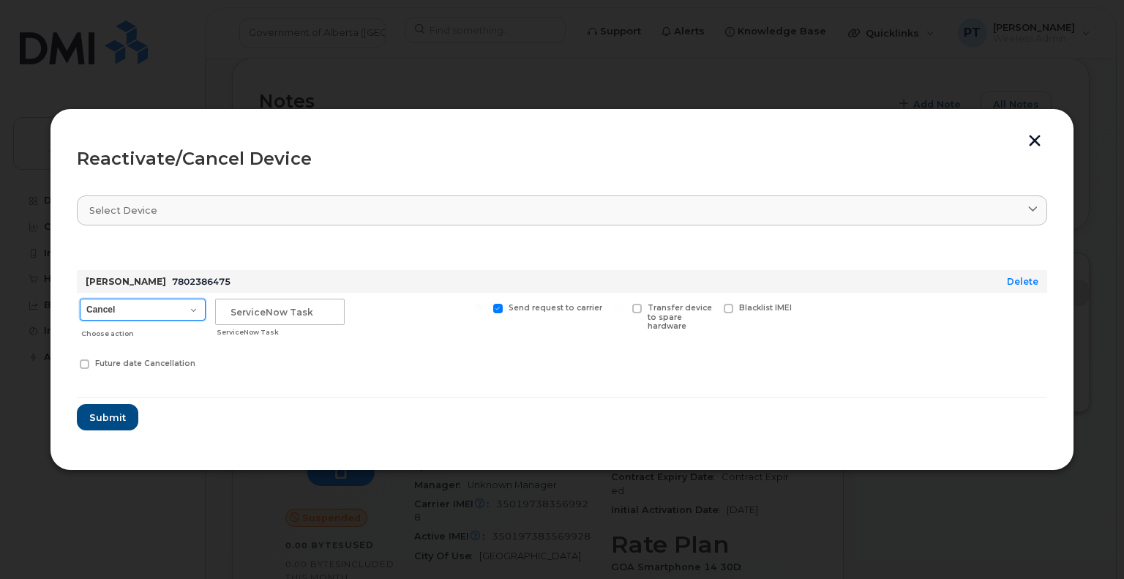
drag, startPoint x: 172, startPoint y: 310, endPoint x: 165, endPoint y: 315, distance: 8.5
click at [172, 311] on select "Cancel Suspend - Extend Suspension Reactivate" at bounding box center [143, 310] width 126 height 22
select select "[object Object]"
click at [80, 299] on select "Cancel Suspend - Extend Suspension Reactivate" at bounding box center [143, 310] width 126 height 22
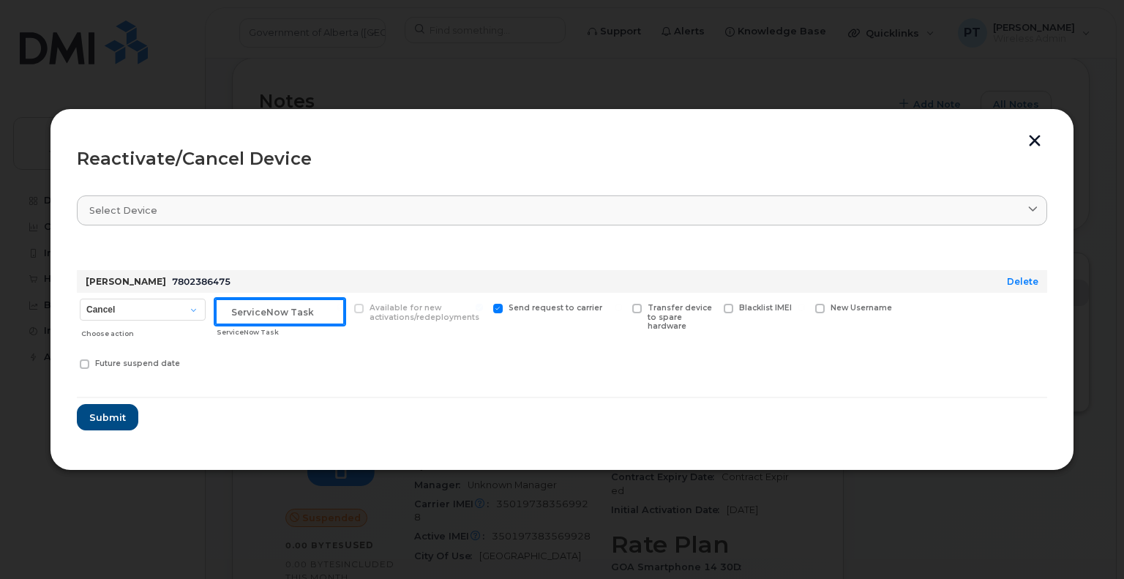
click at [228, 314] on input "text" at bounding box center [280, 312] width 130 height 26
paste input "SCTASK0860263"
type input "SCTASK0860263 Reactivate"
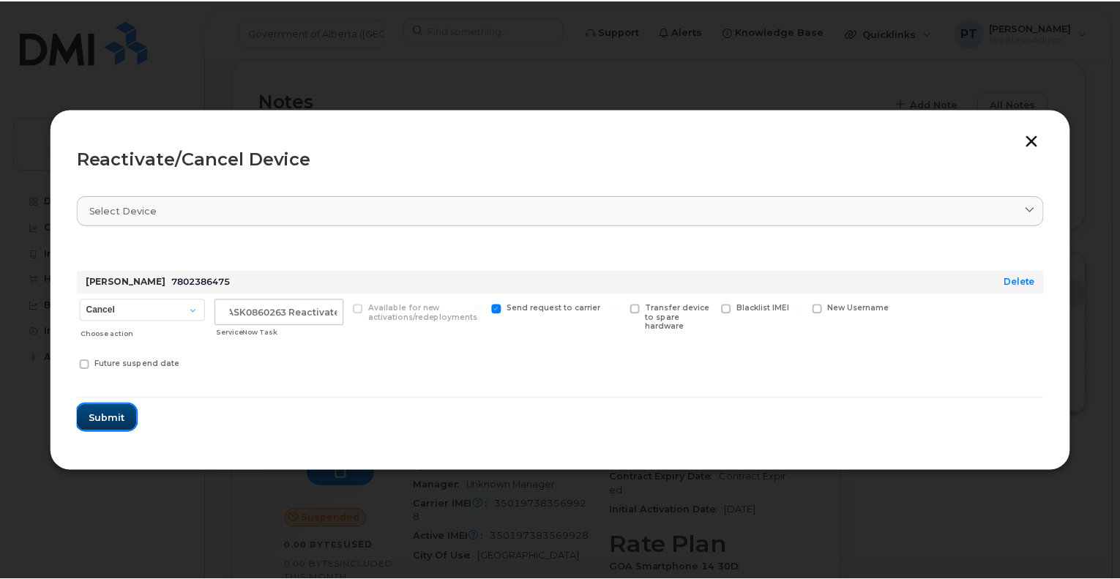
scroll to position [0, 0]
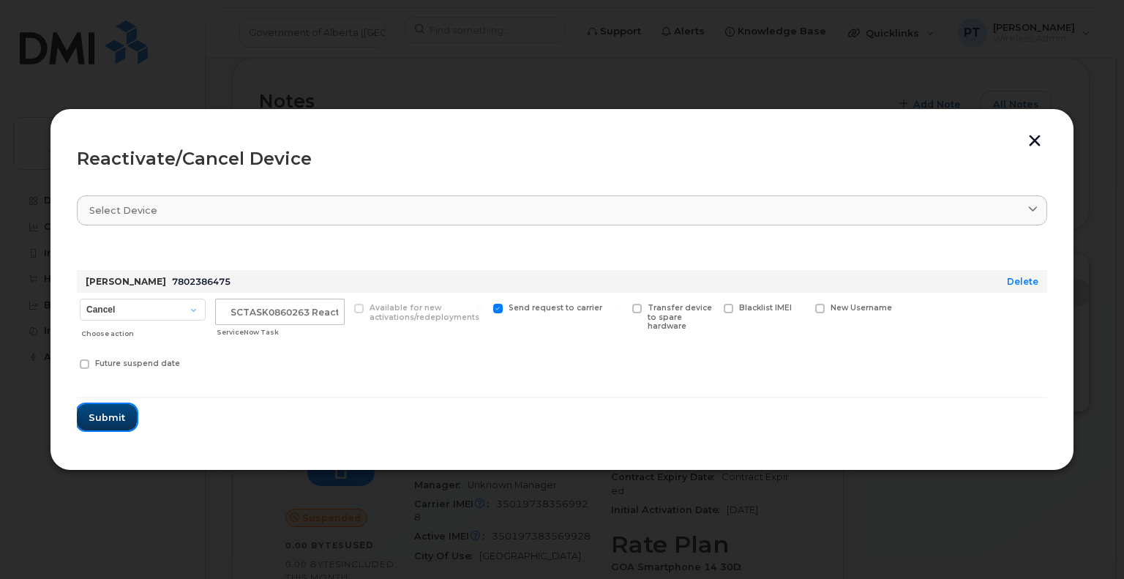
click at [108, 414] on span "Submit" at bounding box center [107, 418] width 37 height 14
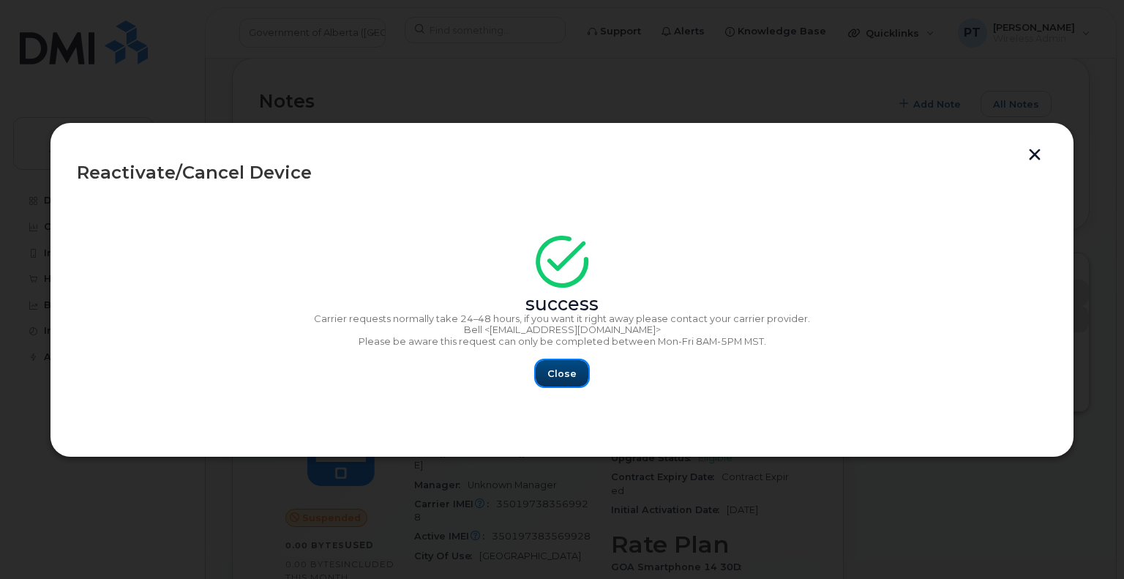
click at [564, 368] on span "Close" at bounding box center [561, 374] width 29 height 14
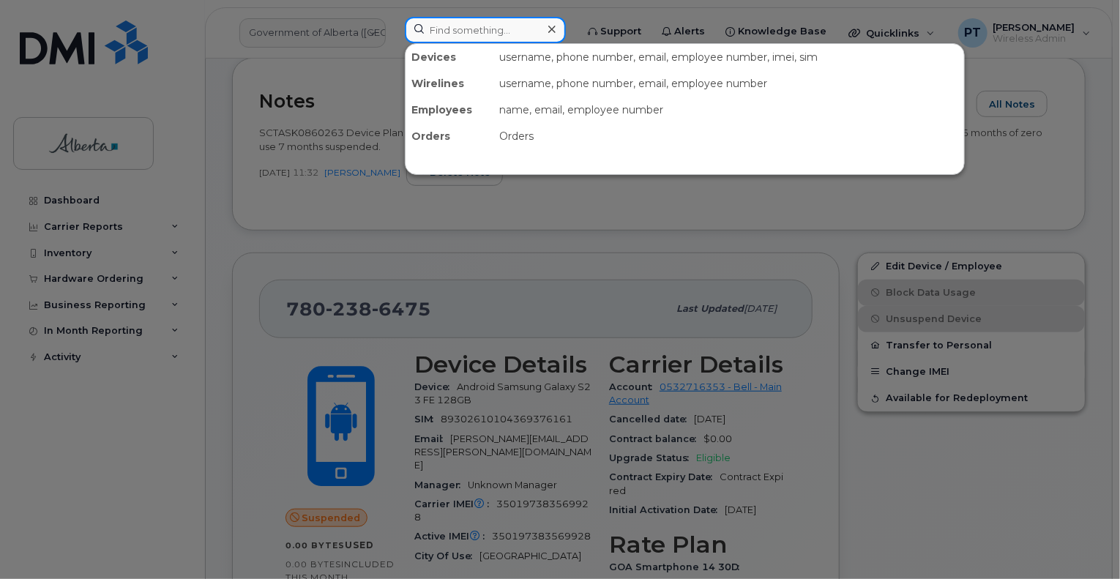
click at [451, 37] on input at bounding box center [485, 30] width 161 height 26
paste input "5873856796"
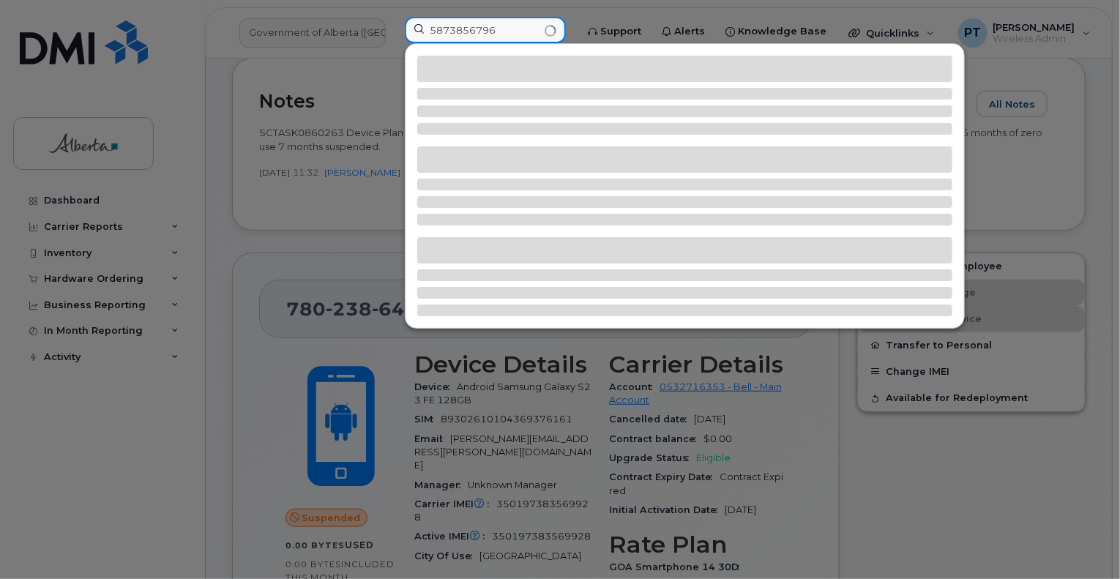
type input "5873856796"
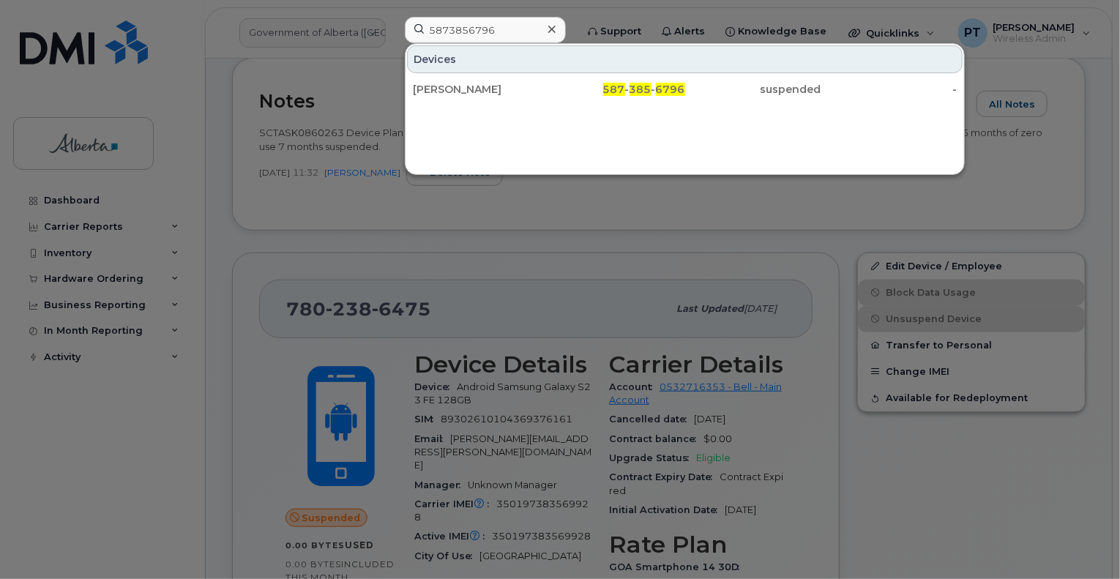
drag, startPoint x: 446, startPoint y: 86, endPoint x: 75, endPoint y: 160, distance: 379.0
click at [446, 86] on div "Sarah Davis" at bounding box center [481, 89] width 136 height 15
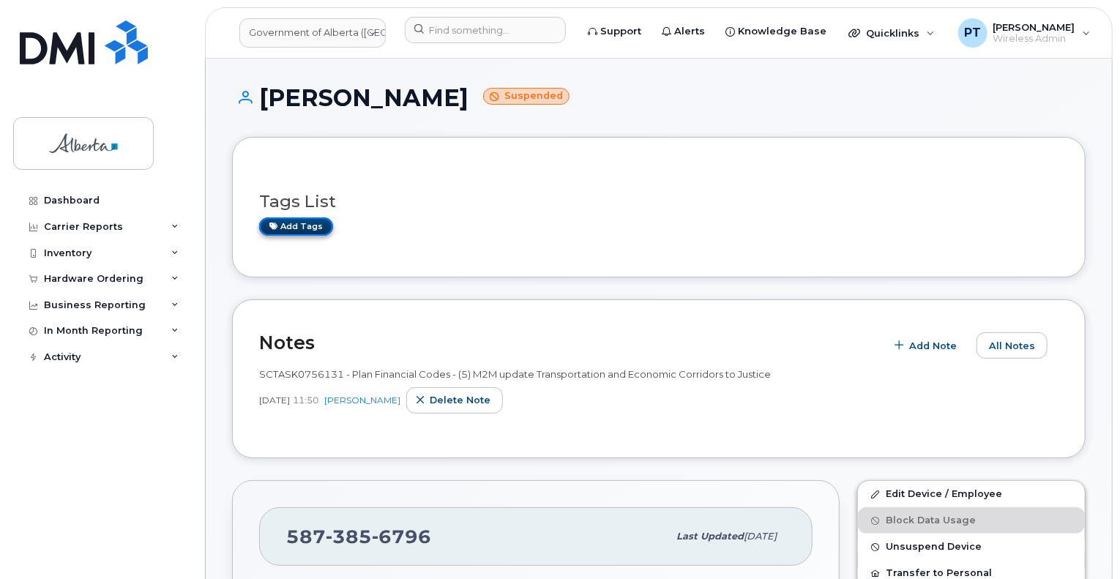
click at [292, 228] on link "Add tags" at bounding box center [296, 226] width 74 height 18
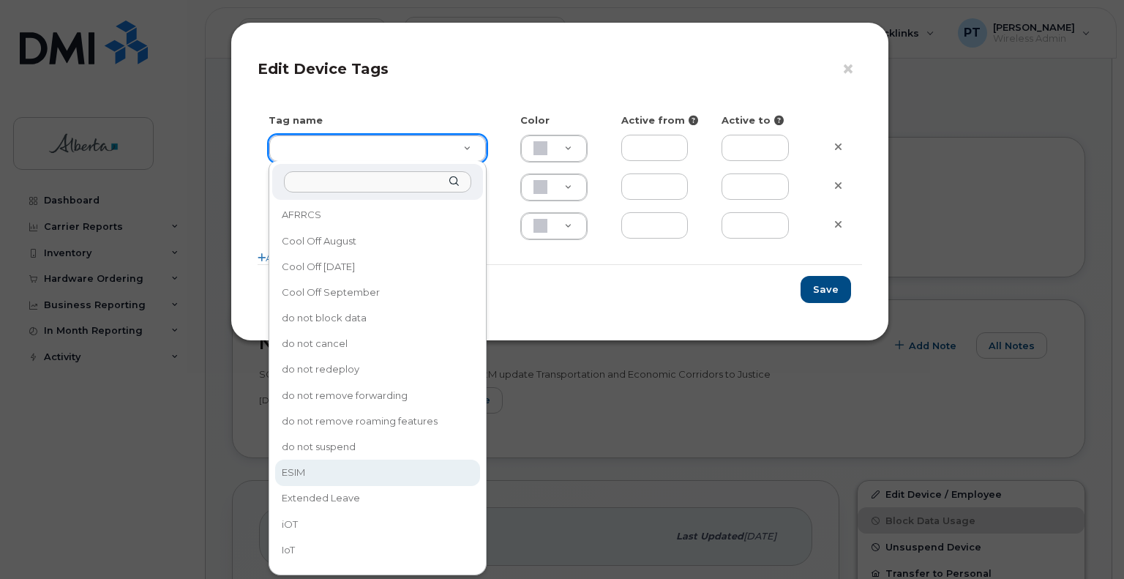
type input "ESIM"
type input "D6CDC1"
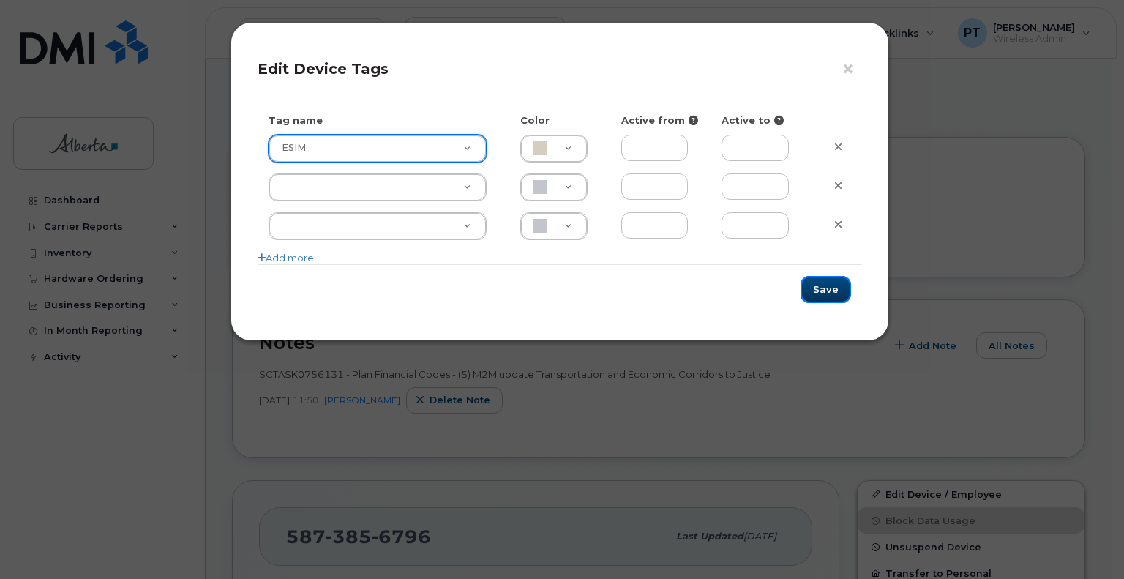
drag, startPoint x: 829, startPoint y: 293, endPoint x: 814, endPoint y: 293, distance: 15.4
click at [828, 293] on button "Save" at bounding box center [826, 289] width 50 height 27
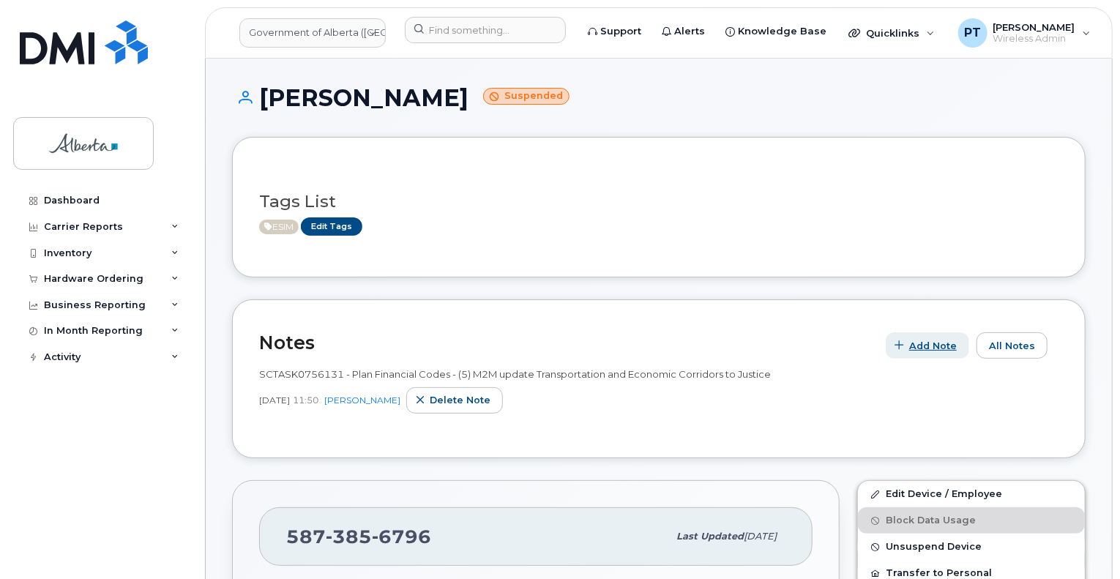
click at [942, 348] on span "Add Note" at bounding box center [933, 346] width 48 height 14
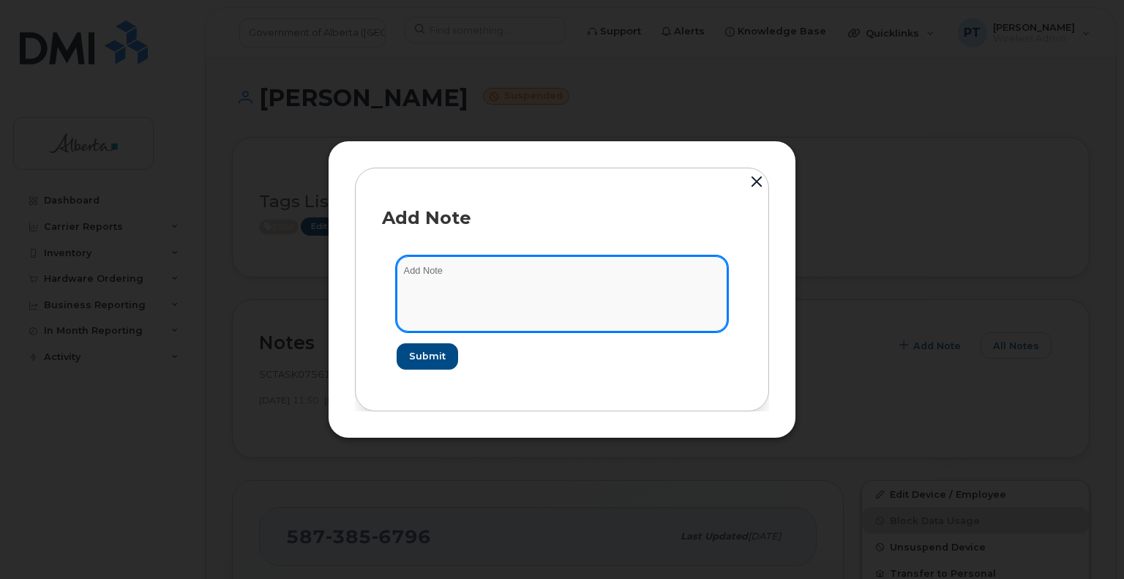
click at [529, 277] on textarea at bounding box center [562, 293] width 331 height 75
click at [457, 279] on textarea at bounding box center [562, 293] width 331 height 75
paste textarea "SCTASK0861412 5873856796 DO NOT DELETE - BEING REASSIGNED to Natoya Beadle. Pre…"
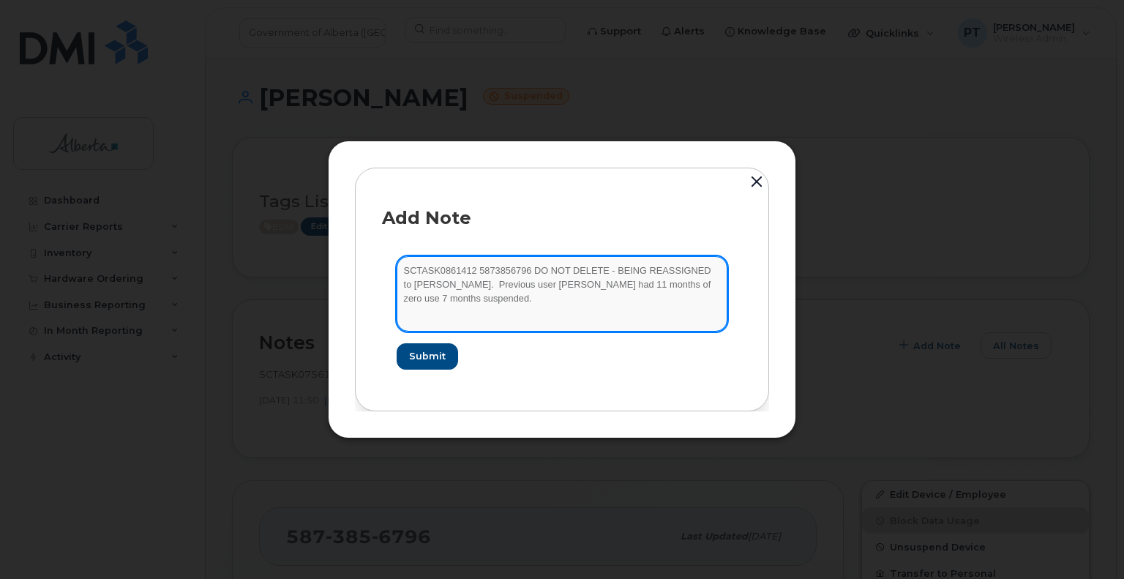
click at [473, 269] on textarea "SCTASK0861412 5873856796 DO NOT DELETE - BEING REASSIGNED to Natoya Beadle. Pre…" at bounding box center [562, 293] width 331 height 75
type textarea "SCTASK0861412 Device Plan New - 5873856796 DO NOT DELETE - BEING REASSIGNED to …"
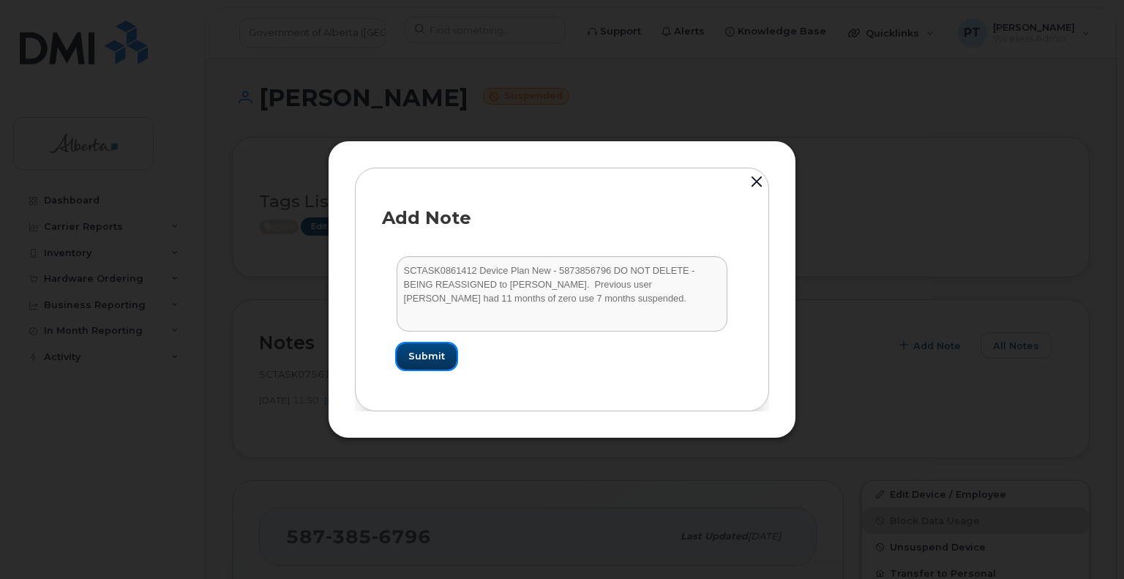
click at [438, 361] on span "Submit" at bounding box center [426, 356] width 37 height 14
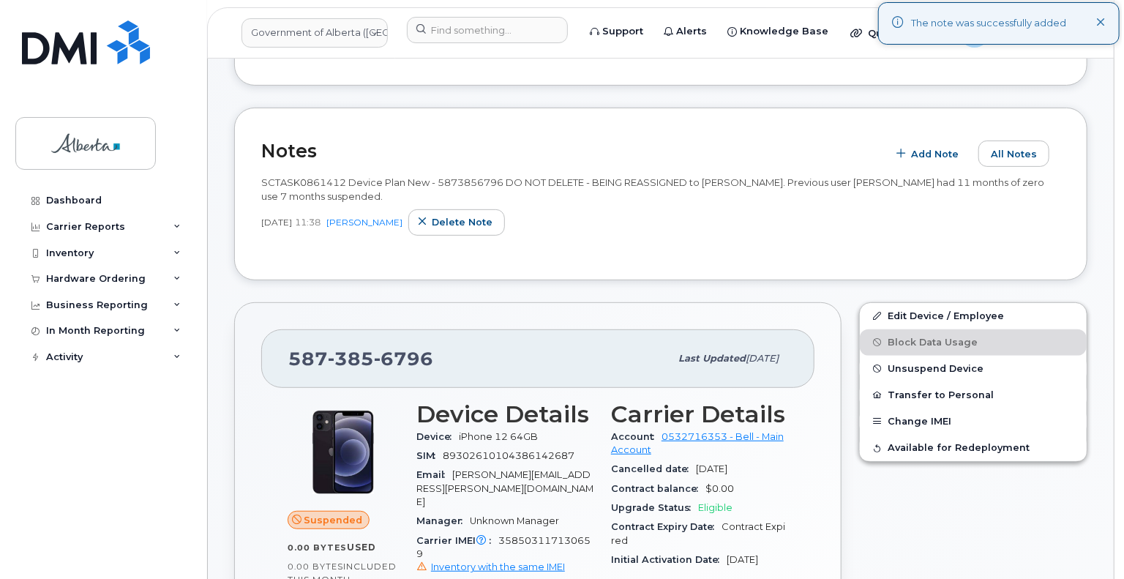
scroll to position [293, 0]
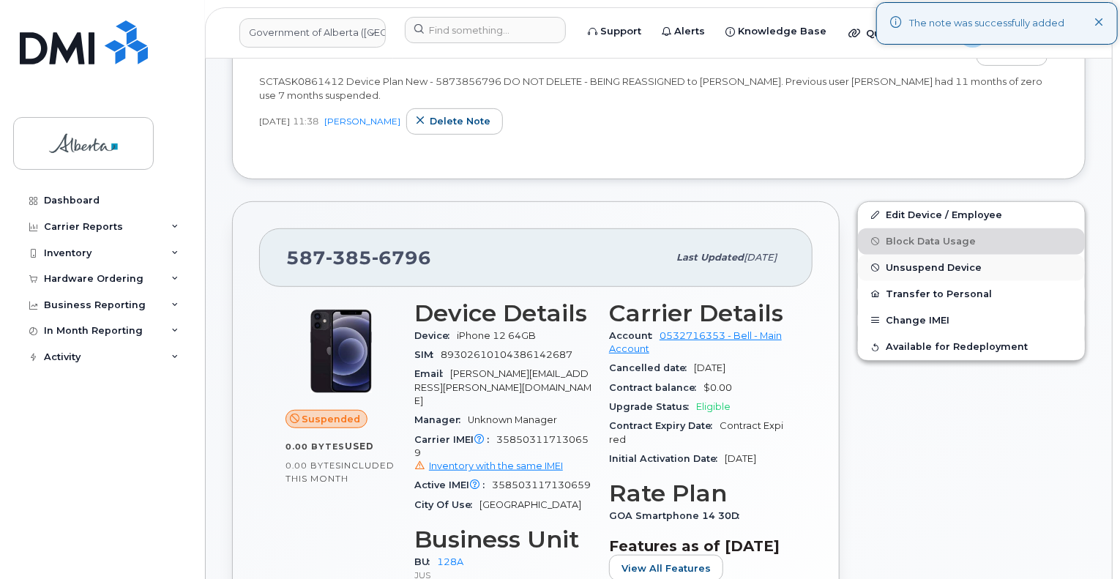
click at [901, 266] on span "Unsuspend Device" at bounding box center [933, 267] width 96 height 11
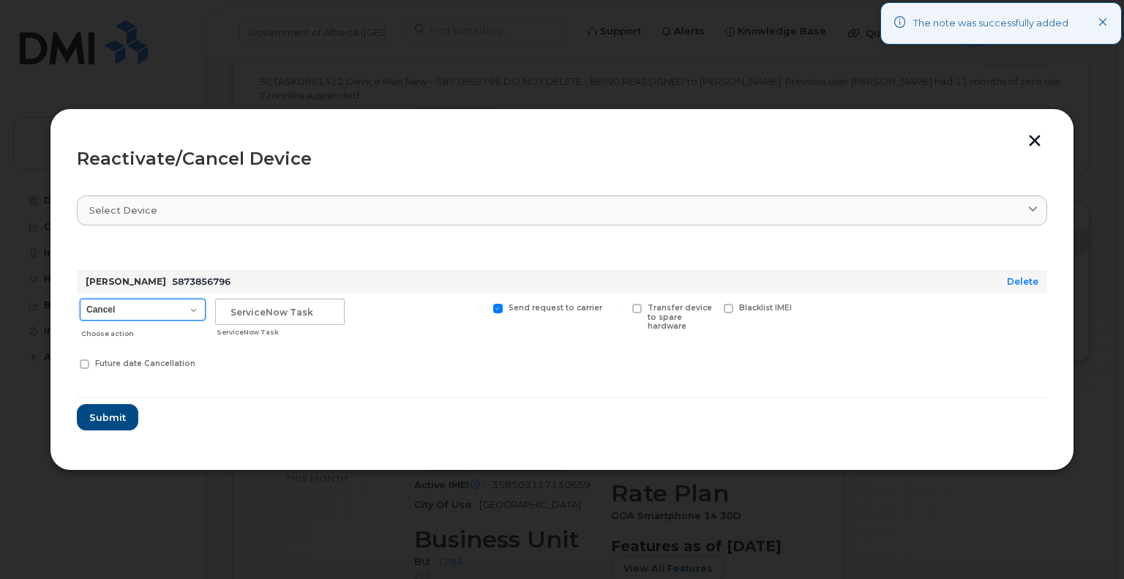
click at [120, 313] on select "Cancel Suspend - Extend Suspension Reactivate" at bounding box center [143, 310] width 126 height 22
select select "[object Object]"
click at [80, 299] on select "Cancel Suspend - Extend Suspension Reactivate" at bounding box center [143, 310] width 126 height 22
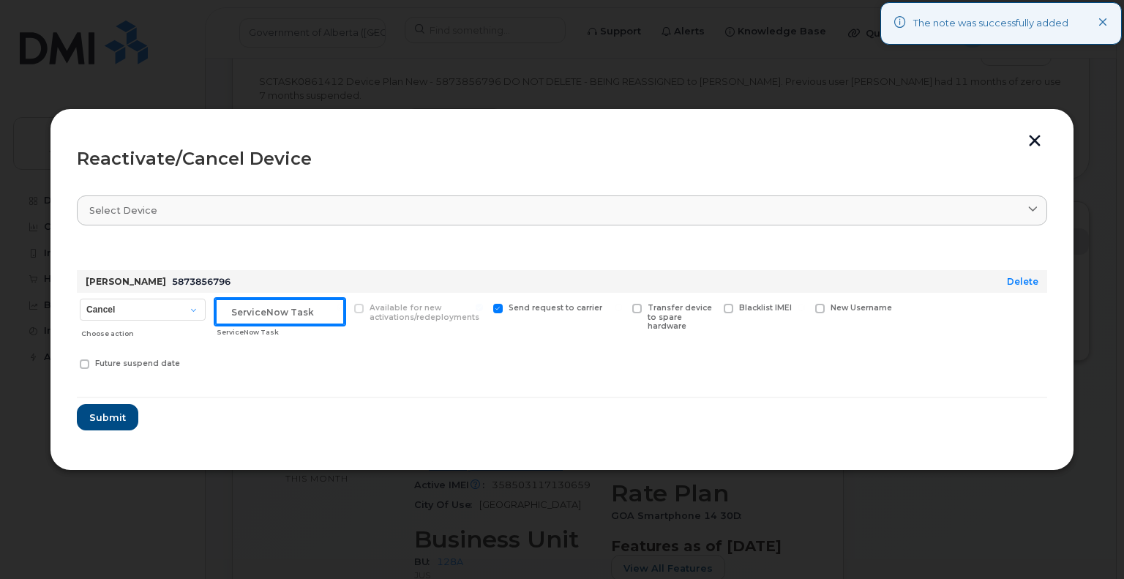
click at [250, 310] on input "text" at bounding box center [280, 312] width 130 height 26
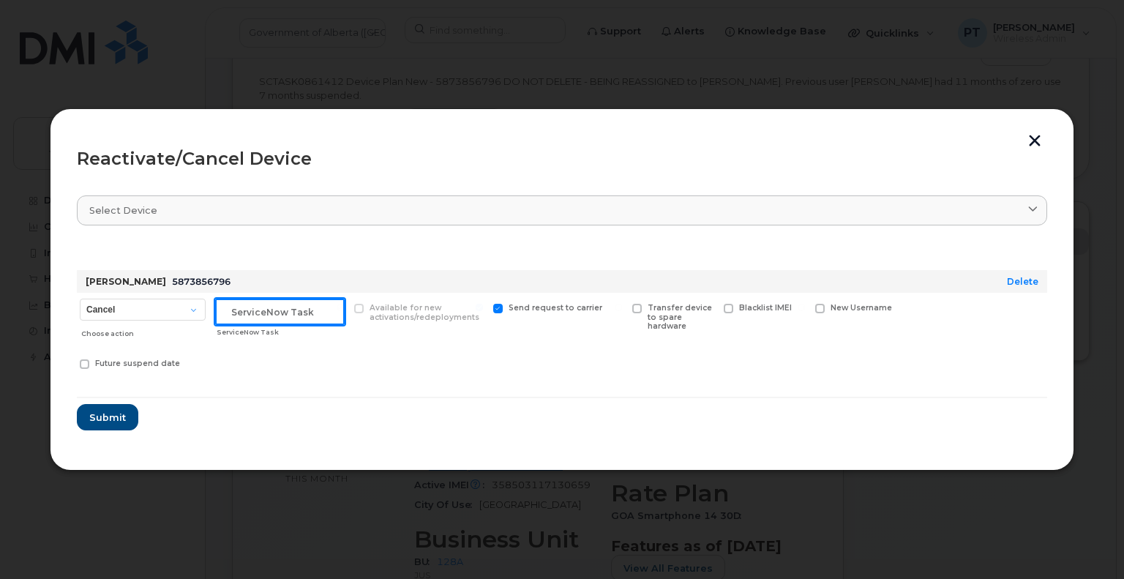
click at [283, 312] on input "text" at bounding box center [280, 312] width 130 height 26
paste input "SCTASK0861412"
type input "SCTASK0861412 Reactivate"
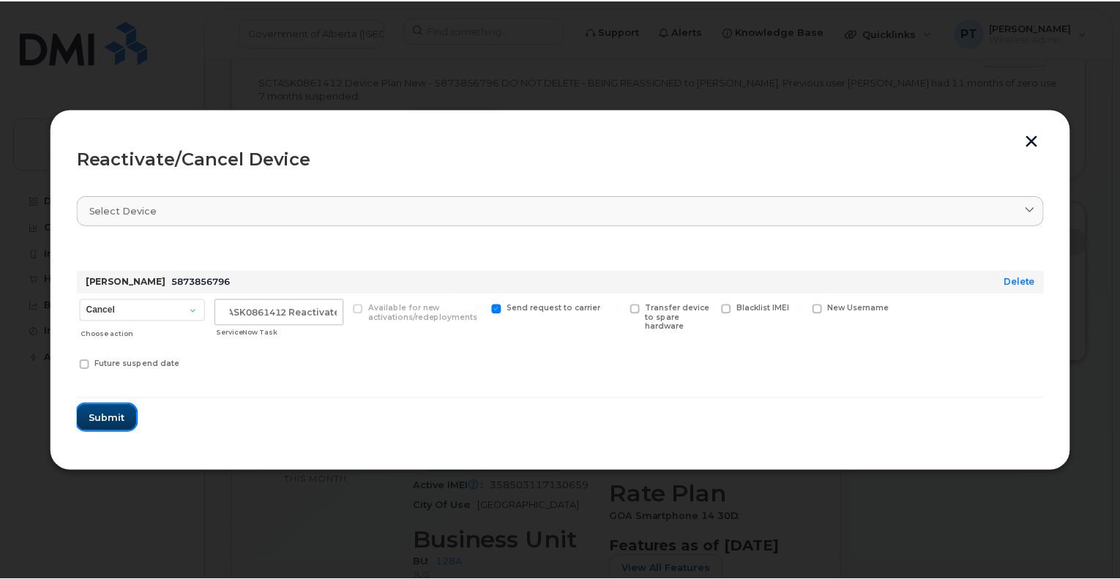
scroll to position [0, 0]
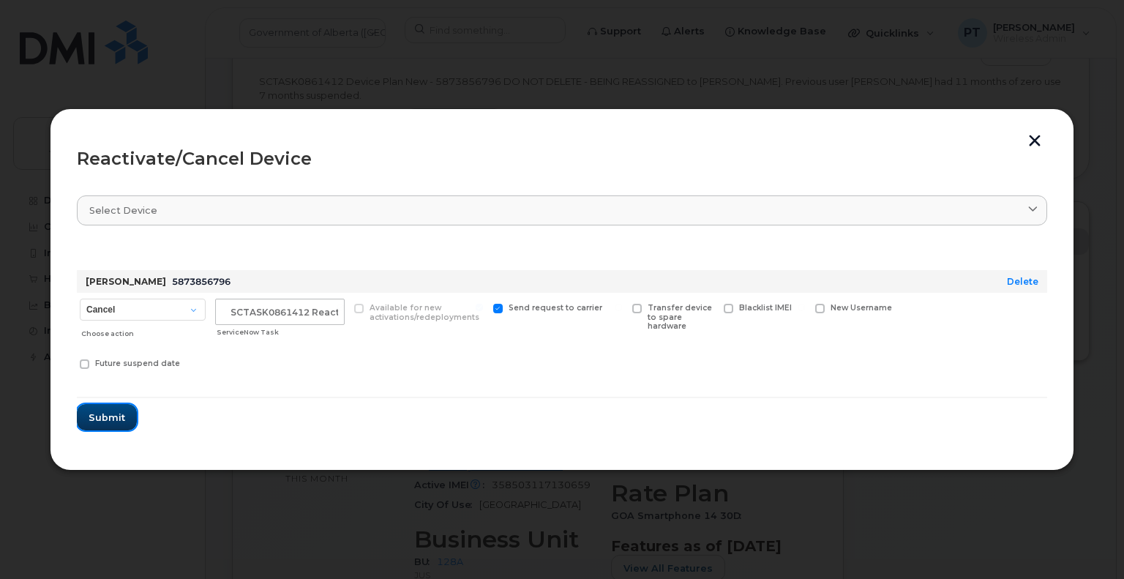
click at [113, 419] on span "Submit" at bounding box center [107, 418] width 37 height 14
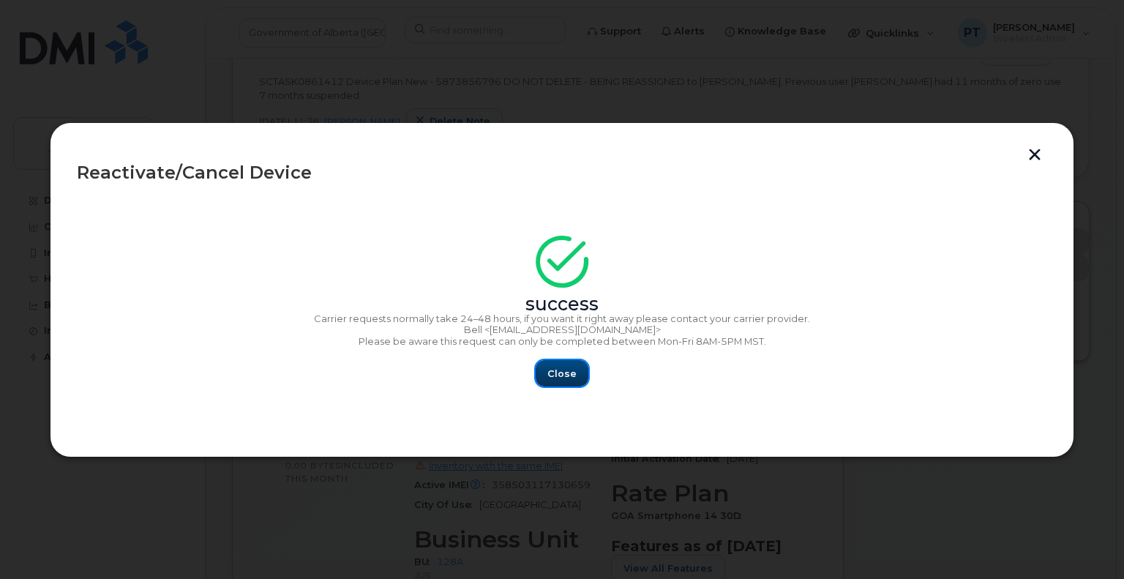
click at [556, 377] on span "Close" at bounding box center [561, 374] width 29 height 14
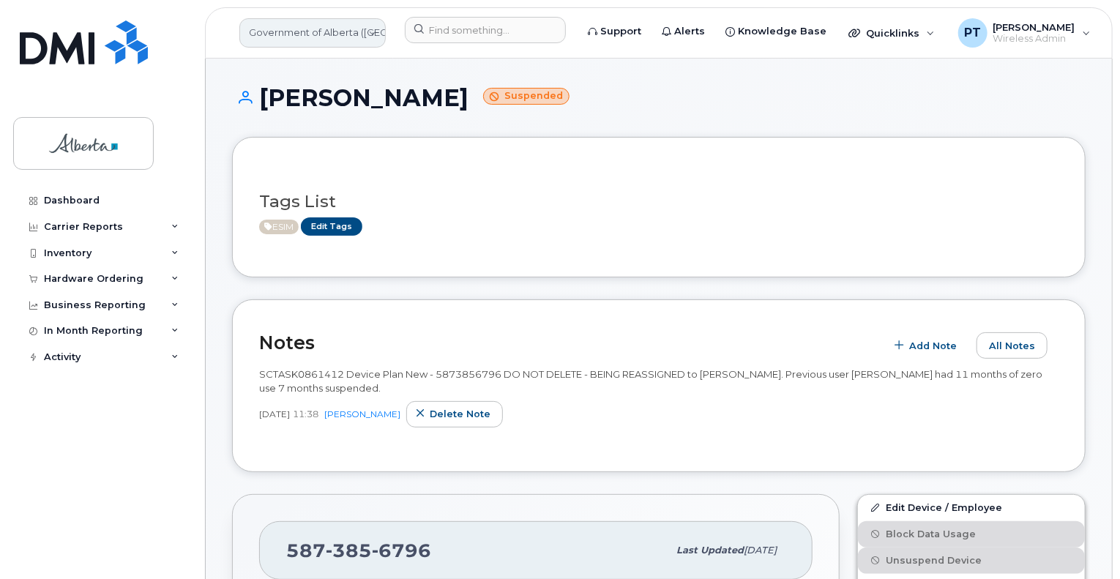
click at [282, 28] on link "Government of Alberta ([GEOGRAPHIC_DATA])" at bounding box center [312, 32] width 146 height 29
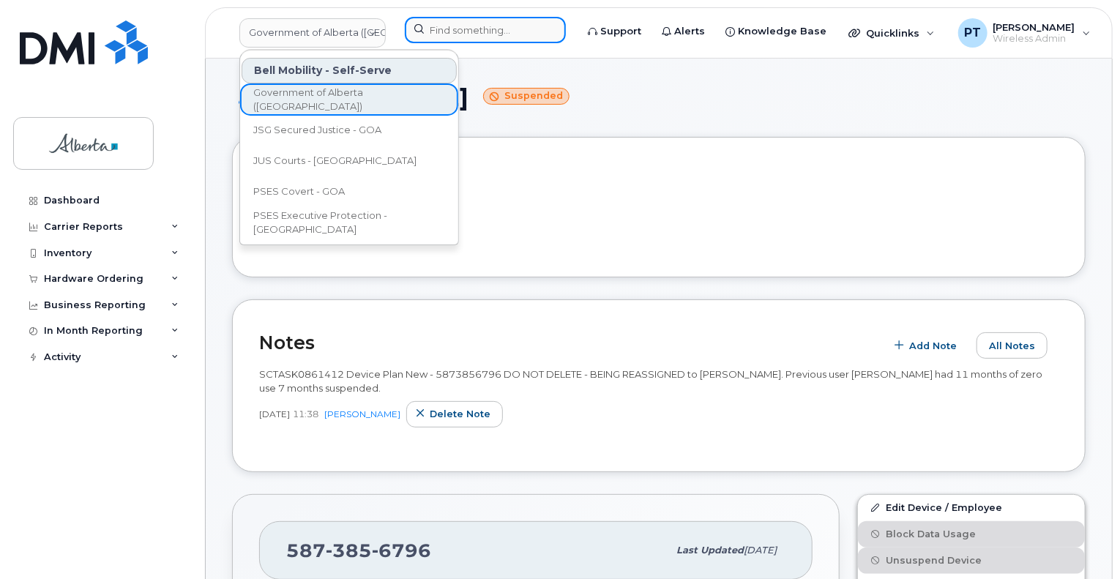
drag, startPoint x: 282, startPoint y: 28, endPoint x: 536, endPoint y: 34, distance: 254.0
click at [536, 34] on input at bounding box center [485, 30] width 161 height 26
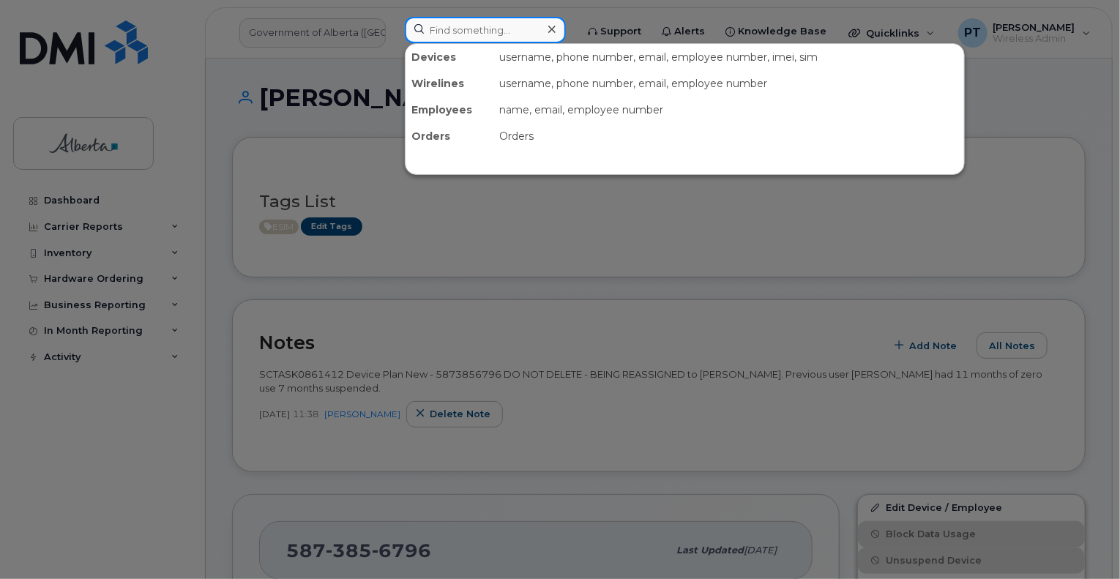
paste input "5879824996"
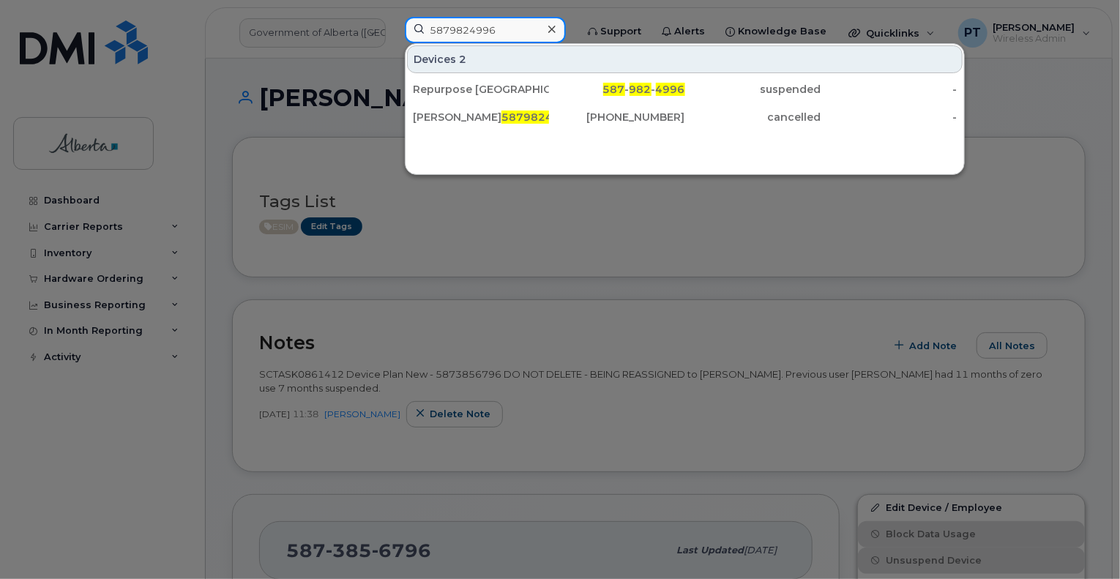
type input "5879824996"
click at [453, 90] on div "Repurpose Edmonton" at bounding box center [481, 89] width 136 height 15
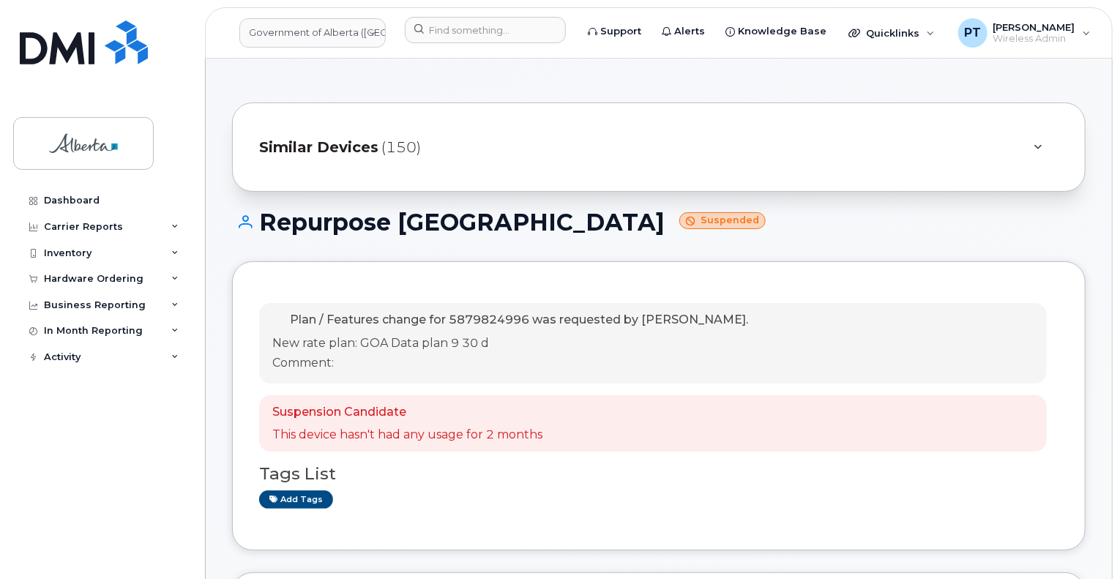
click at [827, 358] on div "Plan / Features change for 5879824996 was requested by [PERSON_NAME]. New rate …" at bounding box center [652, 343] width 787 height 80
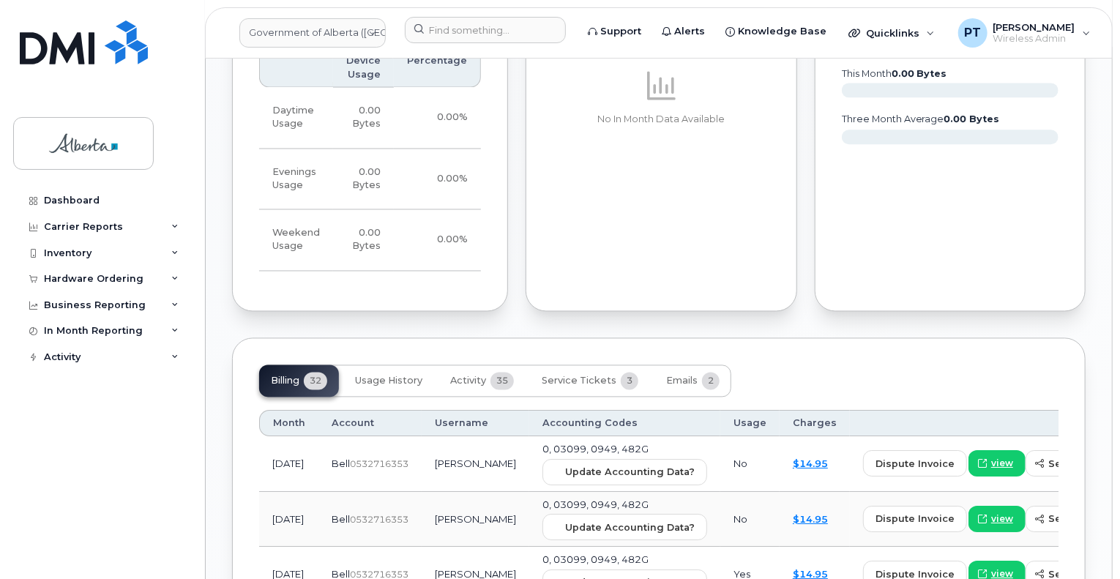
scroll to position [1317, 0]
click at [574, 386] on span "Service Tickets" at bounding box center [578, 383] width 75 height 12
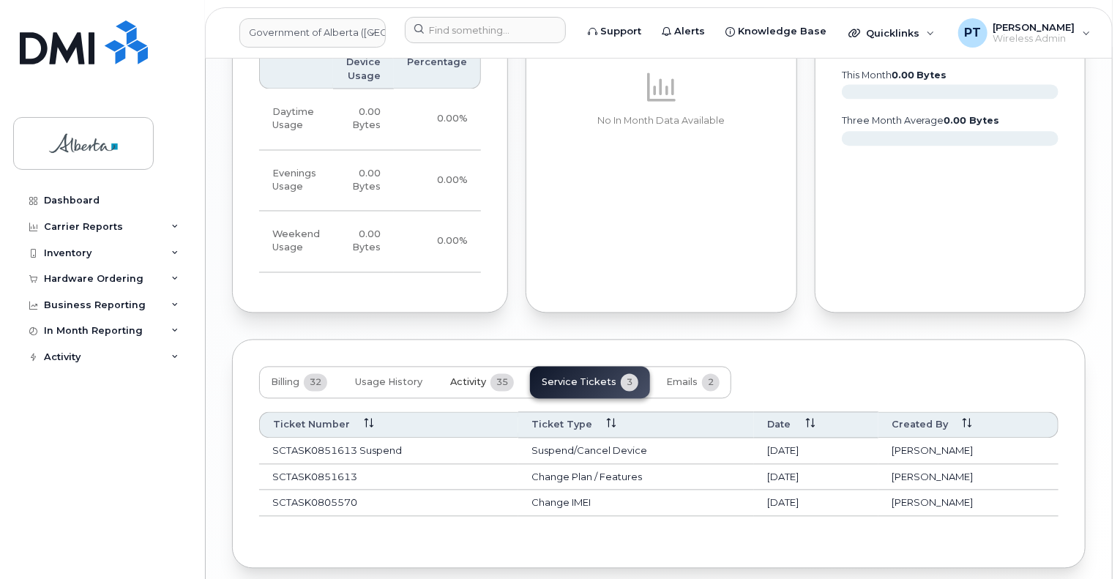
click at [467, 380] on span "Activity" at bounding box center [468, 383] width 36 height 12
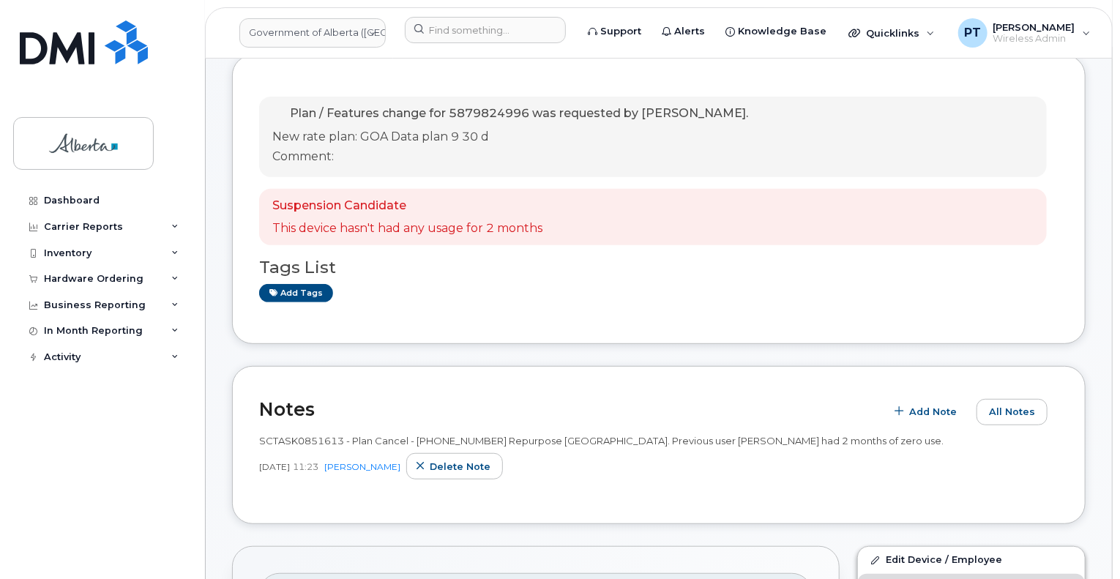
scroll to position [220, 0]
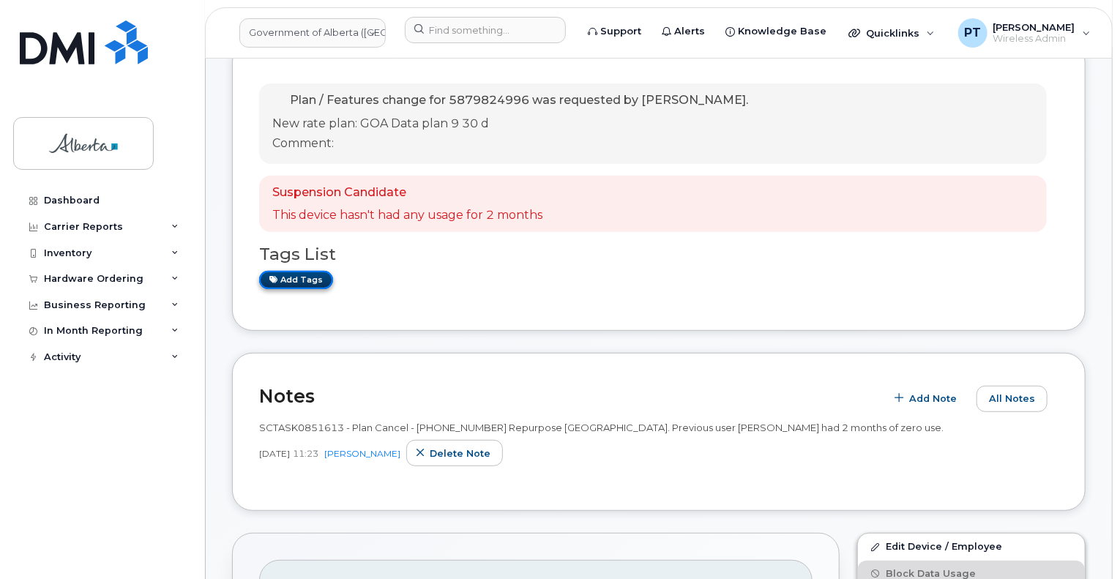
click at [310, 278] on link "Add tags" at bounding box center [296, 280] width 74 height 18
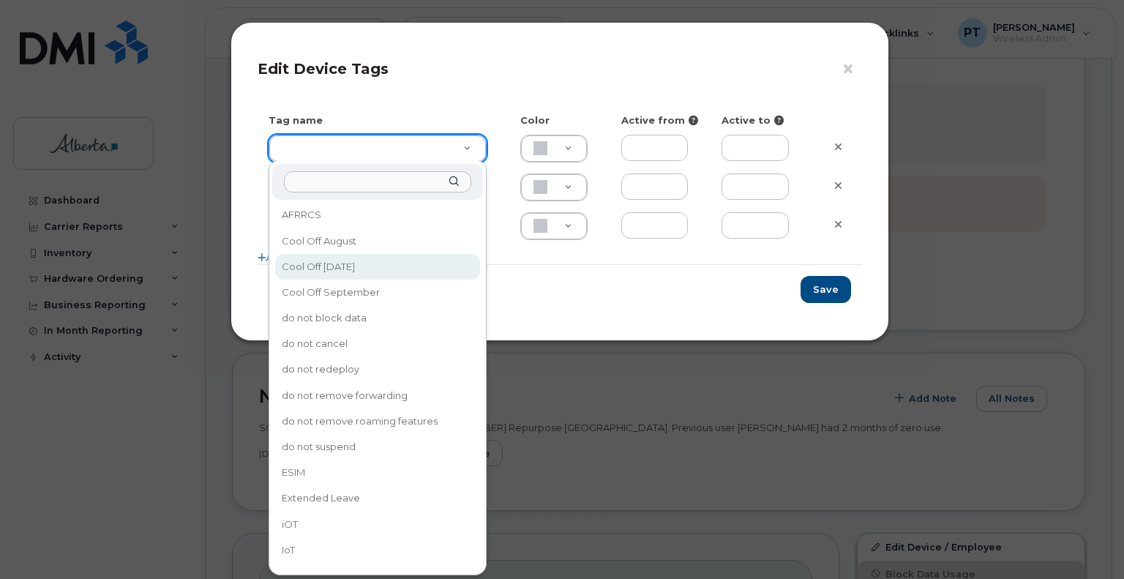
type input "Cool Off [DATE]"
type input "D6CDC1"
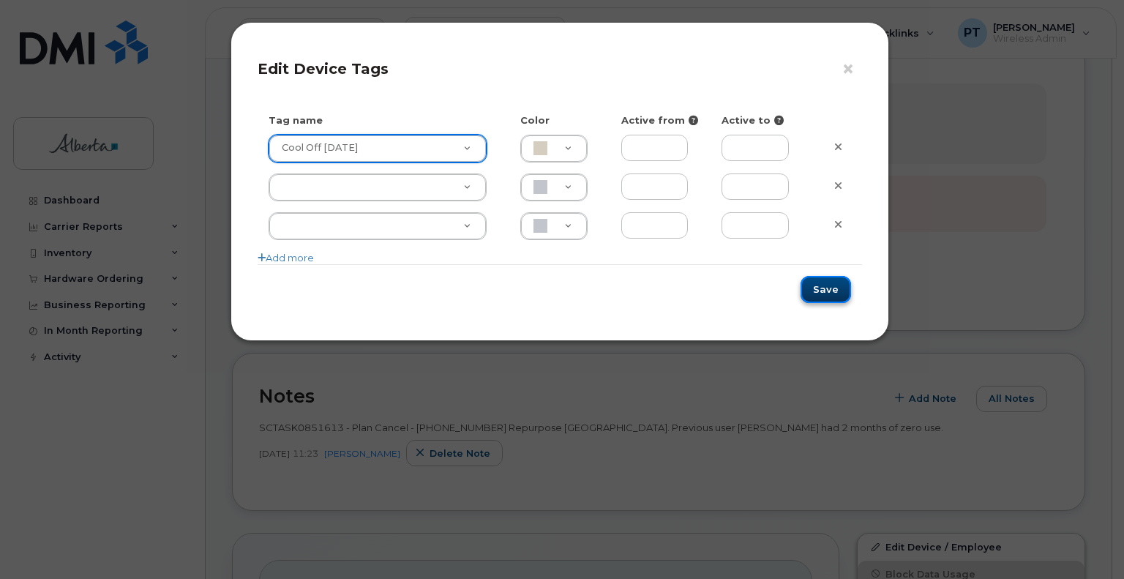
click at [813, 288] on button "Save" at bounding box center [826, 289] width 50 height 27
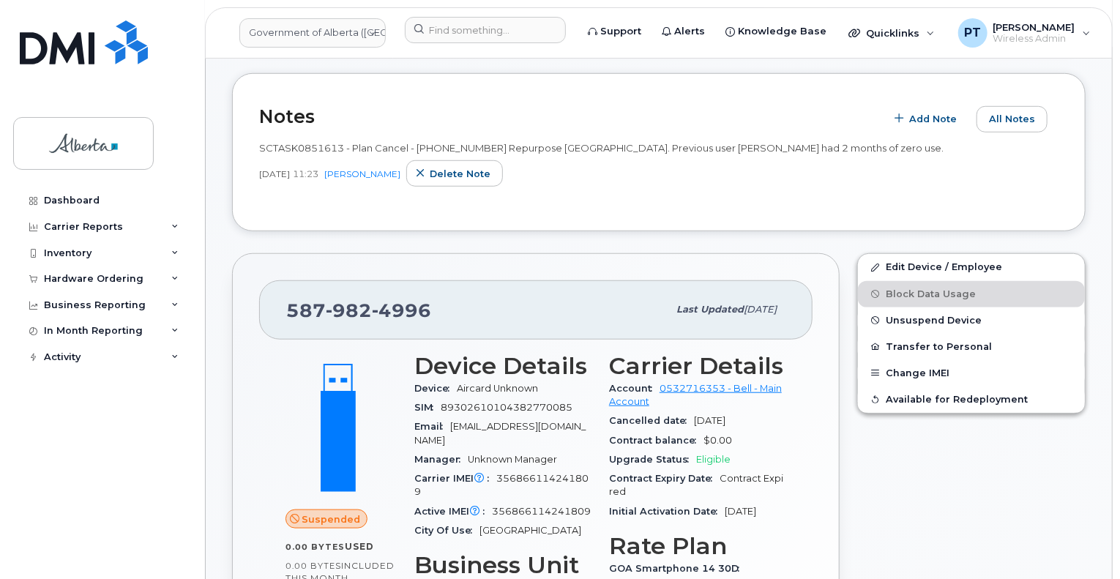
scroll to position [293, 0]
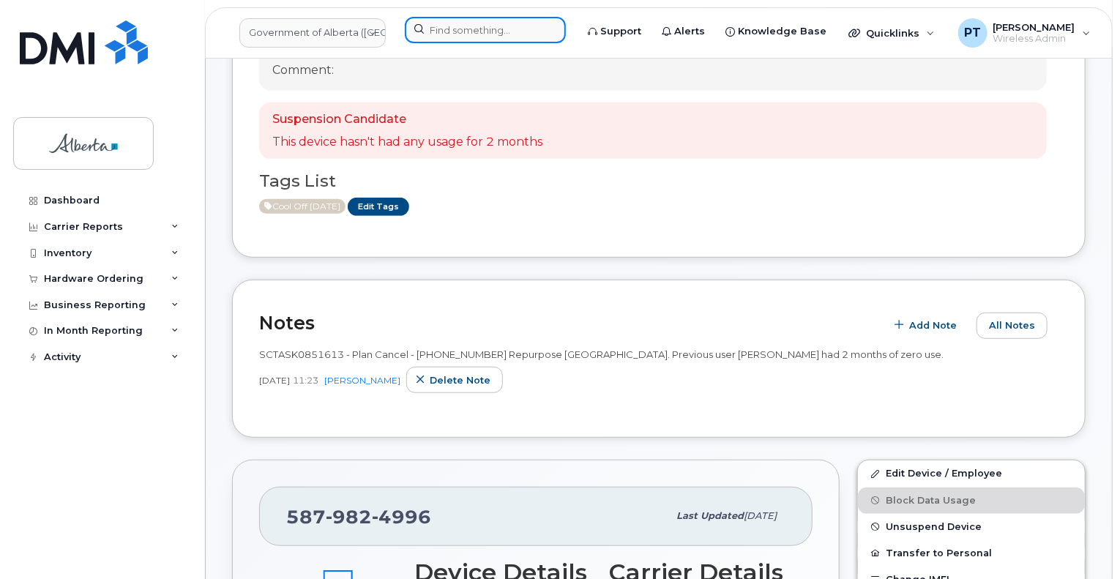
click at [444, 35] on input at bounding box center [485, 30] width 161 height 26
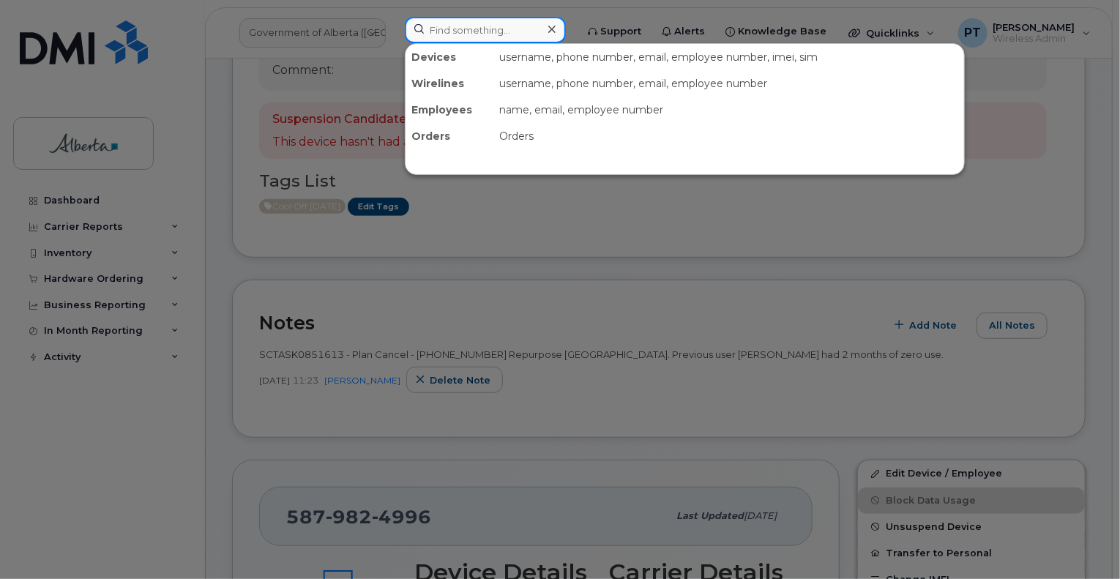
paste input "5873388329"
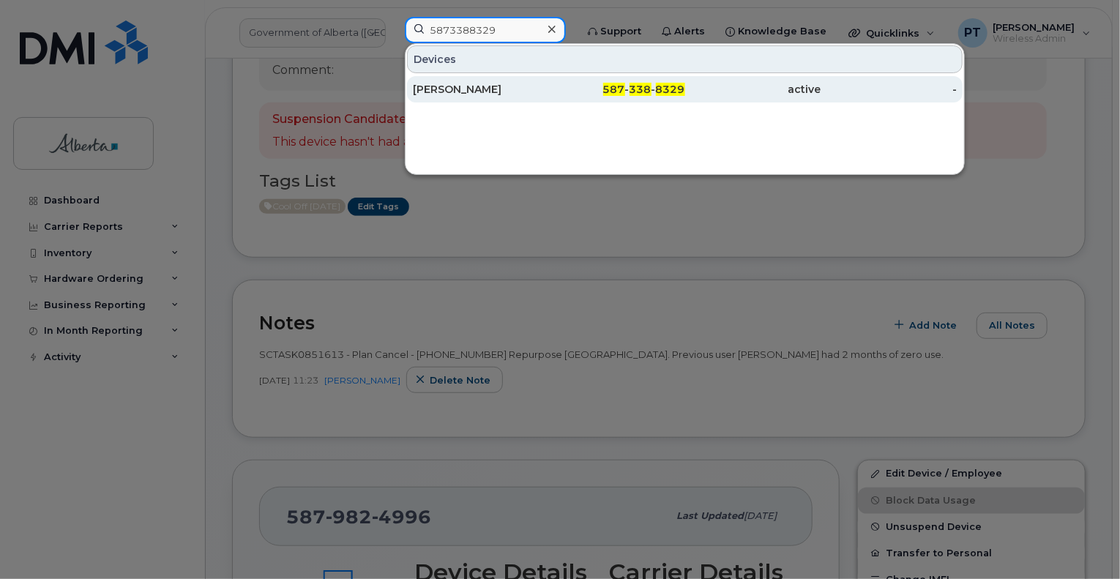
type input "5873388329"
click at [433, 90] on div "[PERSON_NAME]" at bounding box center [481, 89] width 136 height 15
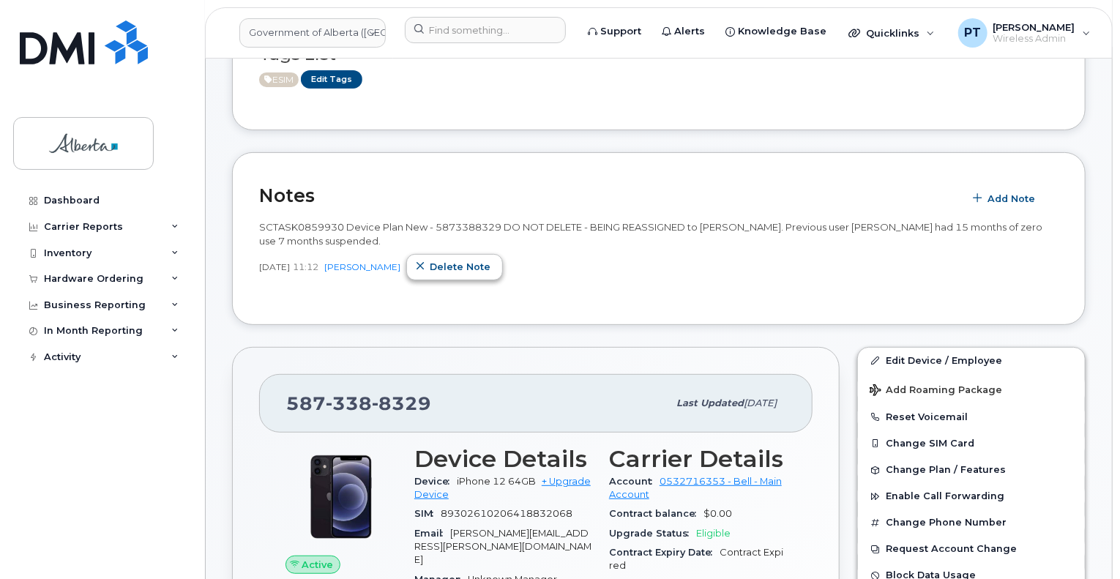
scroll to position [73, 0]
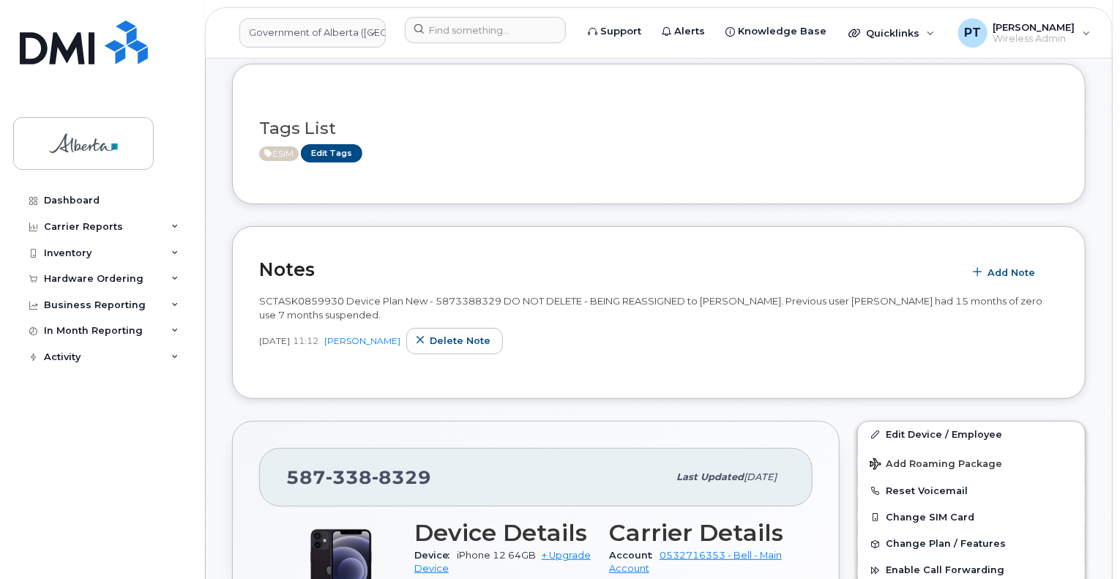
drag, startPoint x: 395, startPoint y: 327, endPoint x: 386, endPoint y: 307, distance: 22.3
click at [395, 324] on div "SCTASK0859930 Device Plan New - 5873388329 DO NOT DELETE - BEING REASSIGNED to …" at bounding box center [658, 323] width 799 height 59
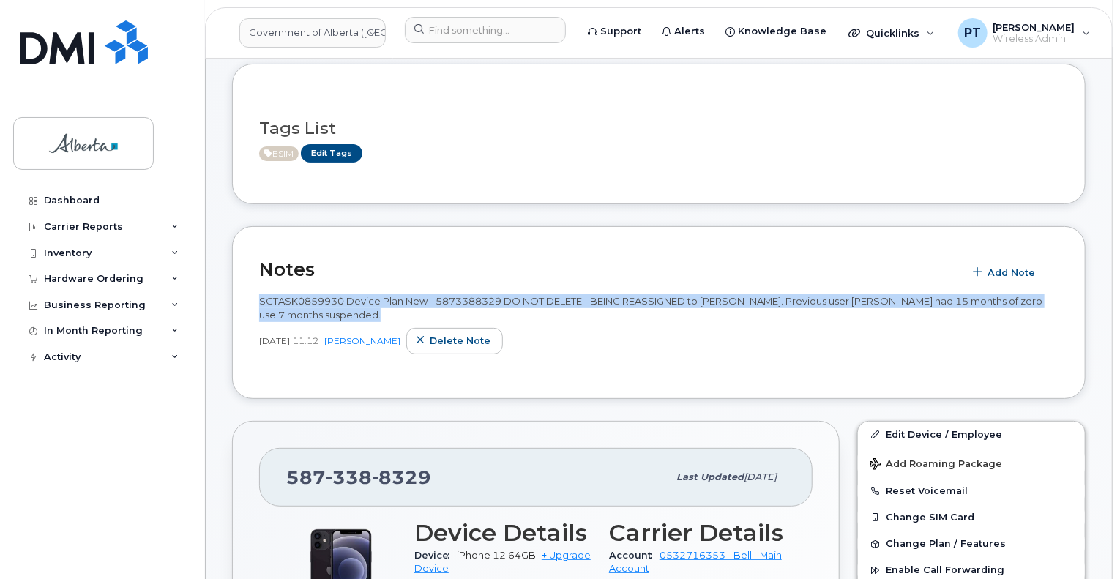
drag, startPoint x: 258, startPoint y: 300, endPoint x: 372, endPoint y: 320, distance: 116.0
click at [372, 320] on div "SCTASK0859930 Device Plan New - 5873388329 DO NOT DELETE - BEING REASSIGNED to …" at bounding box center [658, 307] width 799 height 27
copy span "SCTASK0859930 Device Plan New - 5873388329 DO NOT DELETE - BEING REASSIGNED to …"
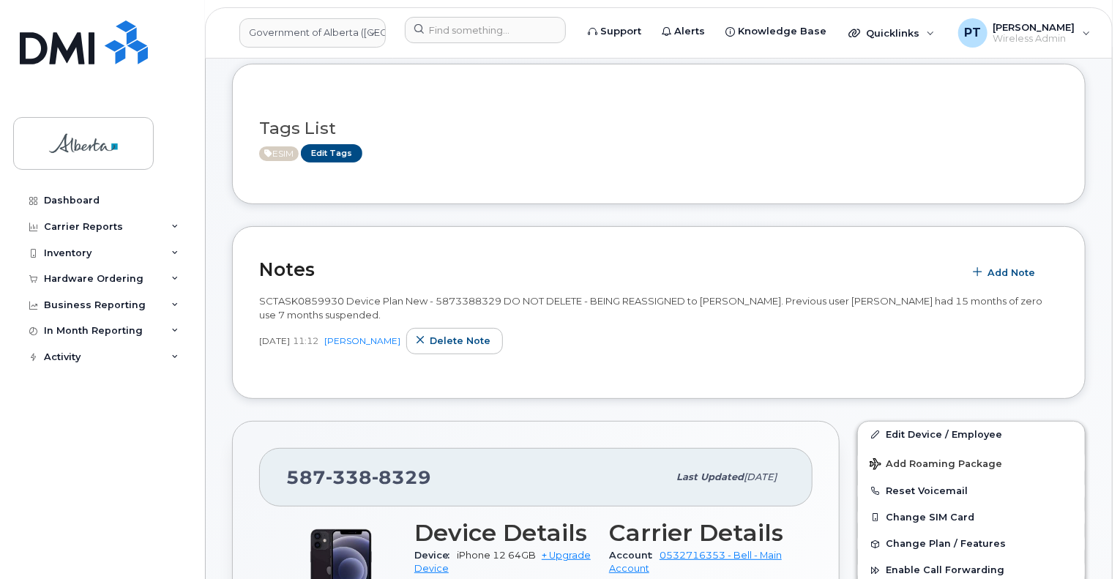
click at [640, 263] on h2 "Notes" at bounding box center [607, 269] width 697 height 22
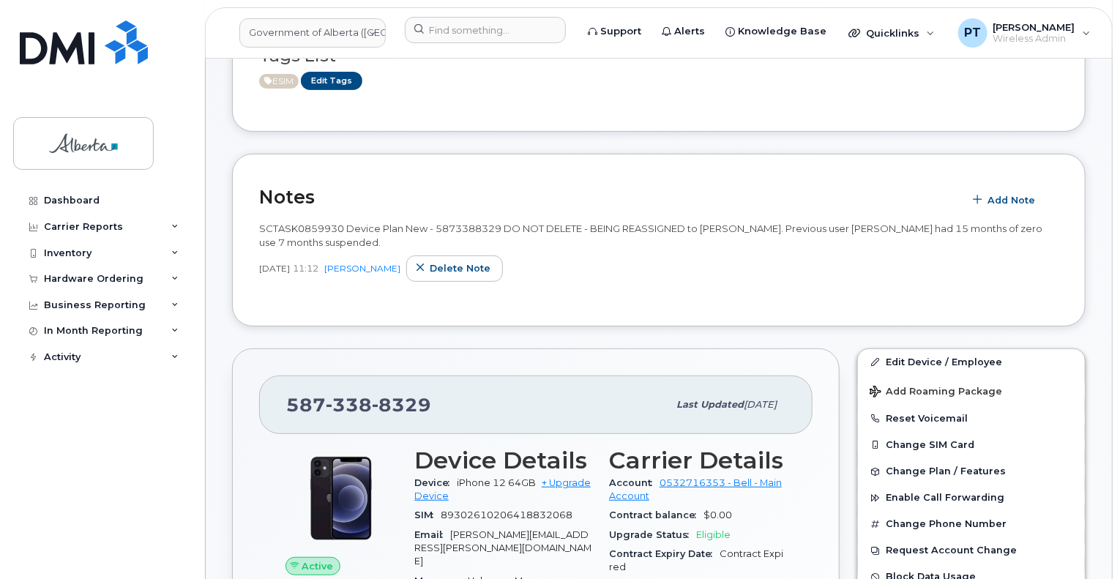
scroll to position [146, 0]
click at [448, 272] on span "Delete note" at bounding box center [460, 267] width 61 height 14
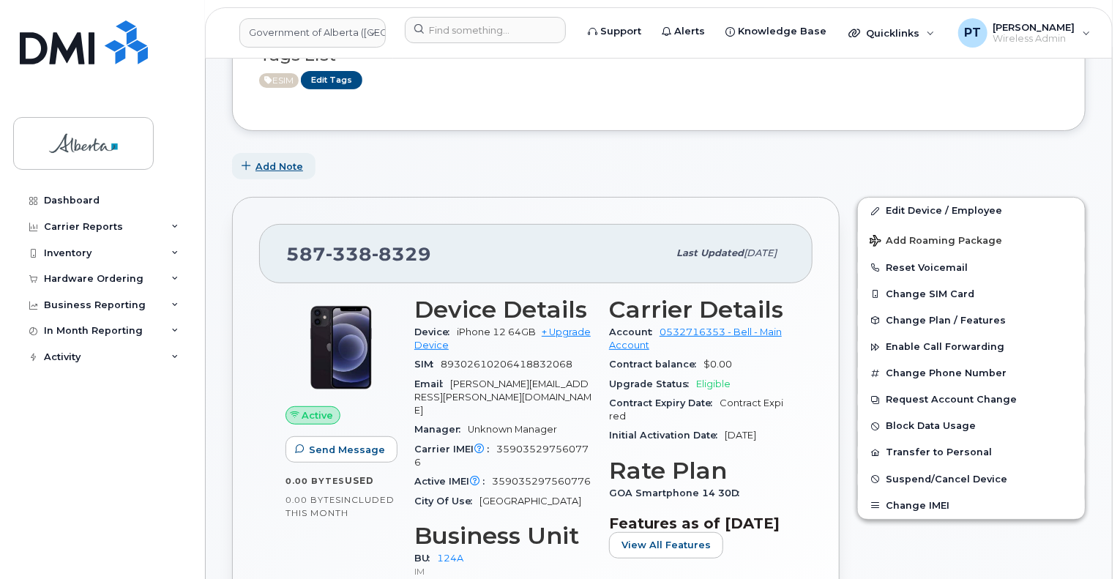
click at [258, 166] on span "Add Note" at bounding box center [279, 167] width 48 height 14
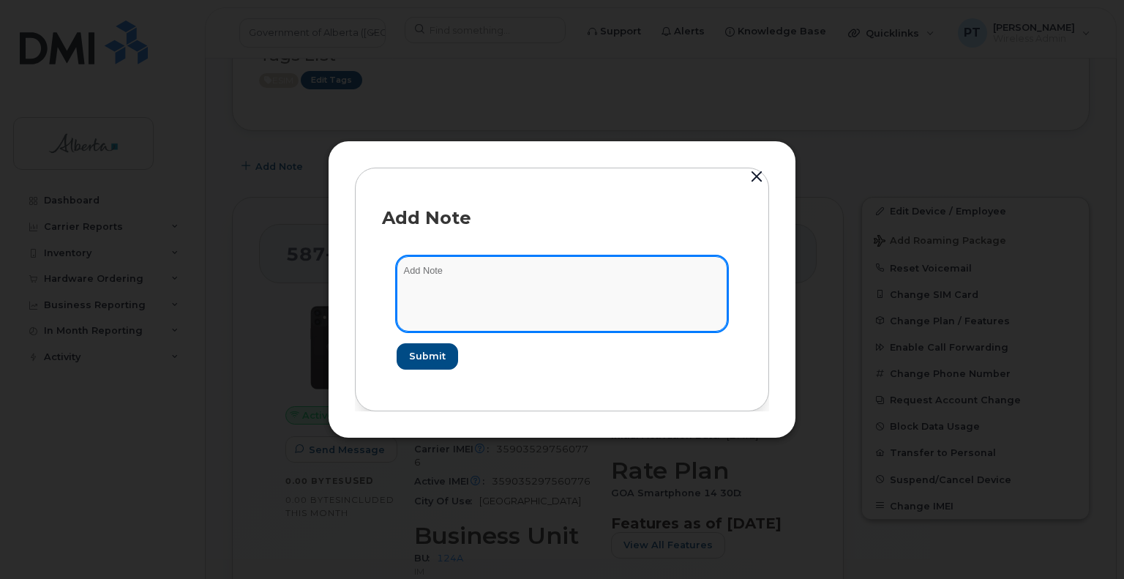
paste textarea "SCTASK0859930 Device Plan New - 5873388329 DO NOT DELETE - BEING REASSIGNED to …"
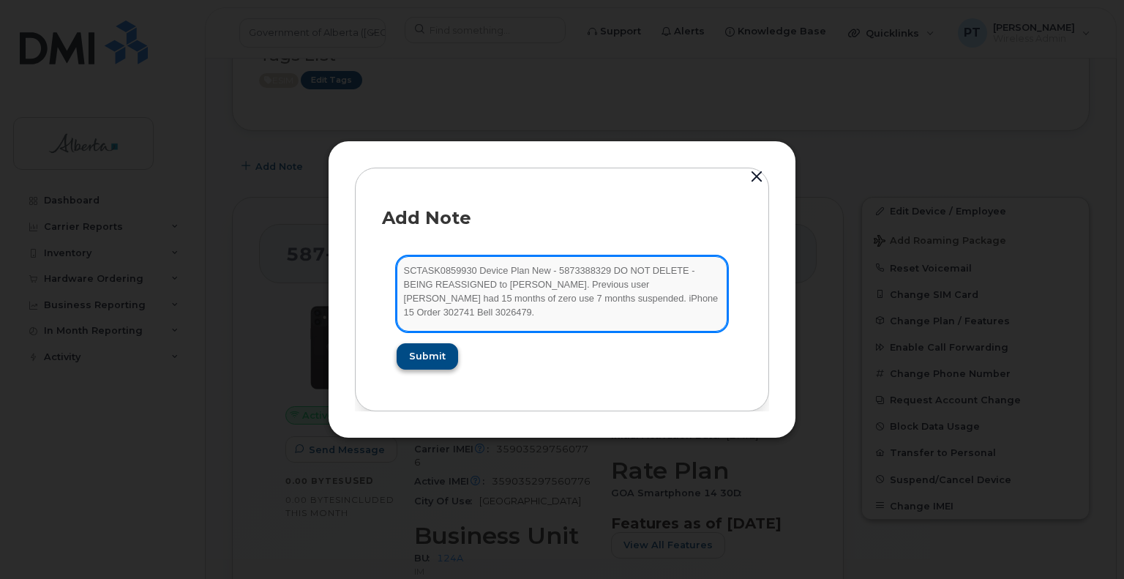
type textarea "SCTASK0859930 Device Plan New - 5873388329 DO NOT DELETE - BEING REASSIGNED to …"
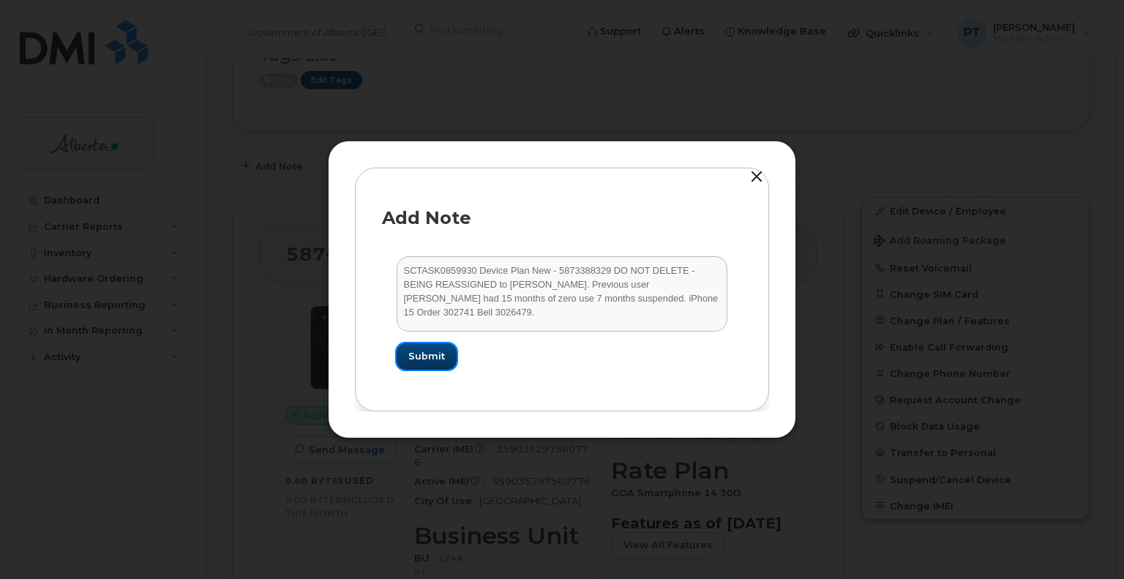
click at [418, 356] on span "Submit" at bounding box center [426, 356] width 37 height 14
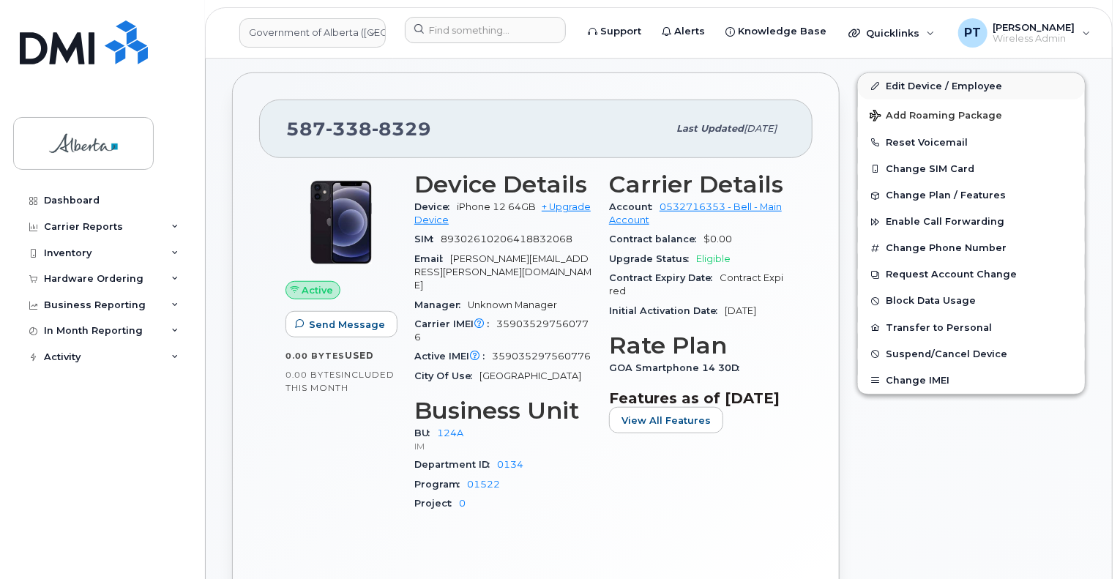
scroll to position [366, 0]
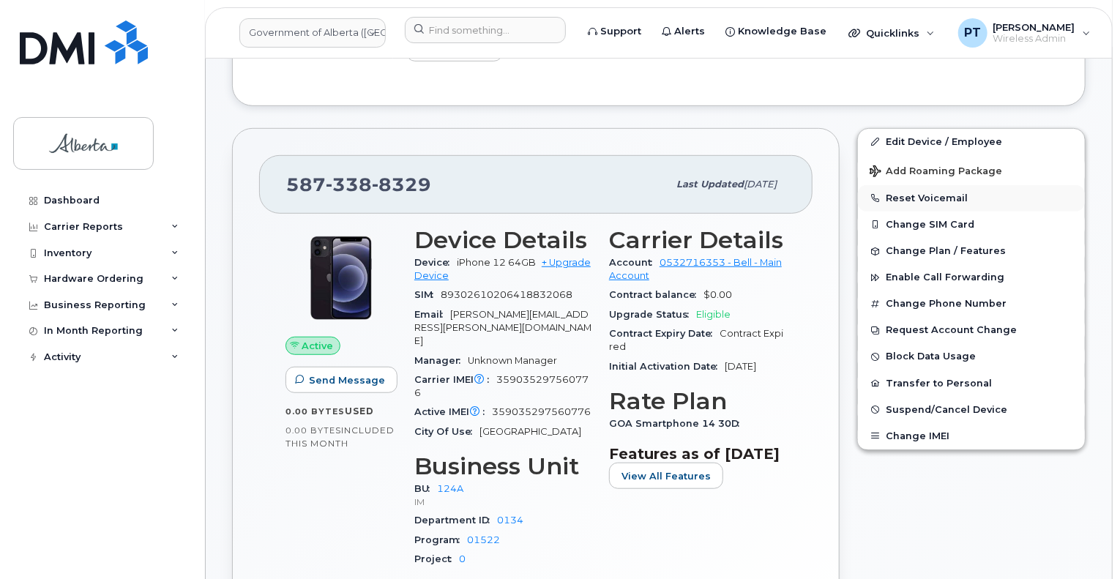
click at [937, 196] on button "Reset Voicemail" at bounding box center [971, 198] width 227 height 26
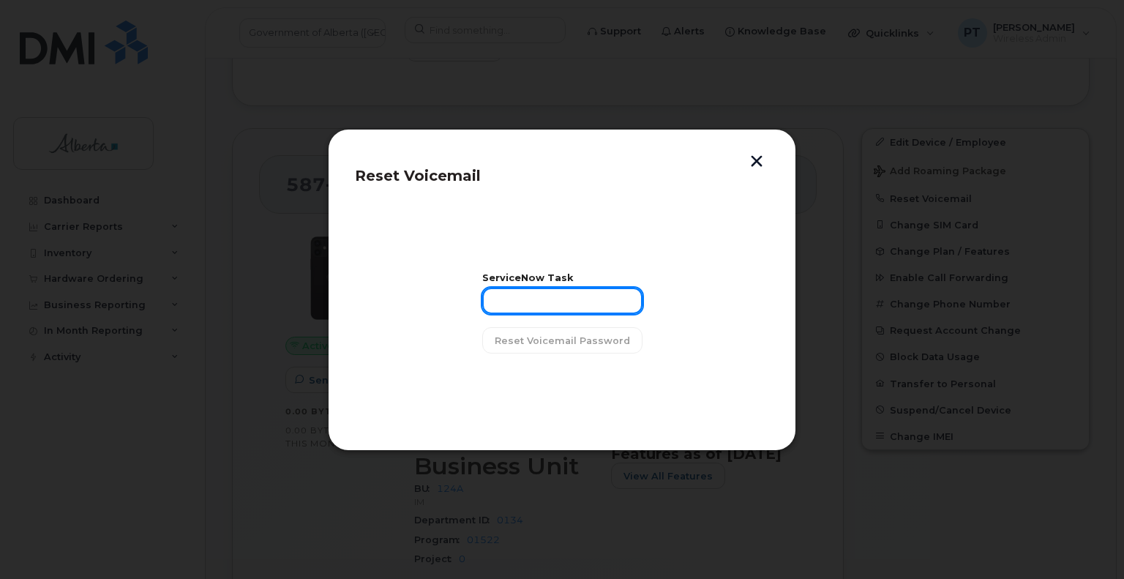
click at [530, 306] on input "text" at bounding box center [562, 301] width 160 height 26
paste input "SCTASK0859930"
type input "SCTASK0859930"
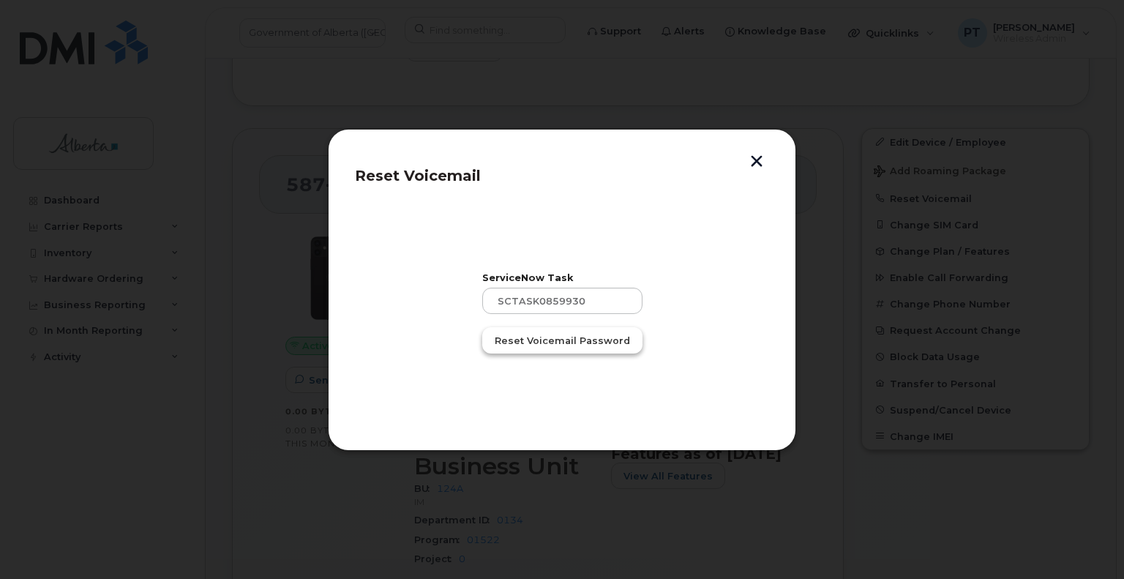
click at [539, 340] on span "Reset Voicemail Password" at bounding box center [562, 341] width 135 height 14
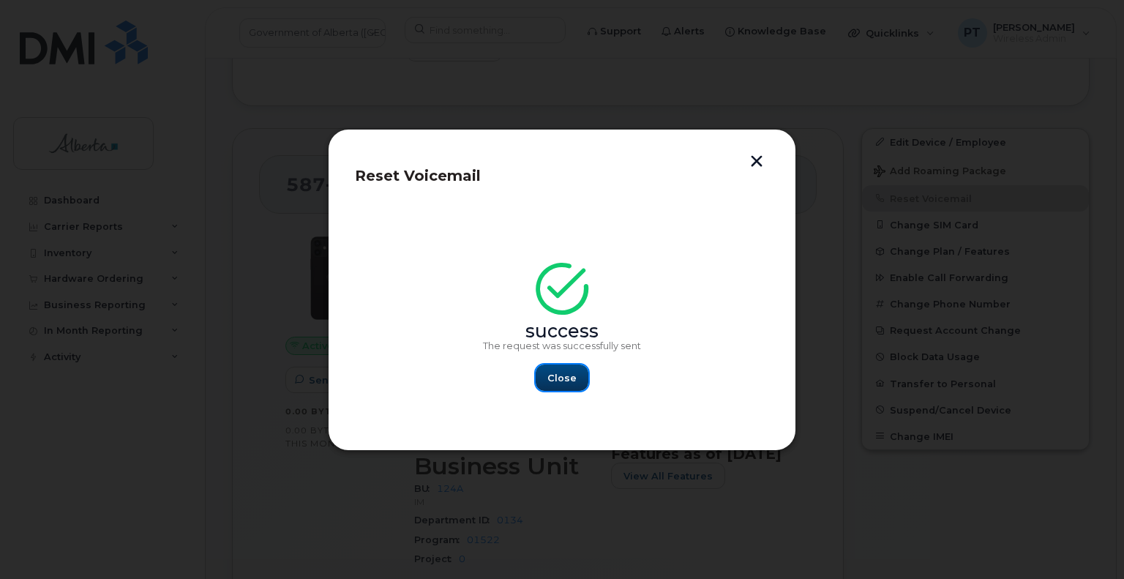
click at [561, 379] on span "Close" at bounding box center [561, 378] width 29 height 14
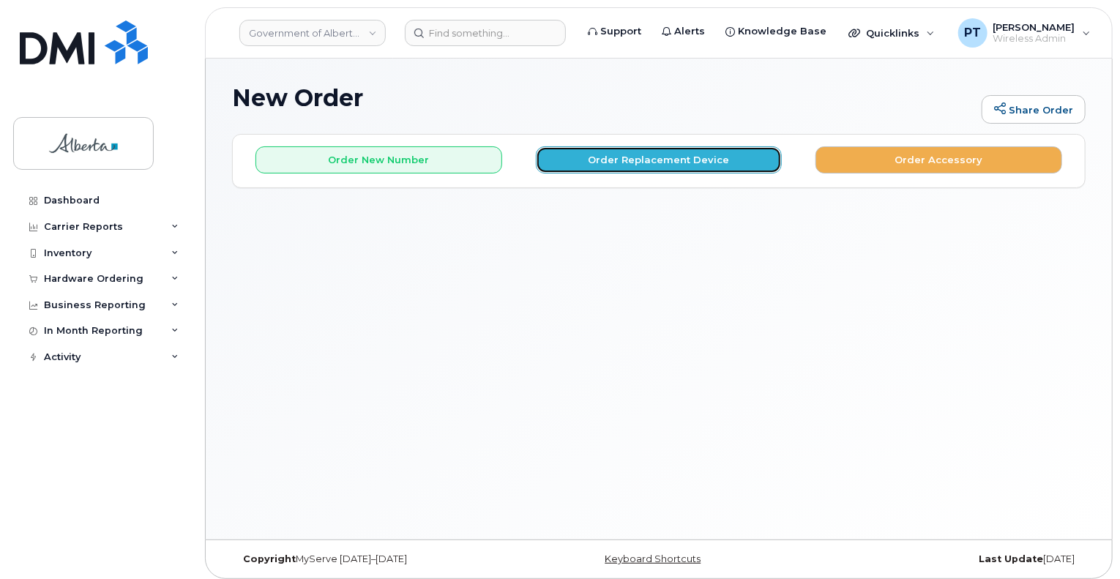
click at [628, 164] on button "Order Replacement Device" at bounding box center [659, 159] width 247 height 27
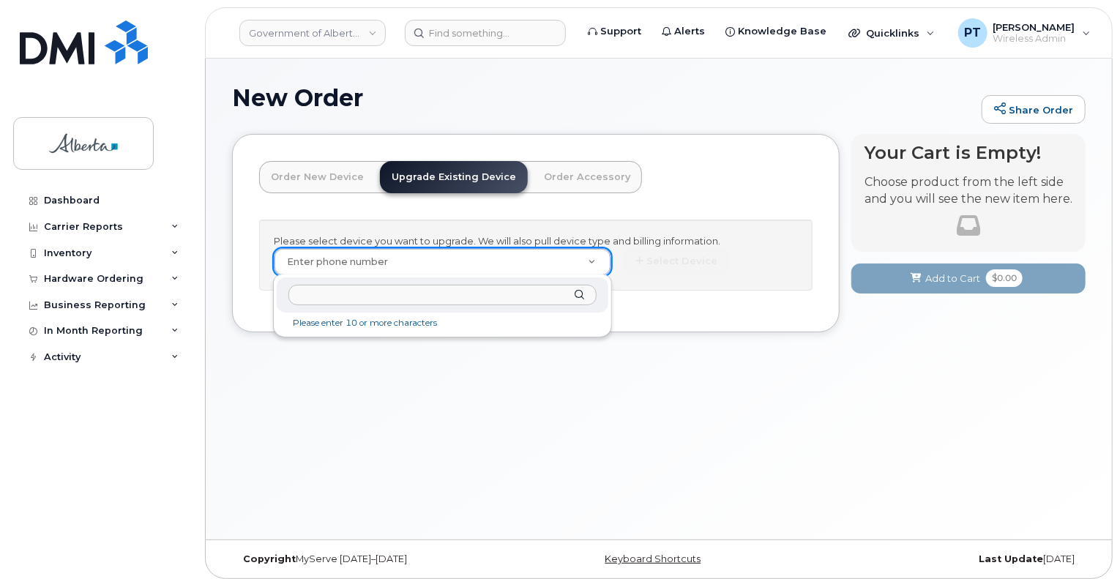
drag, startPoint x: 501, startPoint y: 259, endPoint x: 432, endPoint y: 257, distance: 68.1
paste input "SCTASK0859930 Device Plan New - 5873388329 DO NOT DELETE - BEING REASSIGNED to …"
click at [402, 297] on input "SCTASK0859930 Device Plan New - 5873388329 DO NOT DELETE - BEING REASSIGNED to …" at bounding box center [441, 295] width 307 height 21
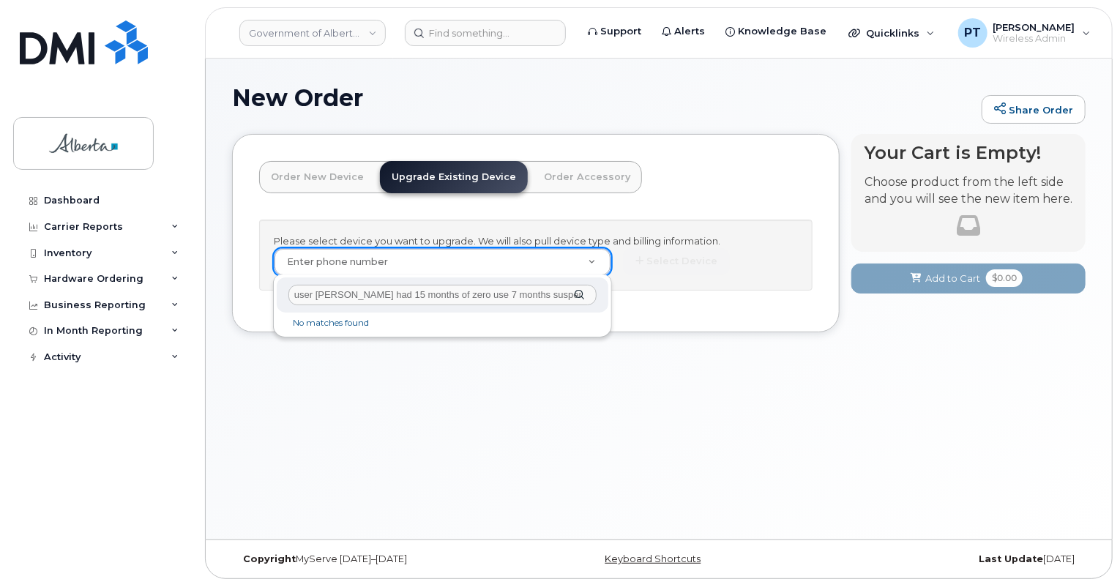
click at [402, 297] on input "SCTASK0859930 Device Plan New - 5873388329 DO NOT DELETE - BEING REASSIGNED to …" at bounding box center [441, 295] width 307 height 21
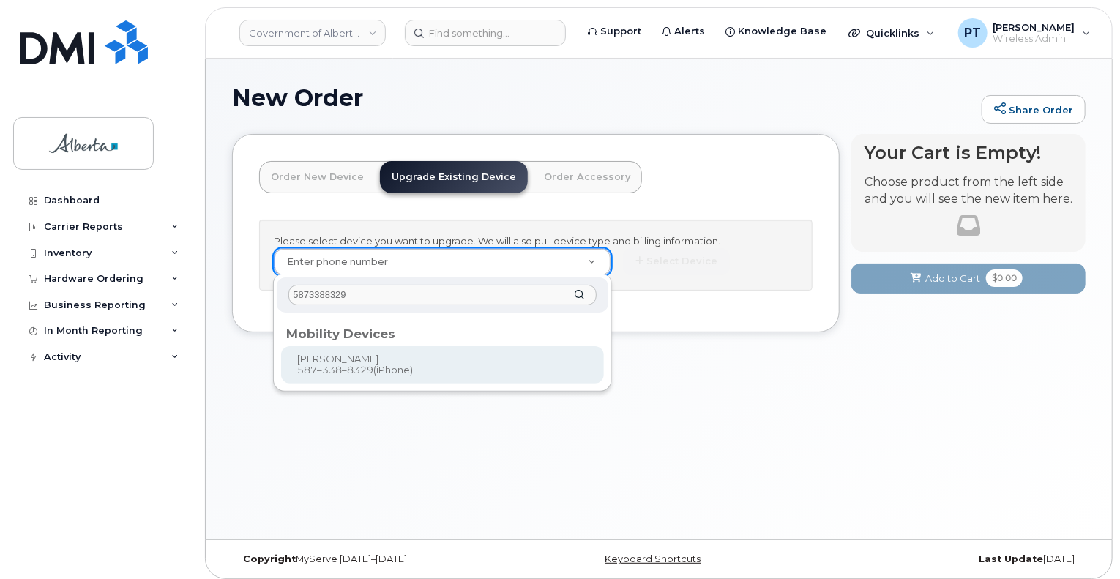
type input "5873388329"
type input "893177"
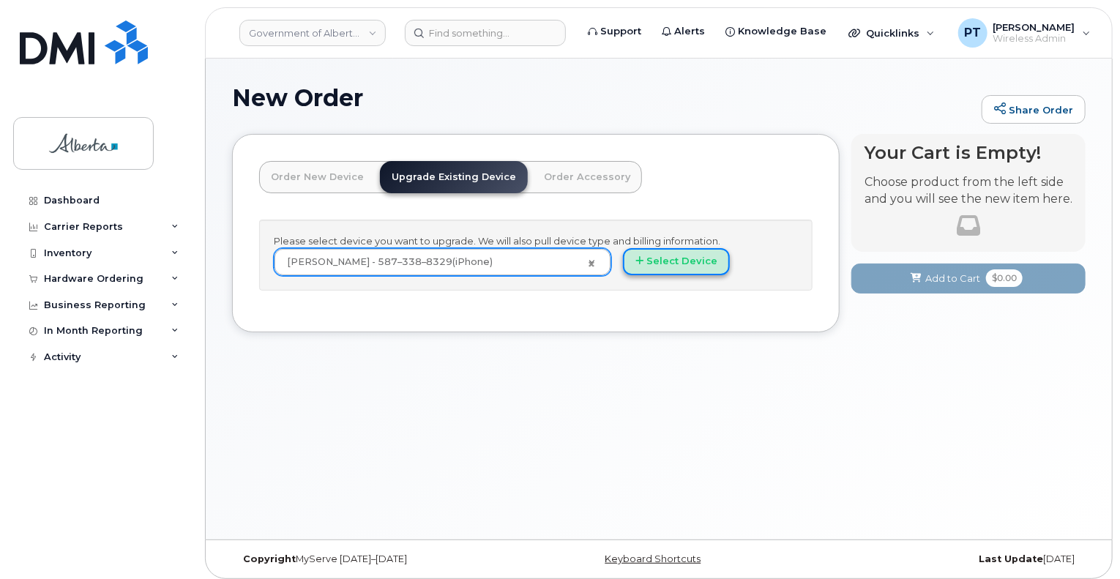
click at [656, 261] on button "Select Device" at bounding box center [676, 261] width 107 height 27
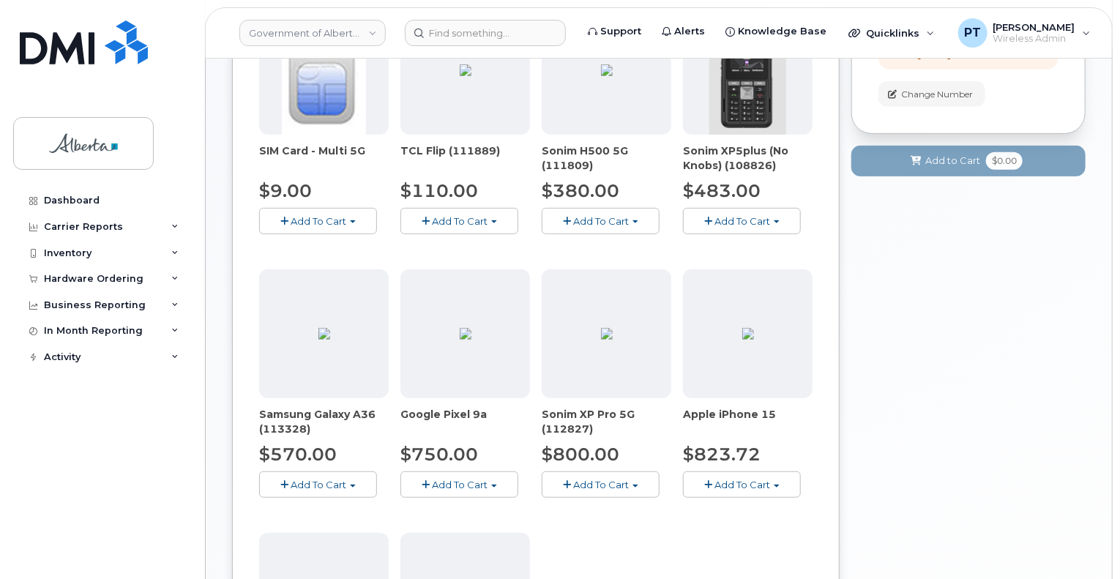
scroll to position [366, 0]
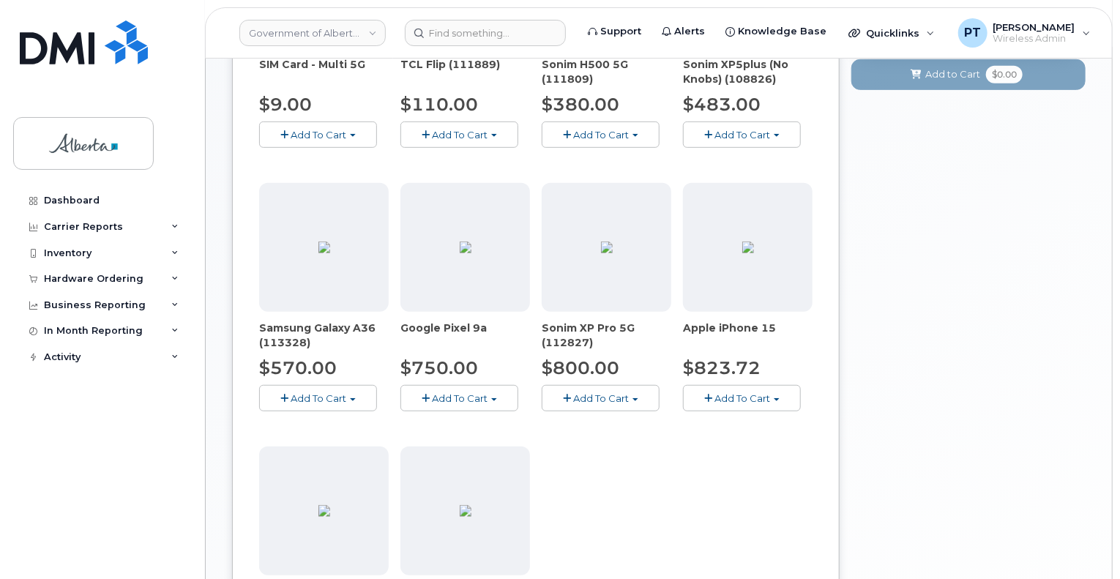
click at [745, 392] on span "Add To Cart" at bounding box center [742, 398] width 56 height 12
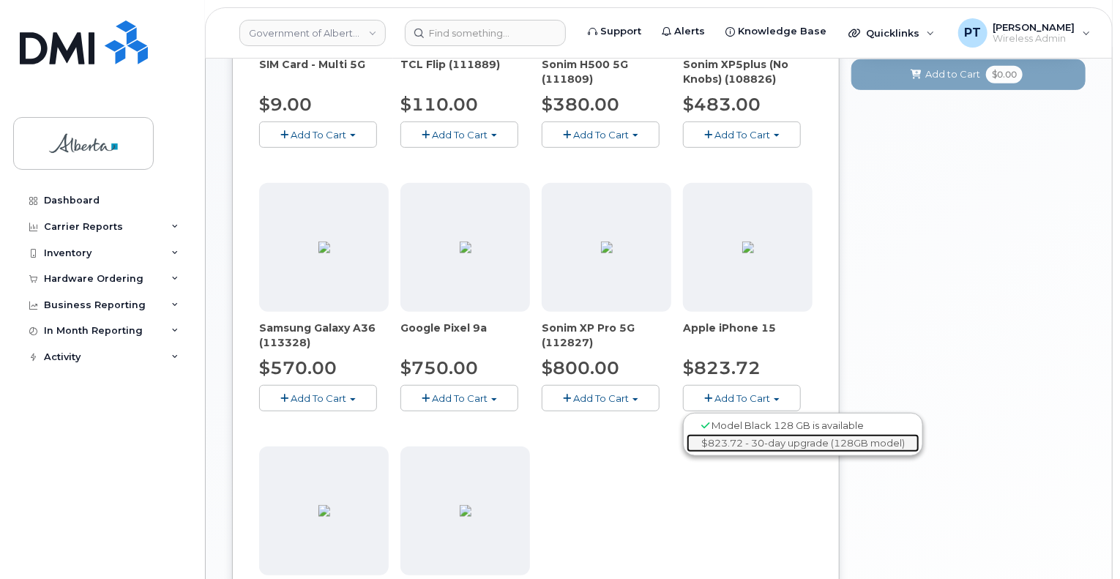
click at [729, 438] on link "$823.72 - 30-day upgrade (128GB model)" at bounding box center [802, 443] width 233 height 18
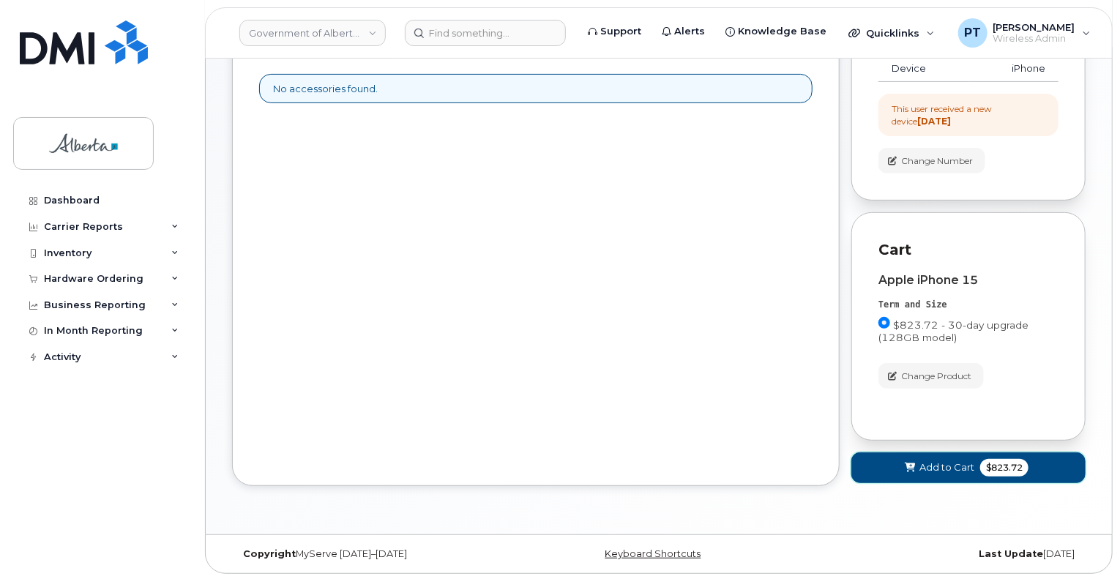
click at [928, 463] on span "Add to Cart" at bounding box center [946, 467] width 55 height 14
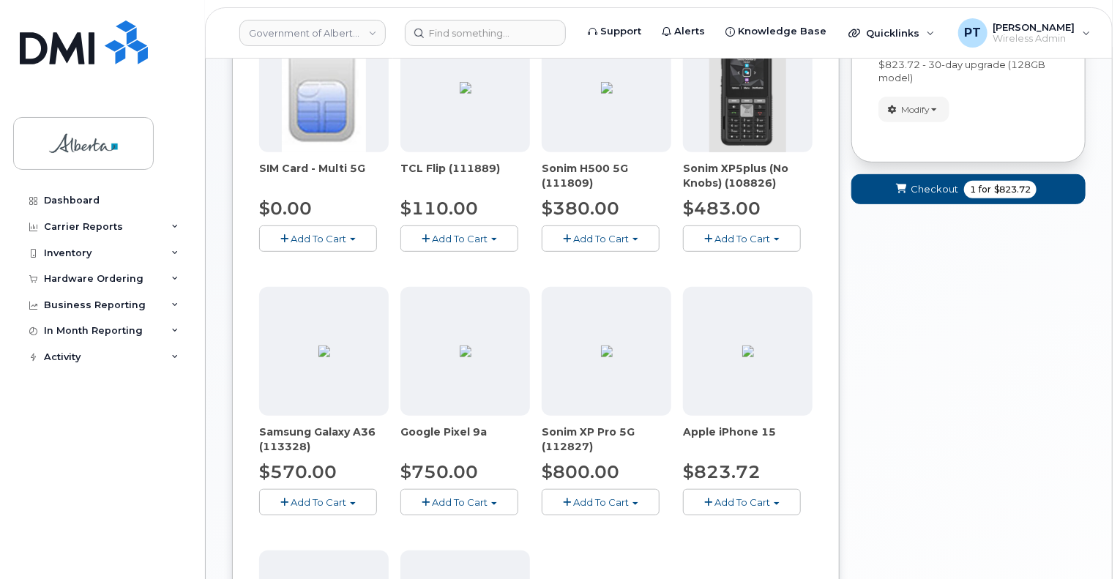
scroll to position [286, 0]
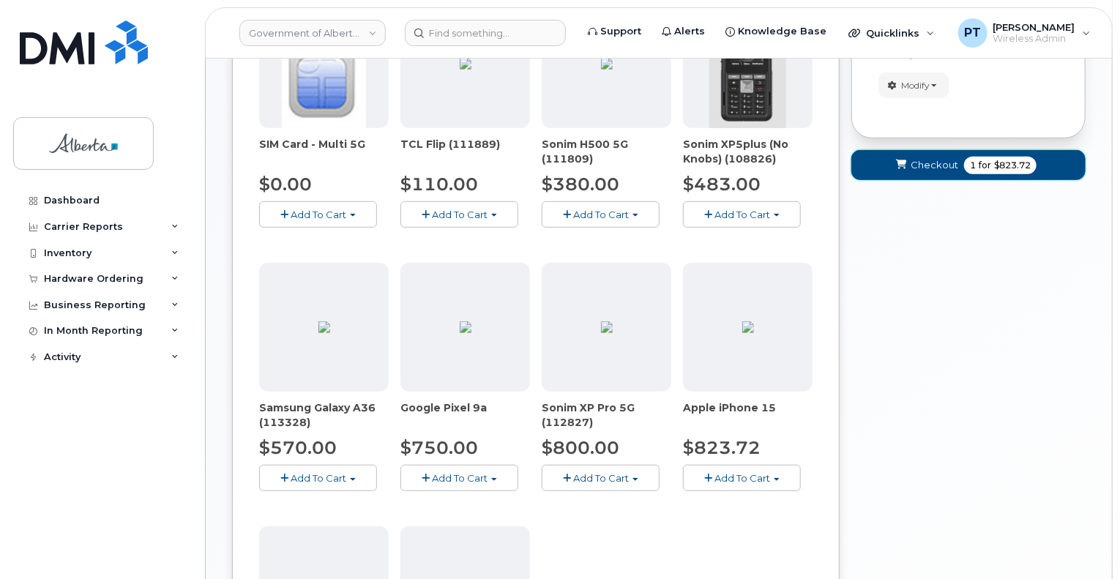
click at [926, 167] on span "Checkout" at bounding box center [934, 165] width 48 height 14
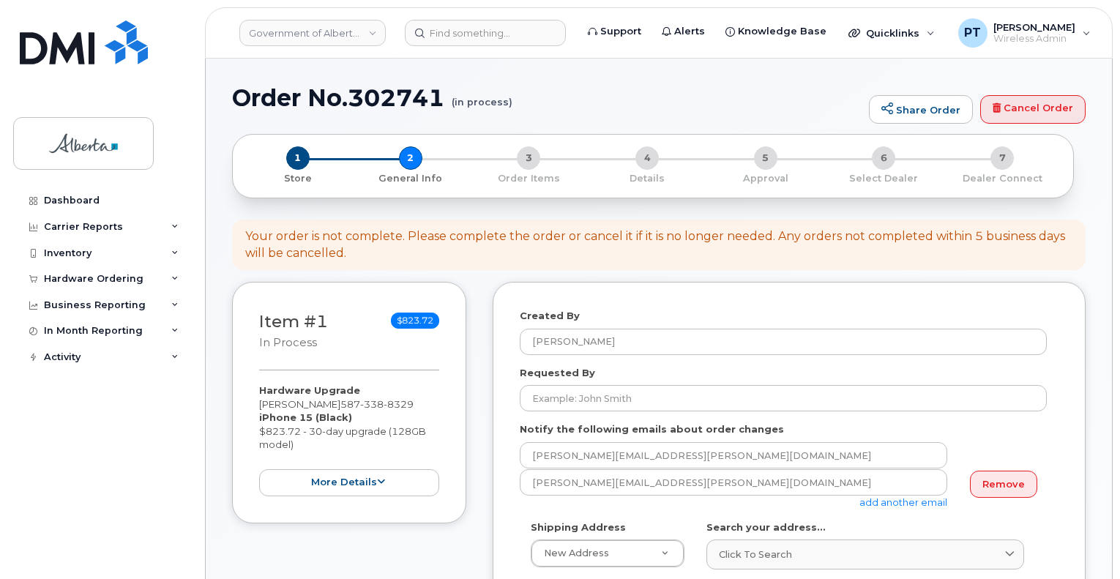
select select
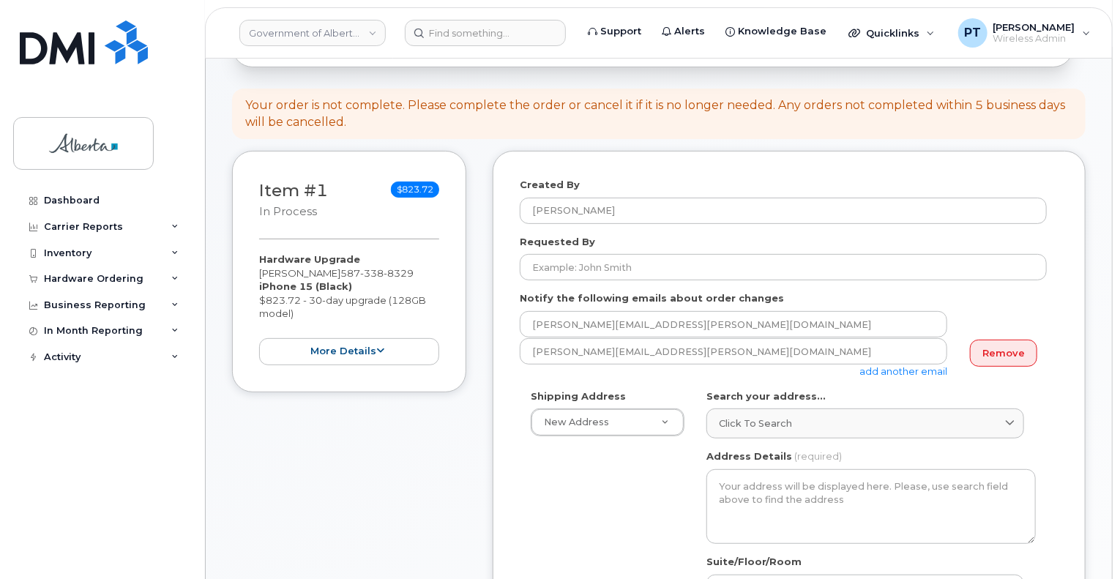
scroll to position [146, 0]
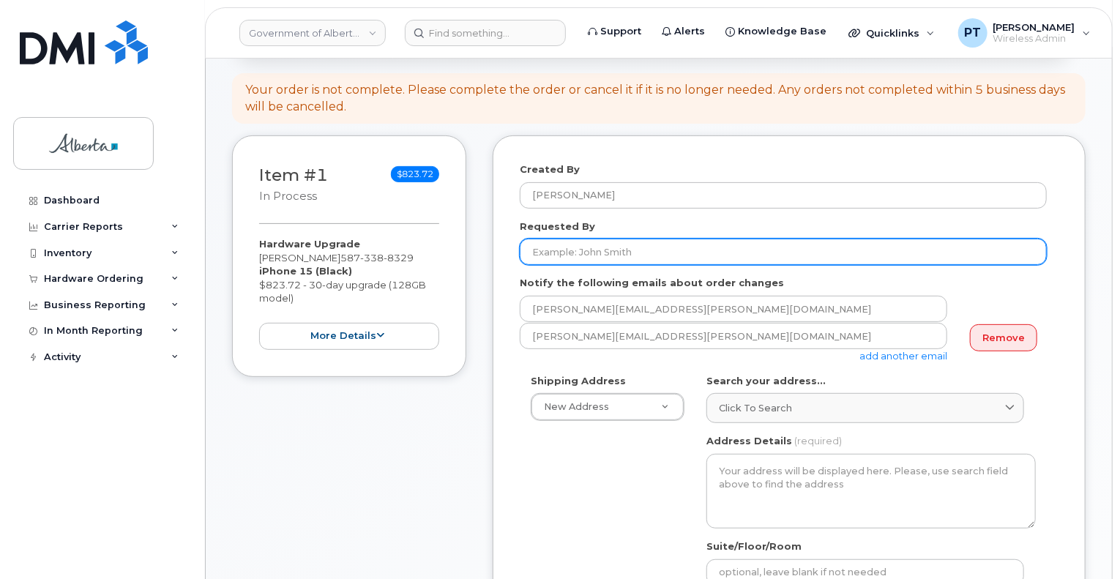
drag, startPoint x: 776, startPoint y: 251, endPoint x: 764, endPoint y: 239, distance: 16.6
click at [776, 248] on input "Requested By" at bounding box center [783, 252] width 527 height 26
drag, startPoint x: 637, startPoint y: 248, endPoint x: 499, endPoint y: 258, distance: 138.6
click at [499, 258] on div "Created By [PERSON_NAME] Requested By [PERSON_NAME] Notify the following emails…" at bounding box center [788, 568] width 593 height 866
paste input "Musschoot"
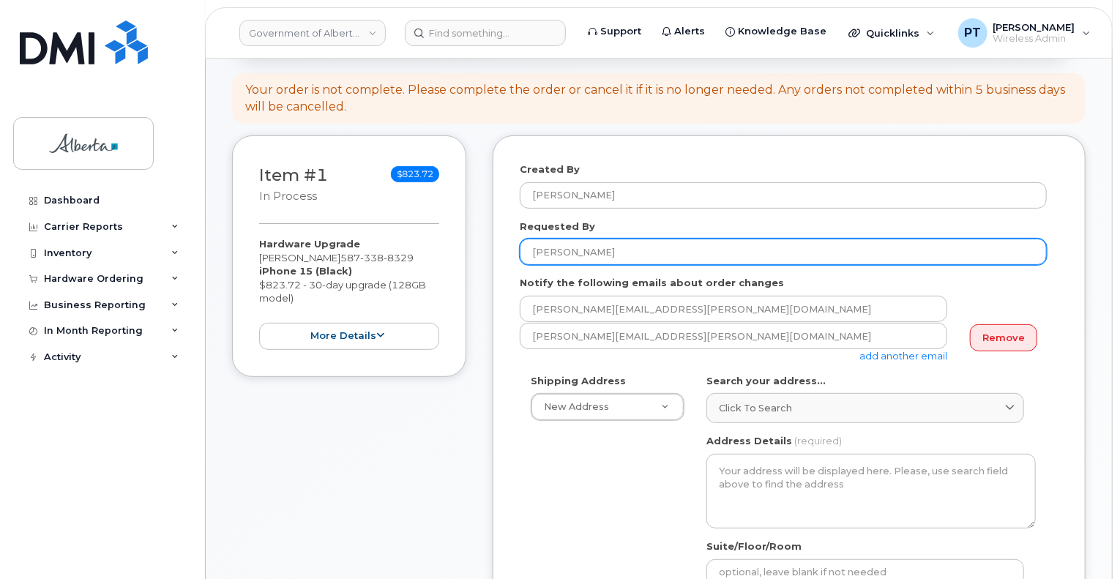
type input "[PERSON_NAME]"
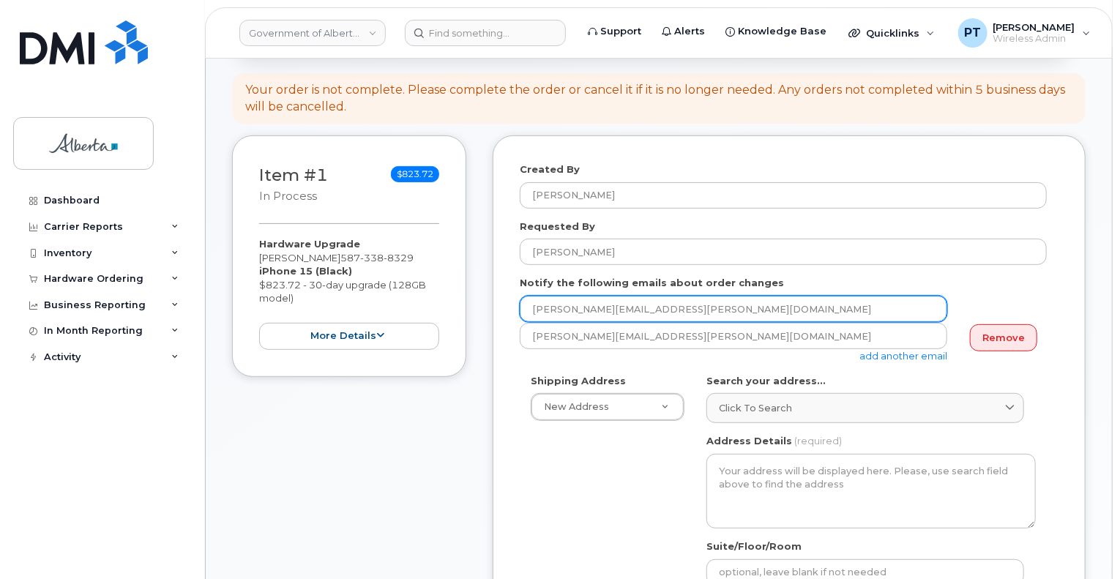
drag, startPoint x: 666, startPoint y: 312, endPoint x: 509, endPoint y: 312, distance: 157.3
click at [509, 313] on div "Created By [PERSON_NAME] Requested By [PERSON_NAME] Notify the following emails…" at bounding box center [788, 568] width 593 height 866
paste input "[PERSON_NAME].musschoot"
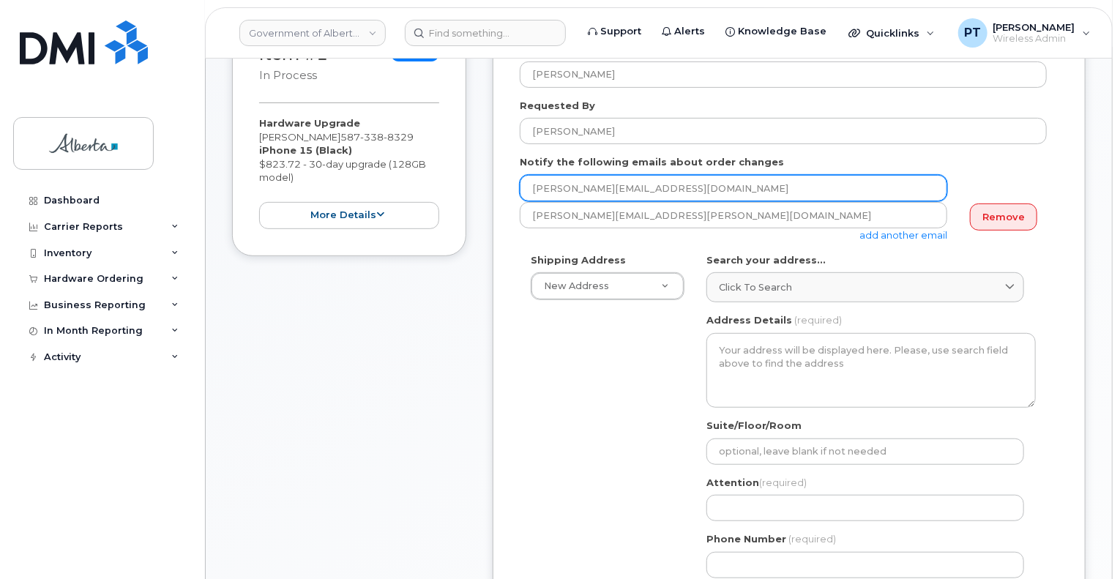
scroll to position [293, 0]
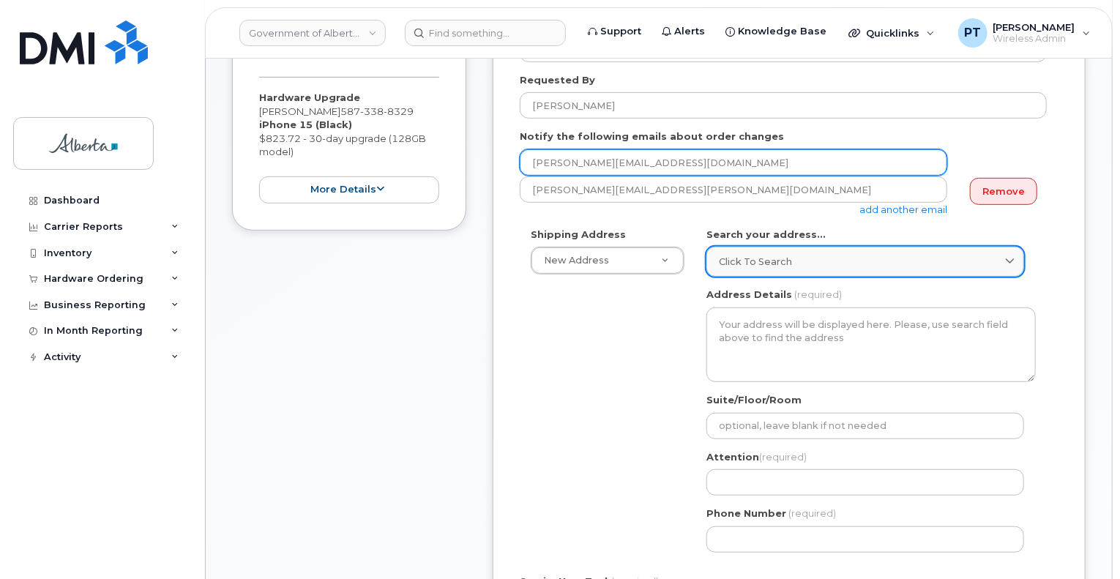
type input "[PERSON_NAME][EMAIL_ADDRESS][DOMAIN_NAME]"
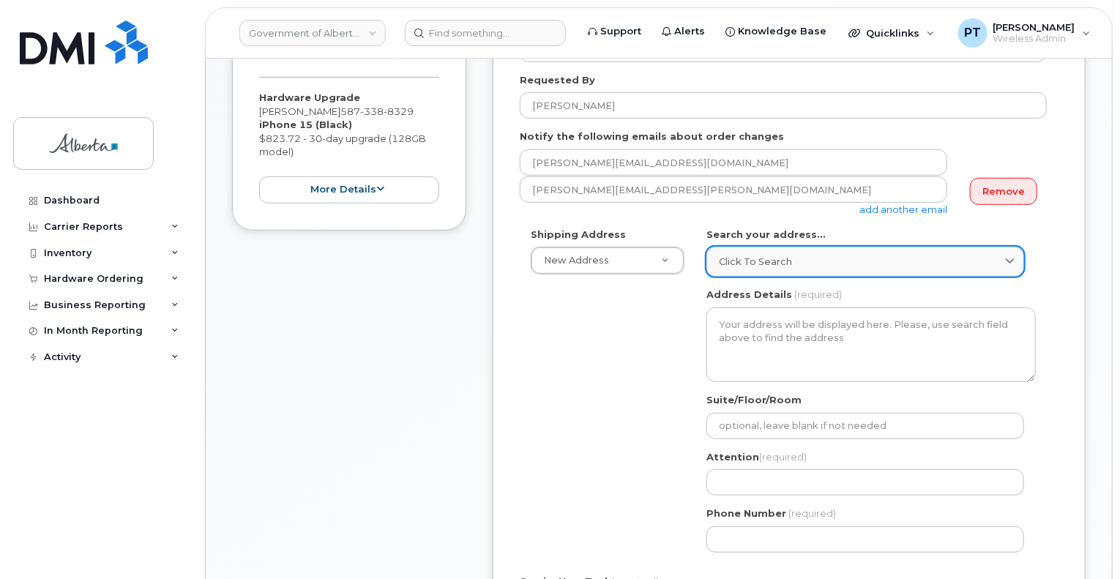
click at [758, 260] on span "Click to search" at bounding box center [755, 262] width 73 height 14
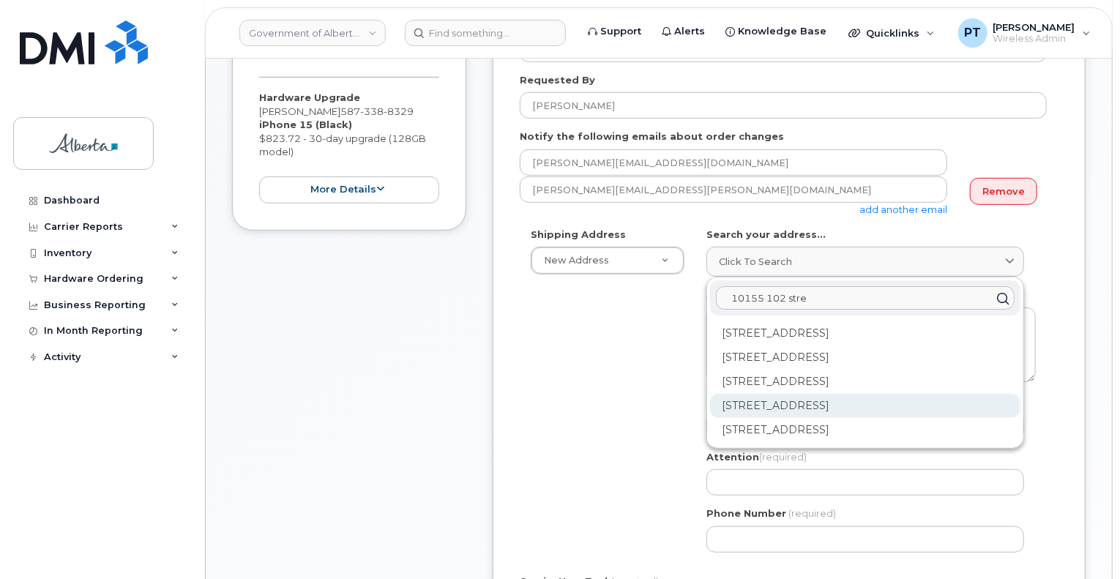
type input "10155 102 stre"
click at [789, 405] on div "[STREET_ADDRESS]" at bounding box center [865, 406] width 310 height 24
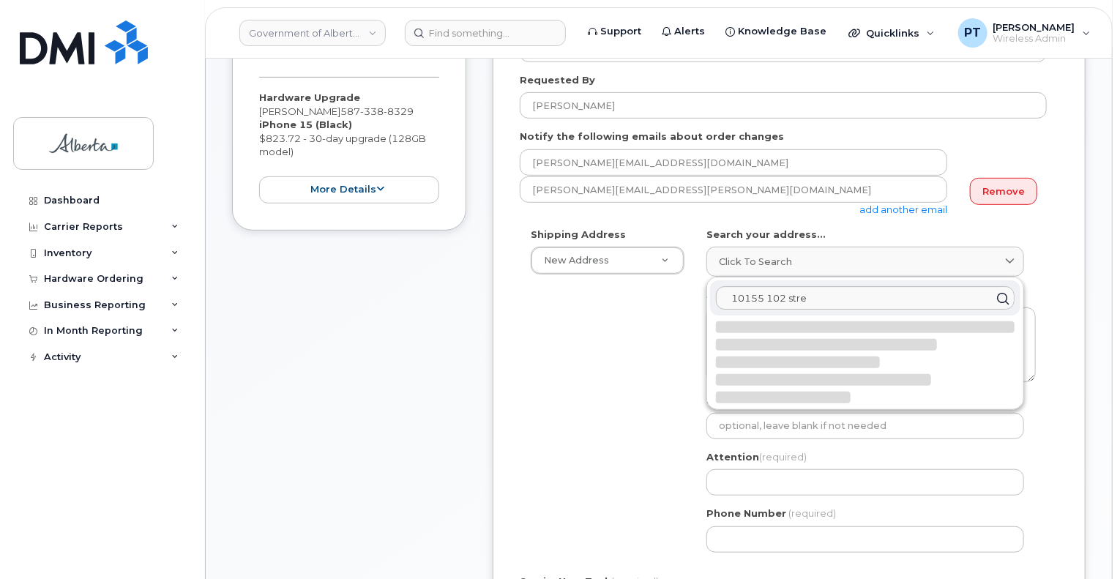
select select
type textarea "[STREET_ADDRESS]"
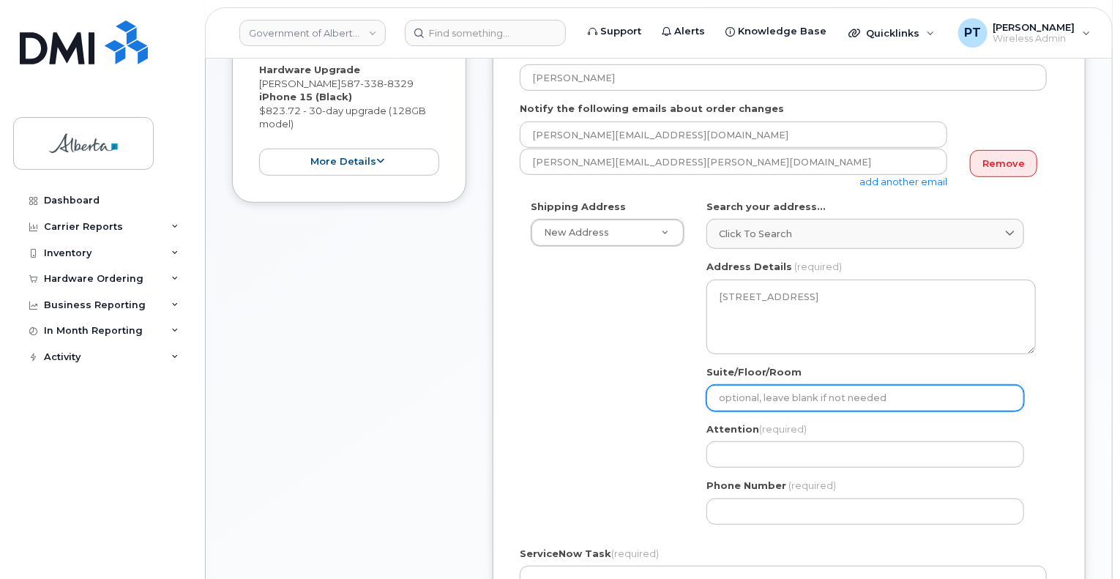
scroll to position [366, 0]
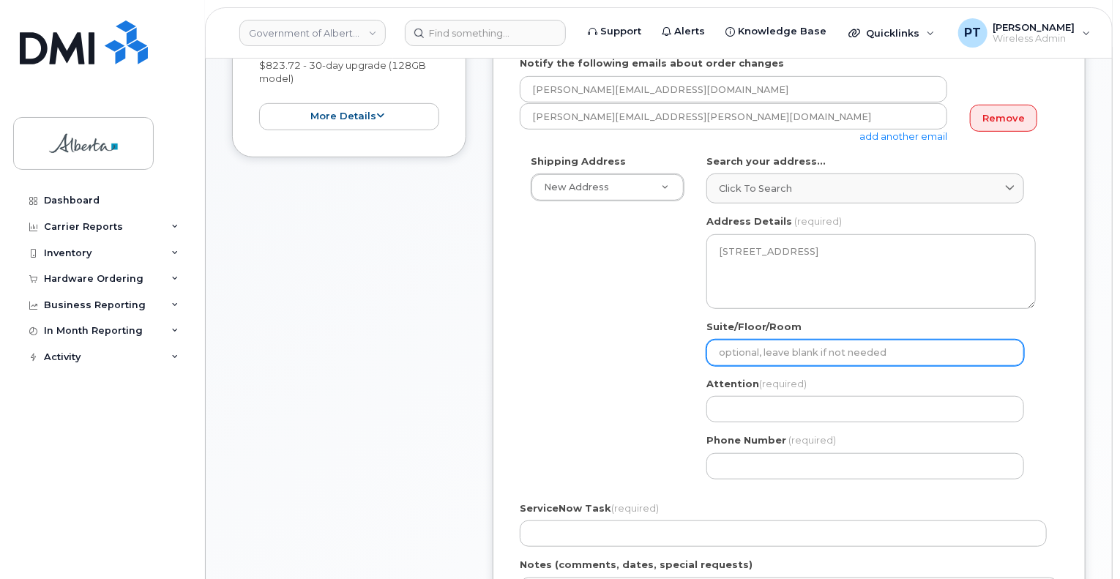
click at [760, 349] on input "Suite/Floor/Room" at bounding box center [865, 353] width 318 height 26
select select
type input "1"
select select
type input "12"
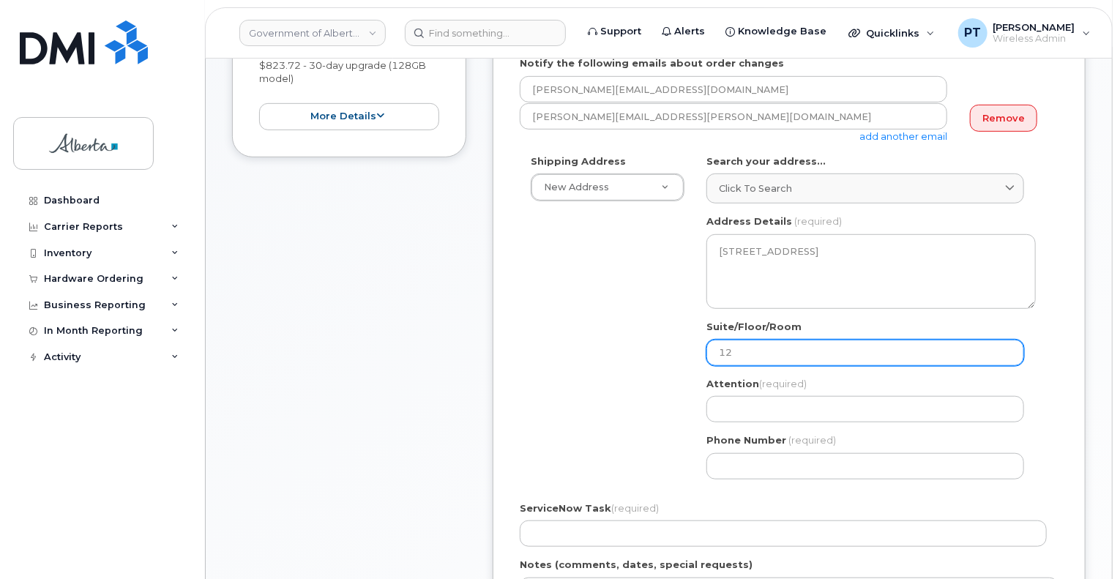
select select
type input "12t"
select select
type input "12th"
select select
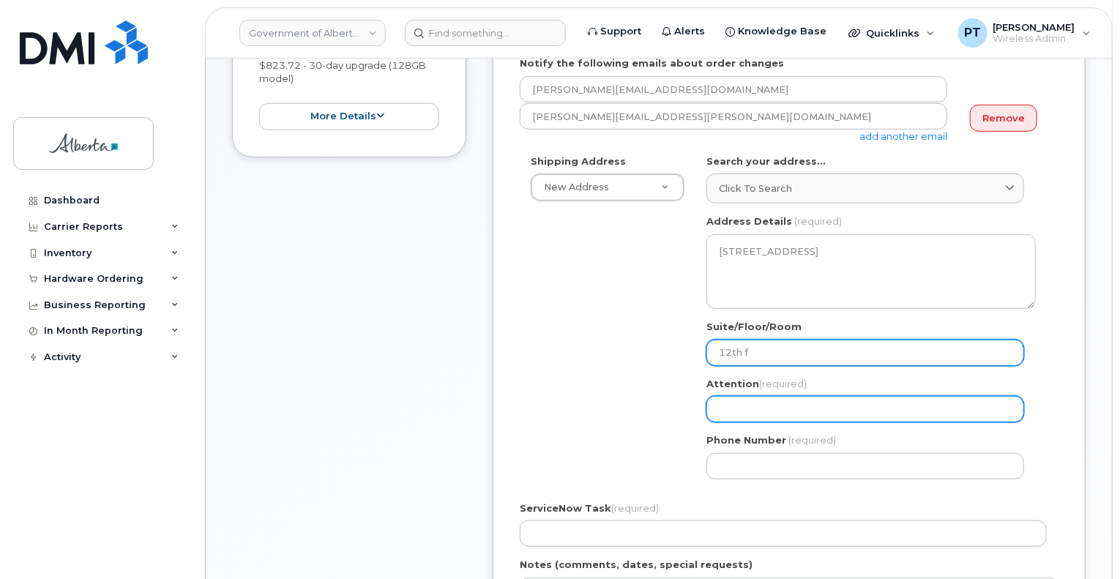
type input "12th Floor"
click at [802, 416] on input "Attention (required)" at bounding box center [865, 409] width 318 height 26
paste input "[PERSON_NAME]"
select select
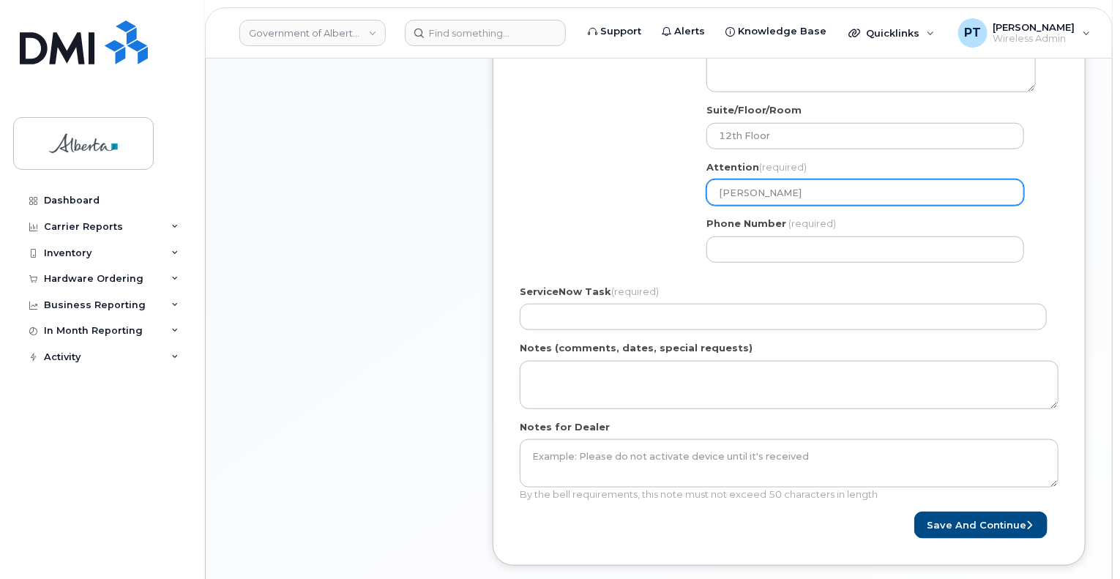
scroll to position [585, 0]
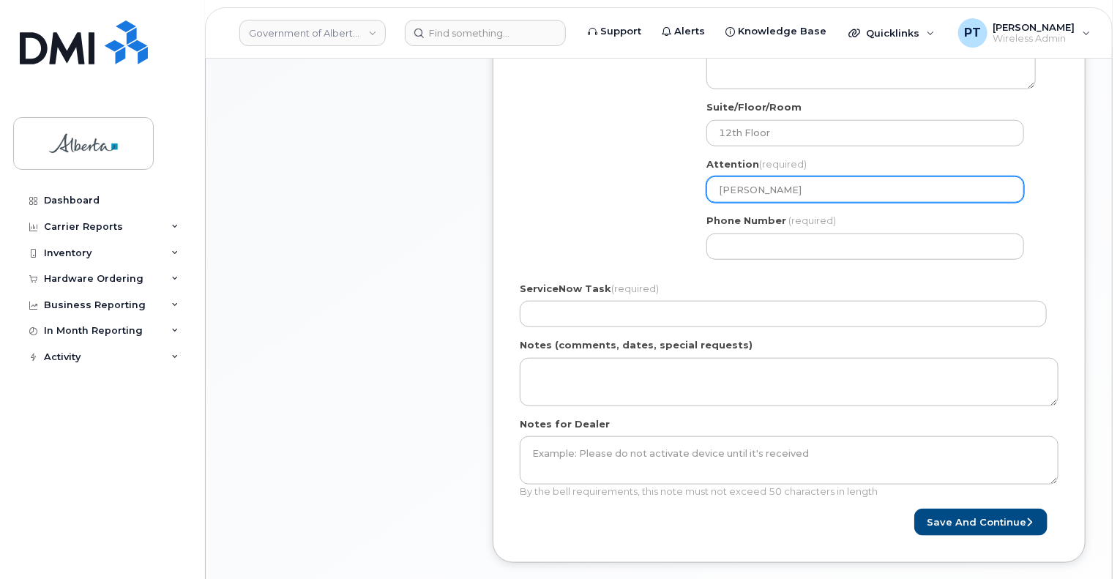
type input "[PERSON_NAME]"
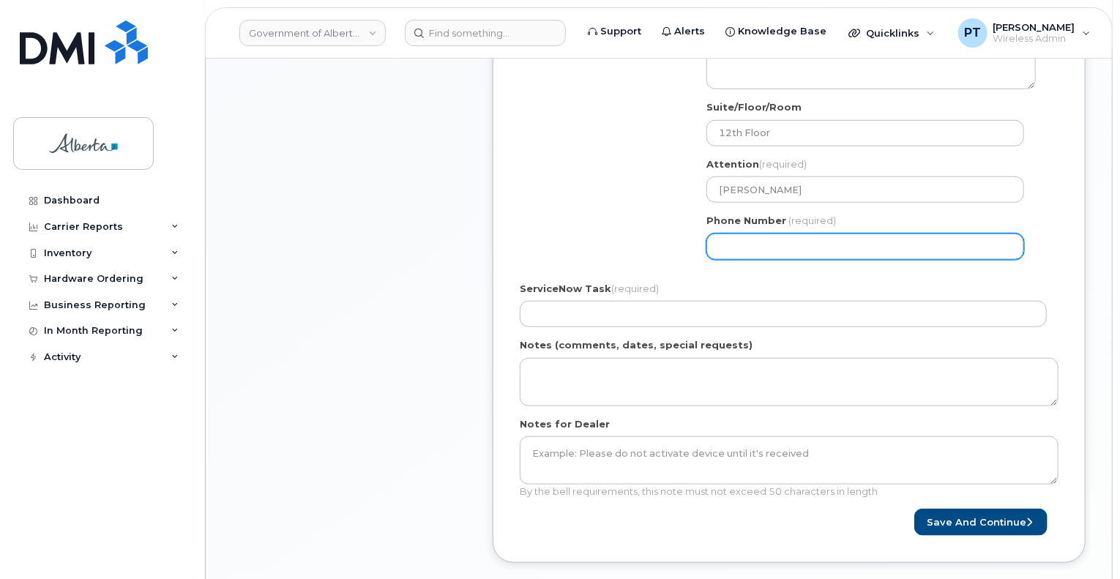
click at [743, 239] on input "Phone Number" at bounding box center [865, 246] width 318 height 26
paste input "7802371672"
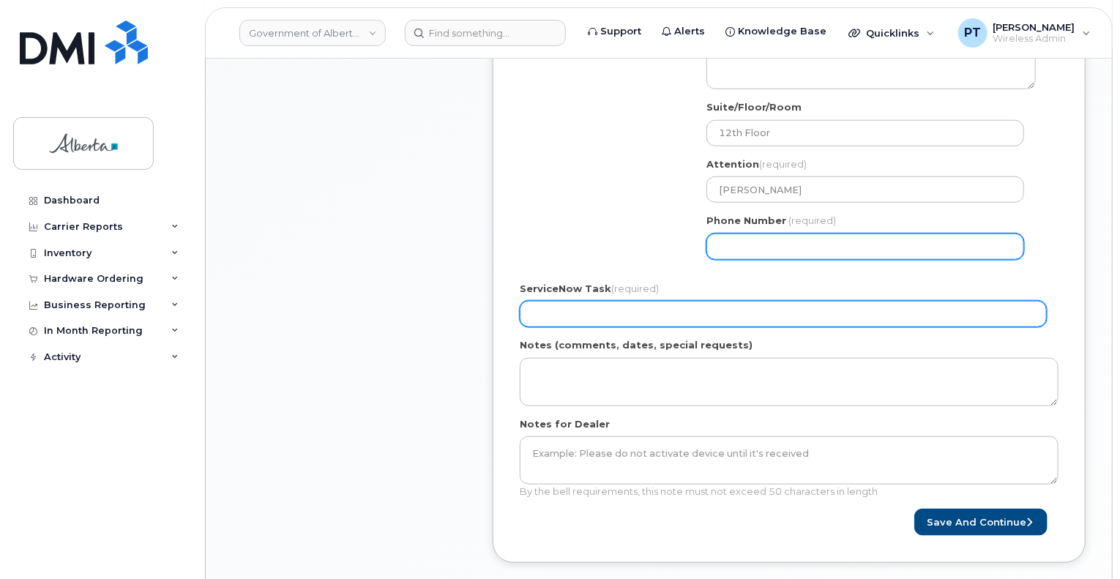
select select
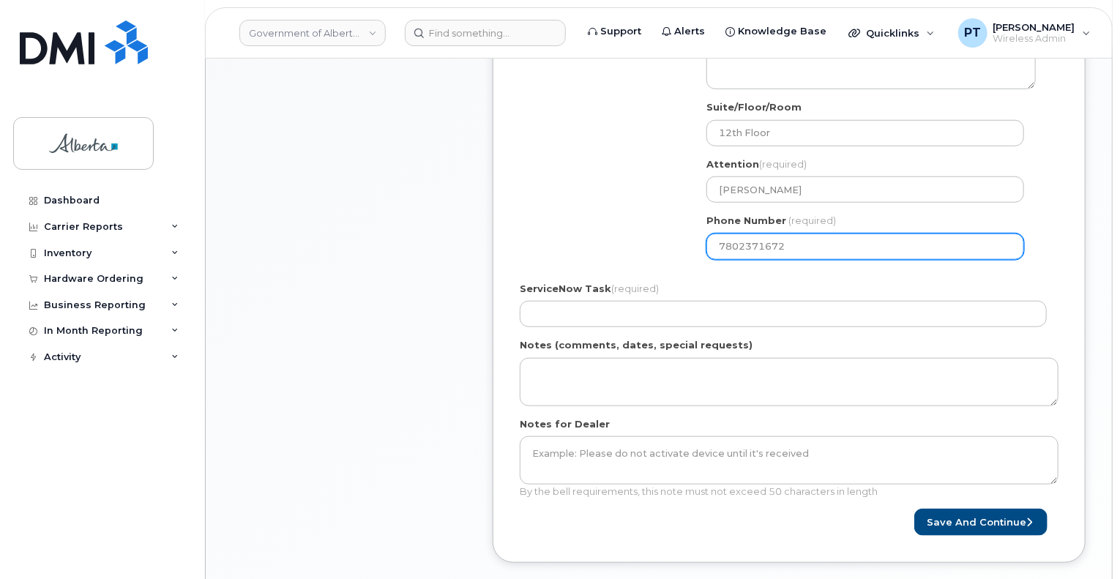
type input "7802371672"
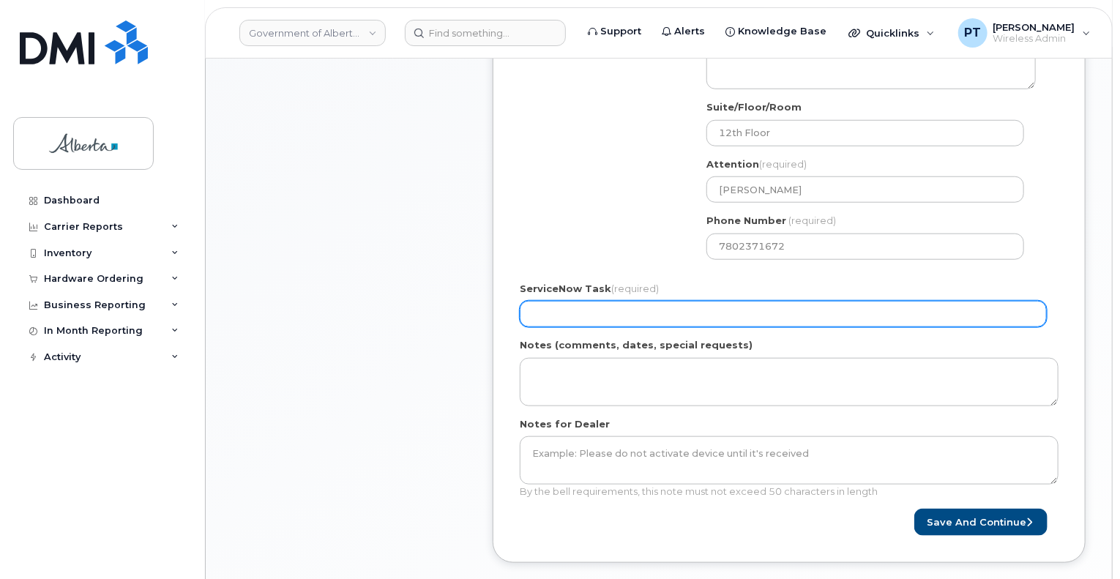
click at [741, 321] on input "ServiceNow Task (required)" at bounding box center [783, 314] width 527 height 26
paste input "SCTASK0859930"
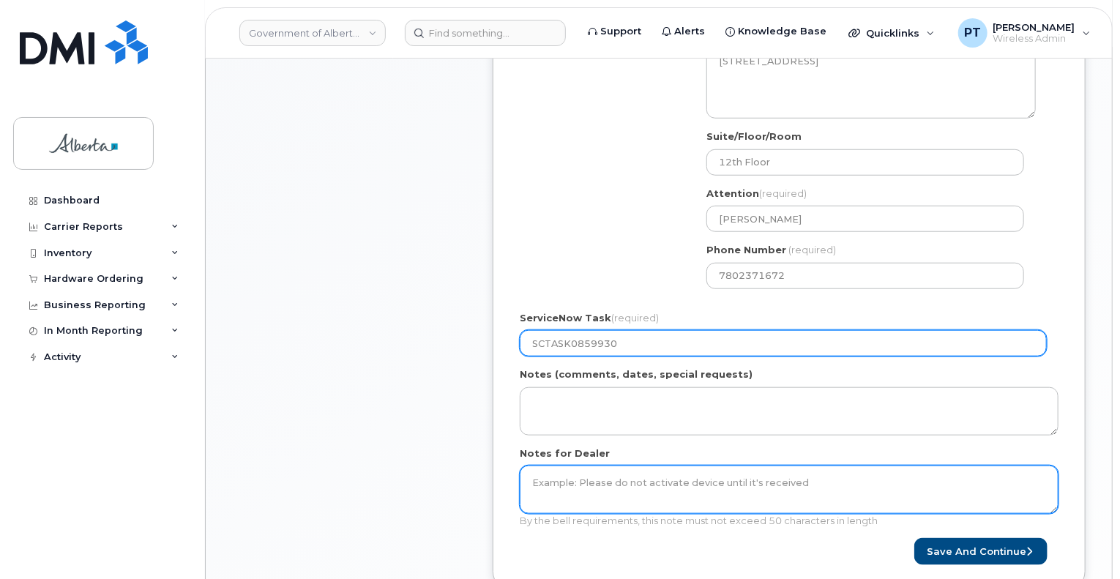
scroll to position [659, 0]
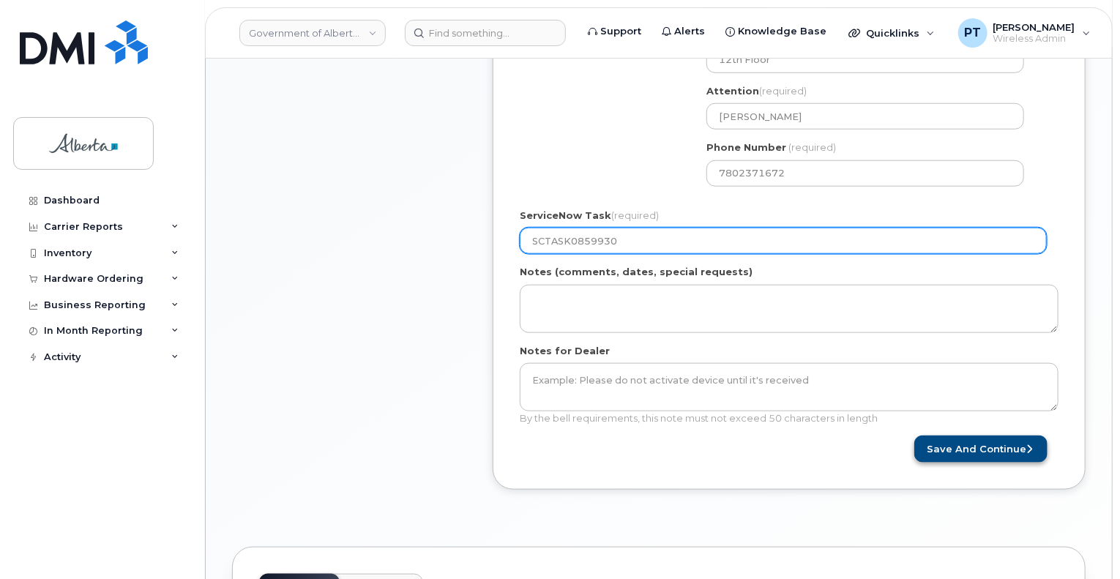
type input "SCTASK0859930"
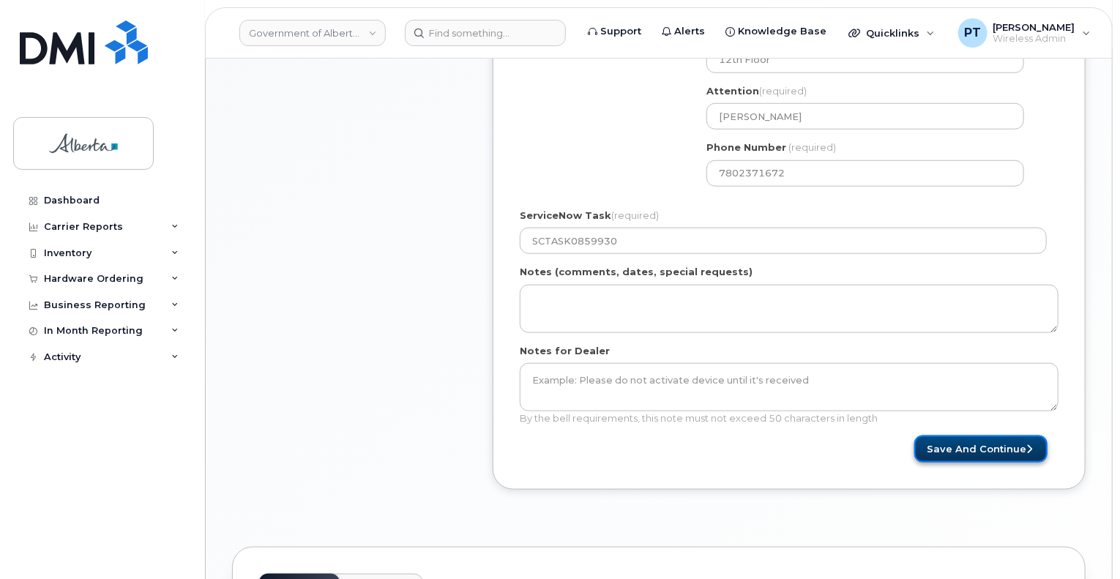
click at [999, 449] on button "Save and Continue" at bounding box center [980, 448] width 133 height 27
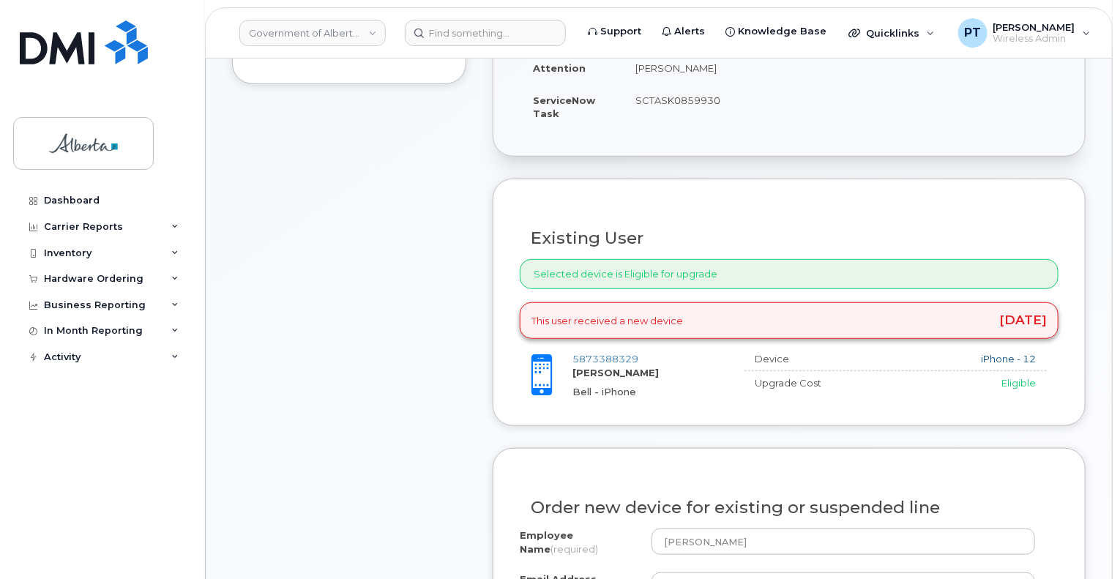
scroll to position [585, 0]
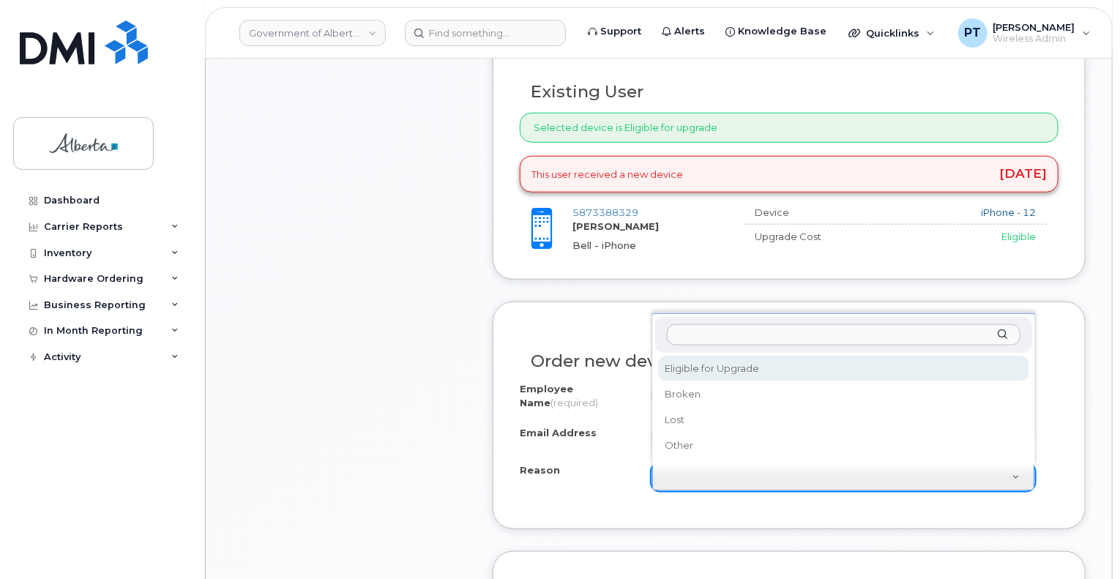
select select "eligible_for_upgrade"
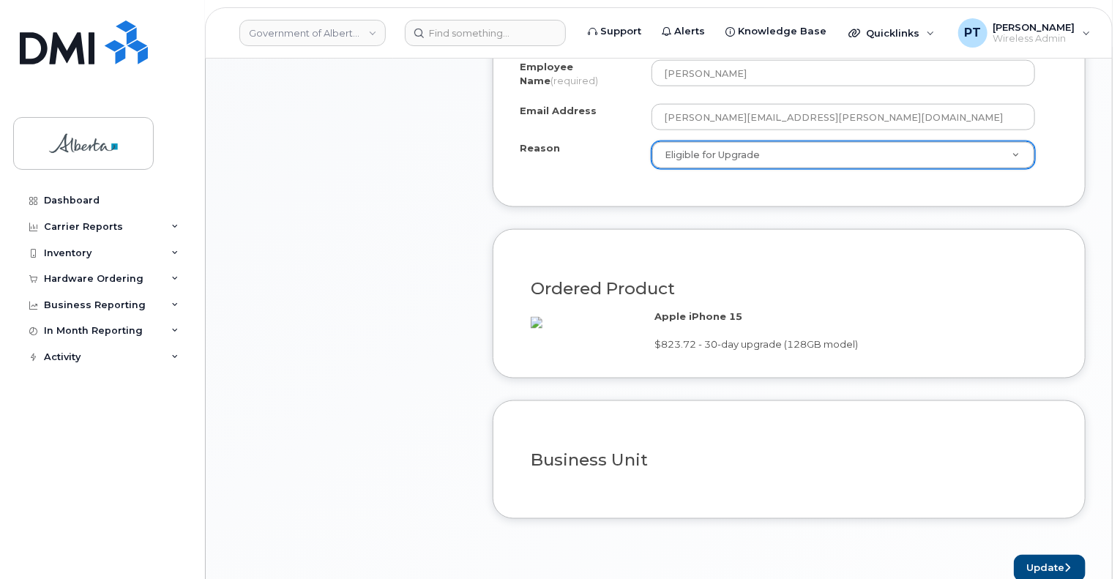
scroll to position [1024, 0]
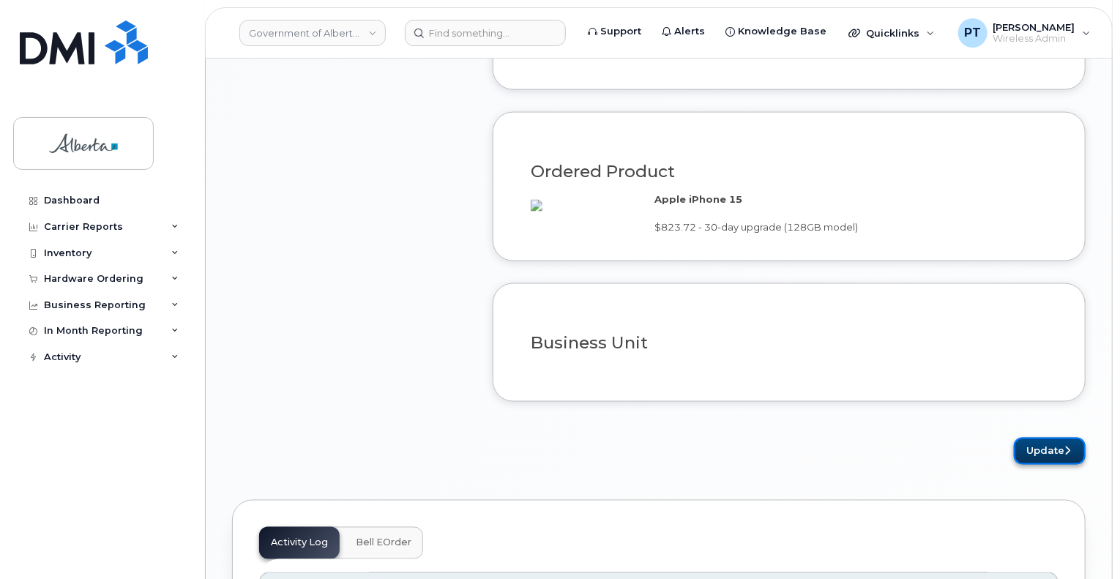
click at [1057, 465] on button "Update" at bounding box center [1049, 451] width 72 height 27
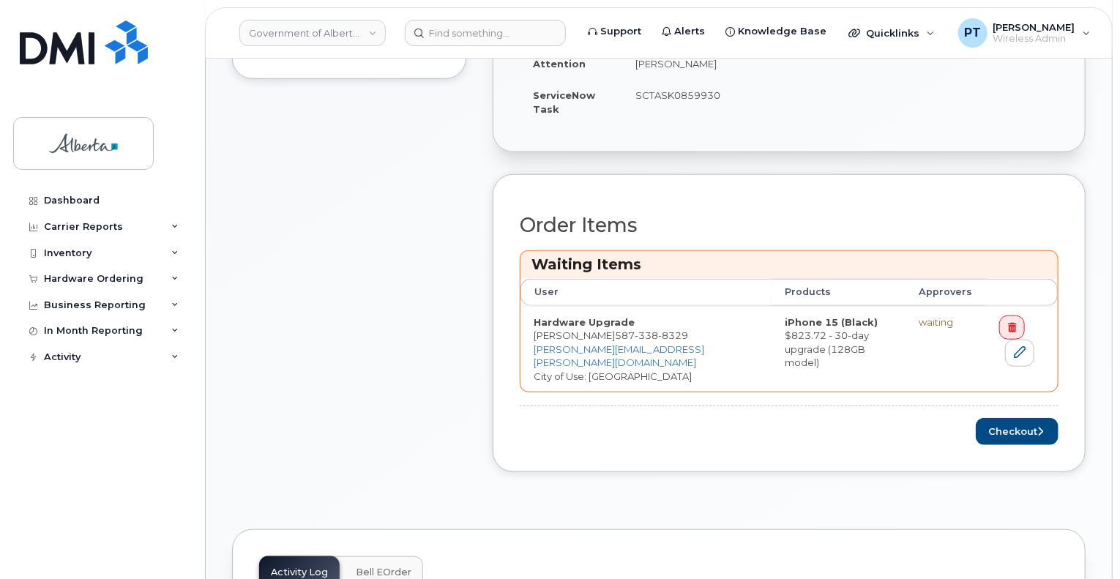
scroll to position [512, 0]
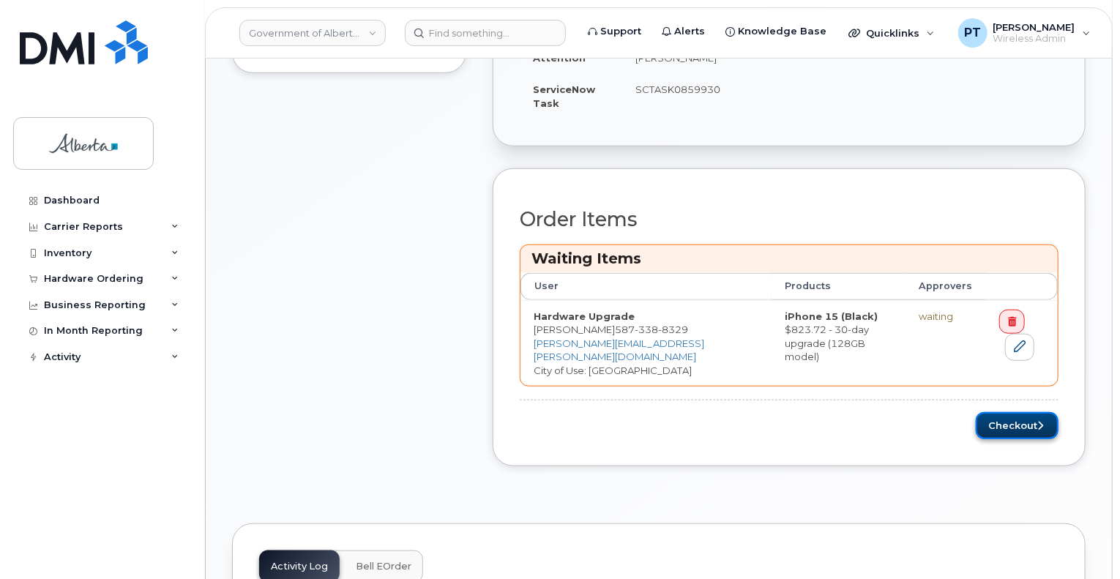
click at [1001, 425] on button "Checkout" at bounding box center [1016, 425] width 83 height 27
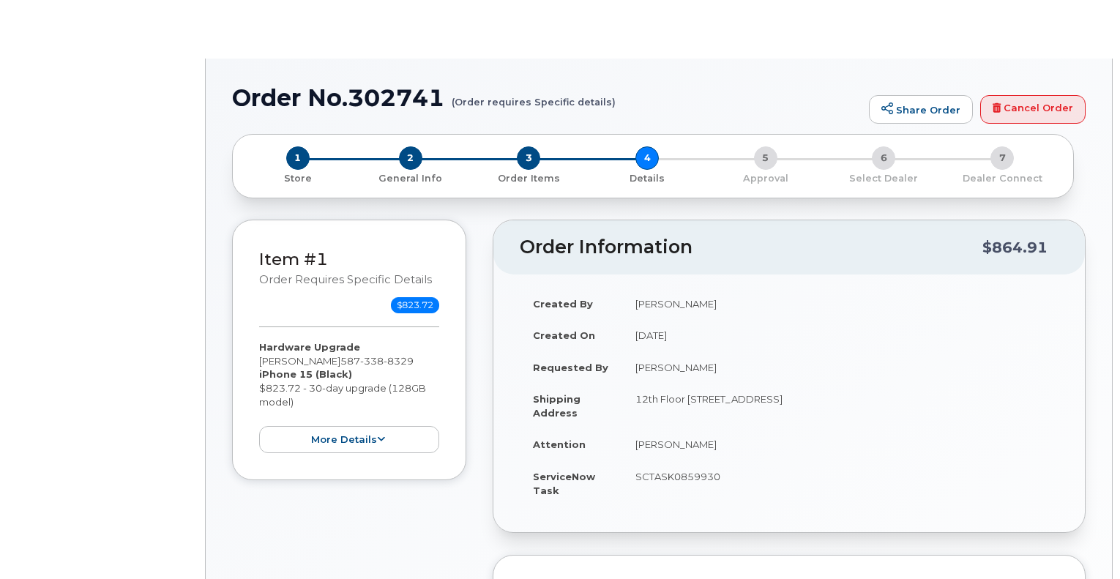
select select
select select "GOA Unlimited Smartphone 14"
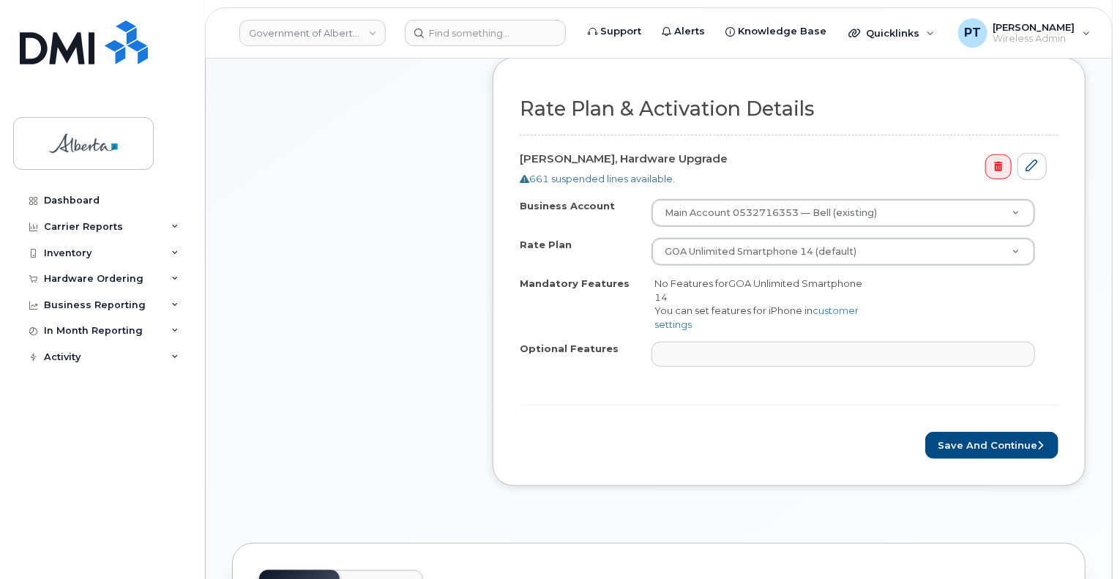
scroll to position [512, 0]
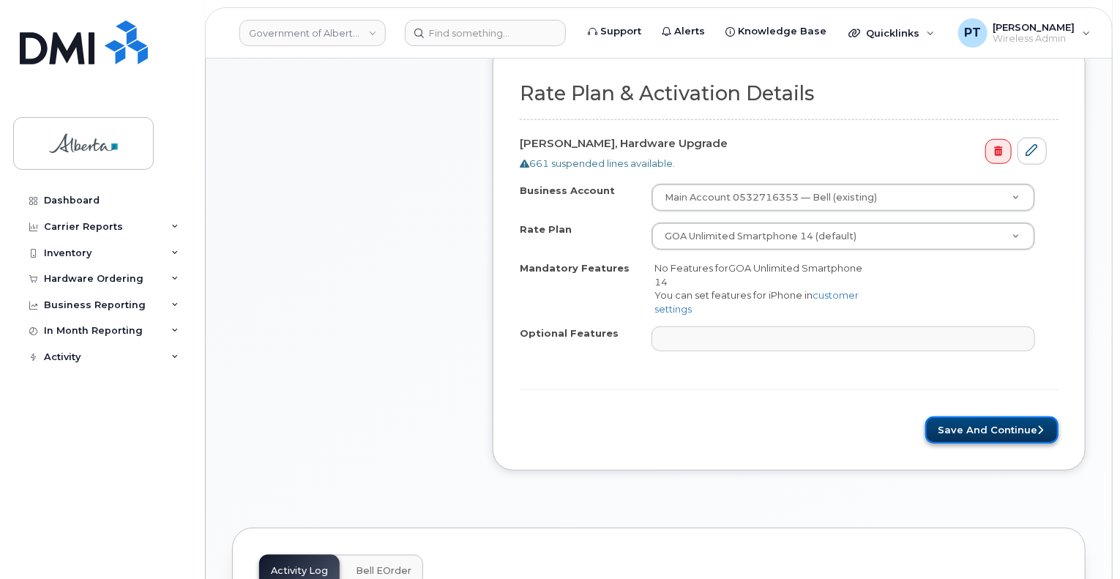
click at [953, 429] on button "Save and Continue" at bounding box center [991, 429] width 133 height 27
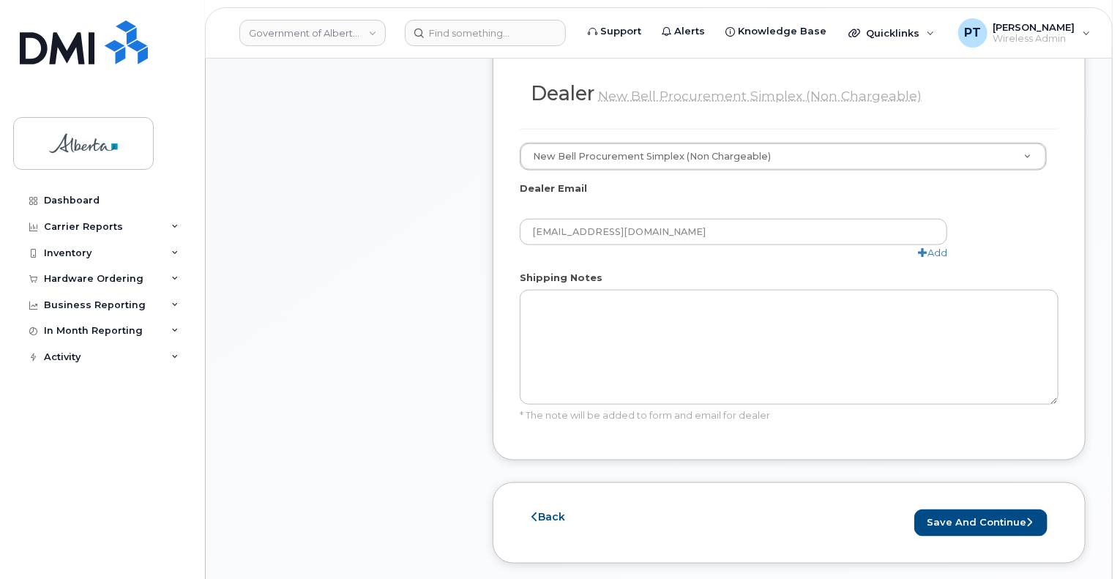
scroll to position [805, 0]
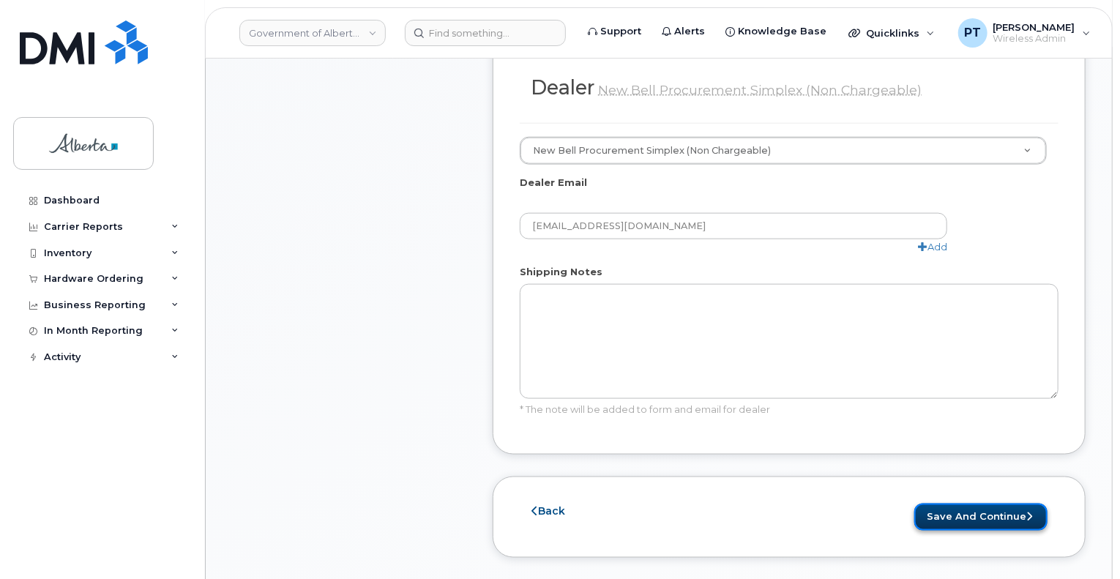
click at [944, 503] on button "Save and Continue" at bounding box center [980, 516] width 133 height 27
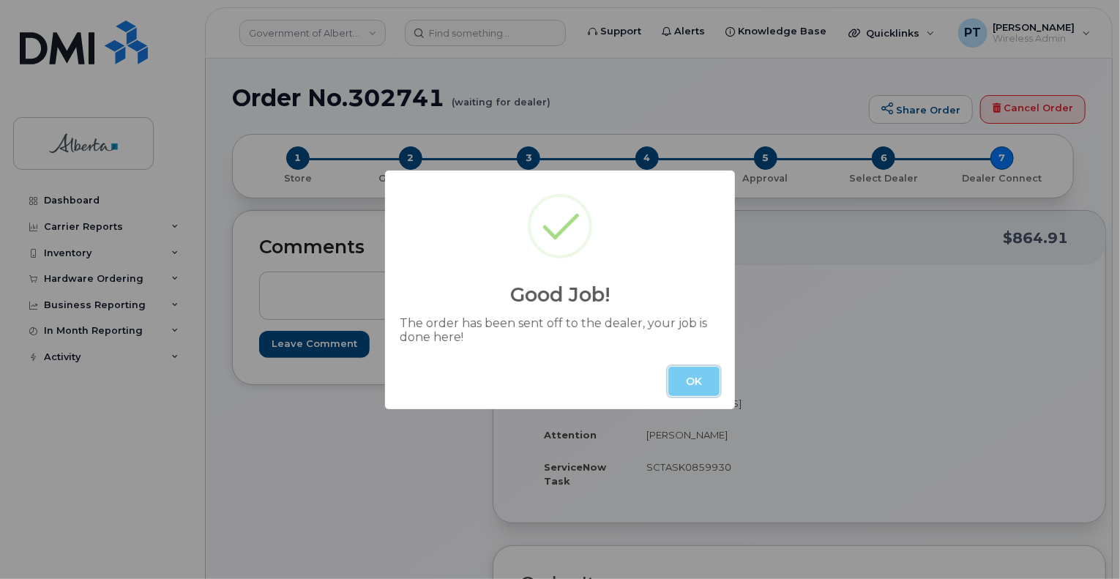
click at [694, 379] on button "OK" at bounding box center [693, 381] width 51 height 29
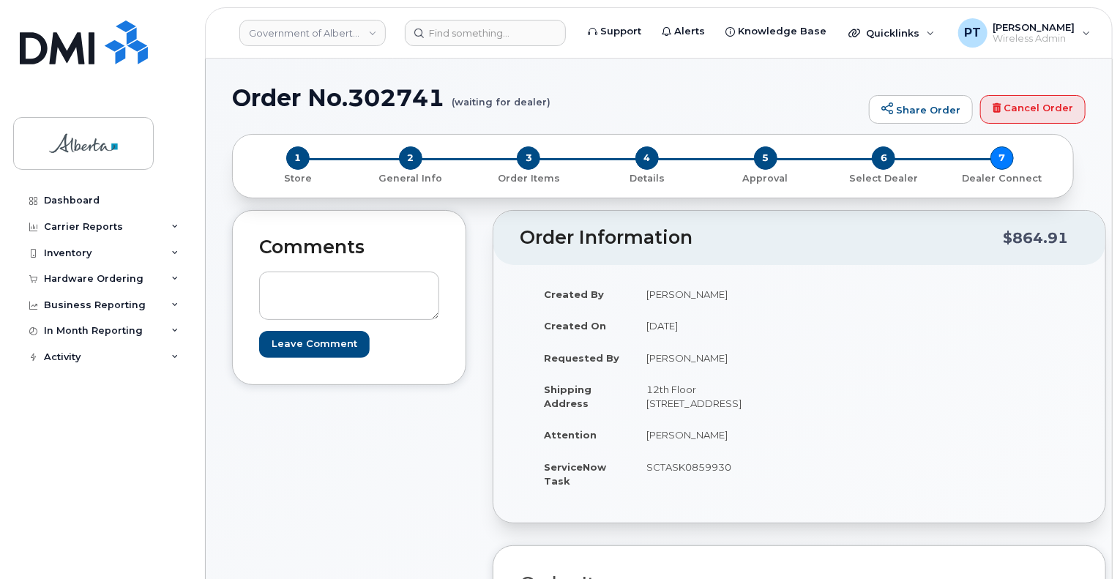
click at [389, 104] on h1 "Order No.302741 (waiting for dealer)" at bounding box center [546, 98] width 629 height 26
copy h1 "302741"
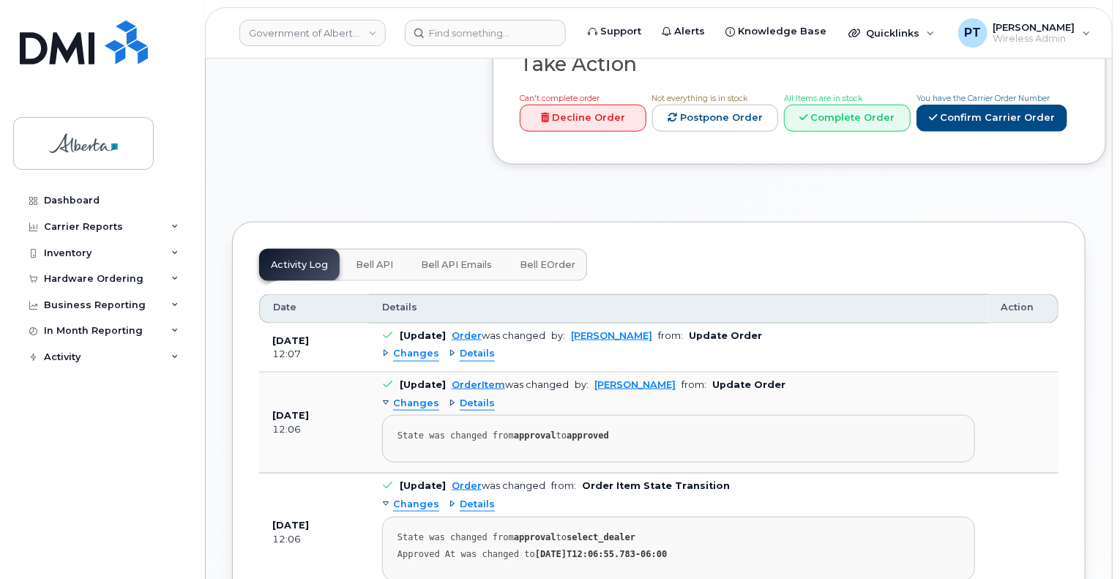
scroll to position [878, 0]
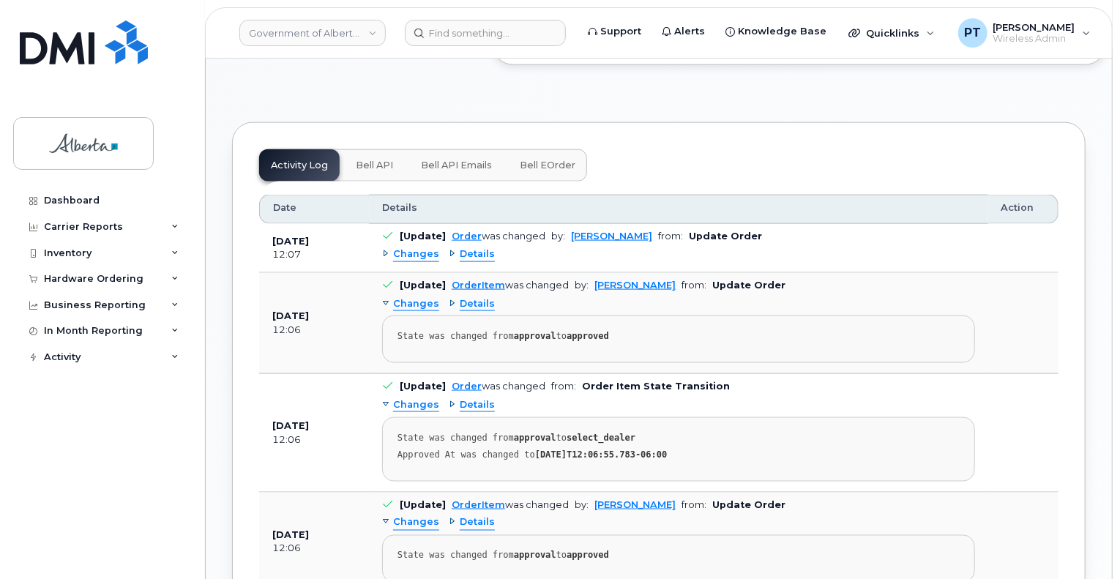
click at [365, 171] on span "Bell API" at bounding box center [374, 166] width 37 height 12
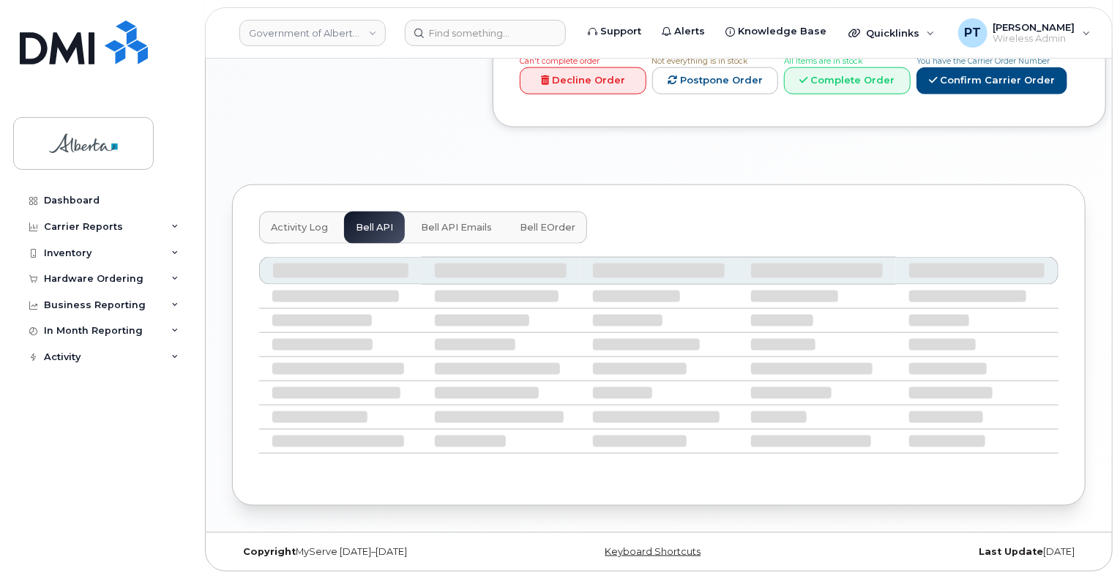
scroll to position [696, 0]
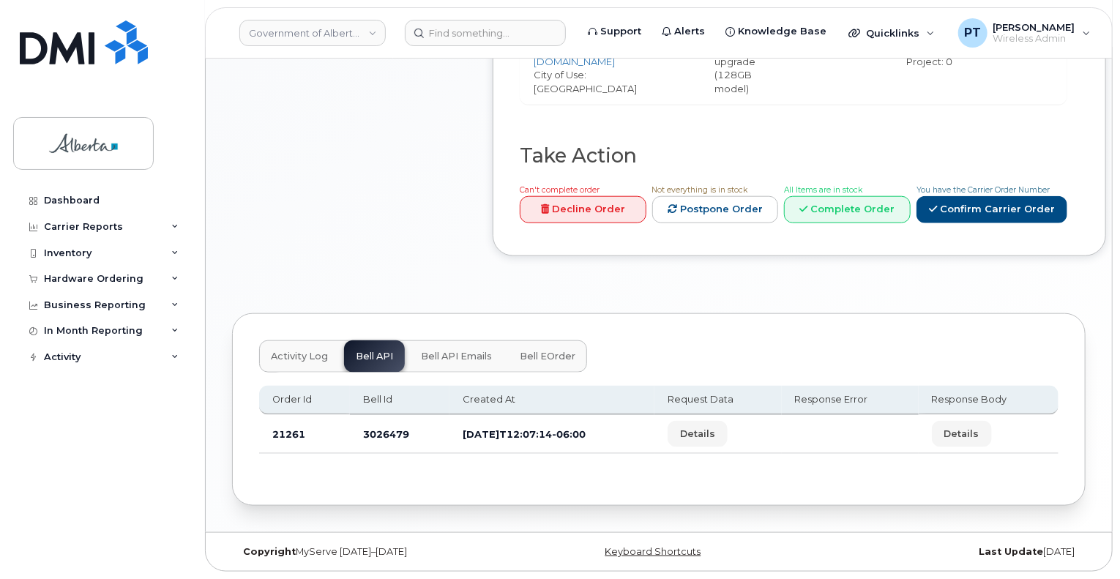
click at [379, 432] on td "3026479" at bounding box center [400, 434] width 100 height 39
click at [378, 432] on td "3026479" at bounding box center [400, 434] width 100 height 39
copy td "3026479"
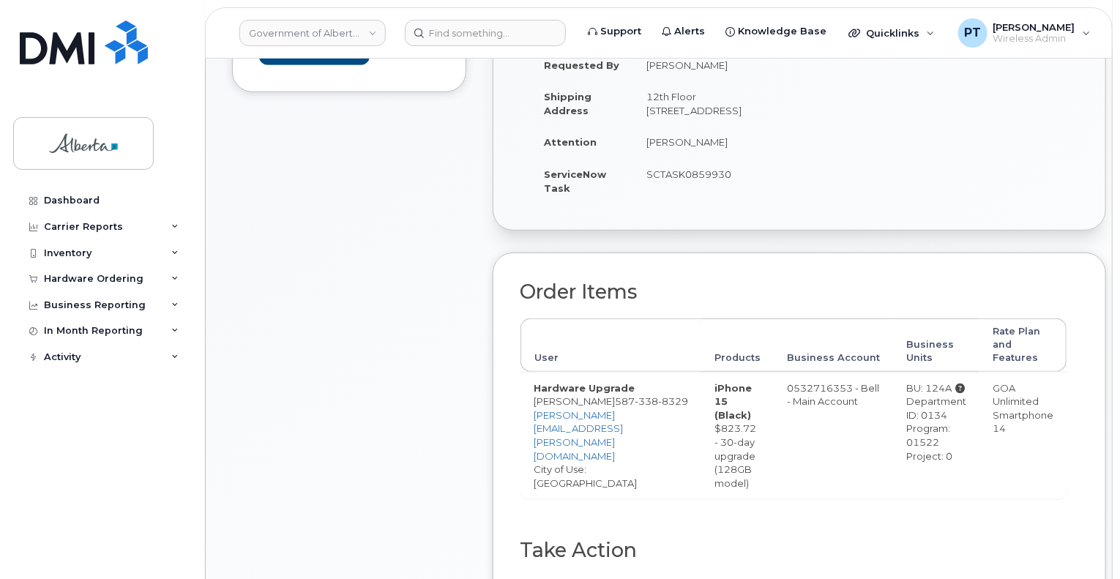
scroll to position [0, 0]
